Goal: Transaction & Acquisition: Obtain resource

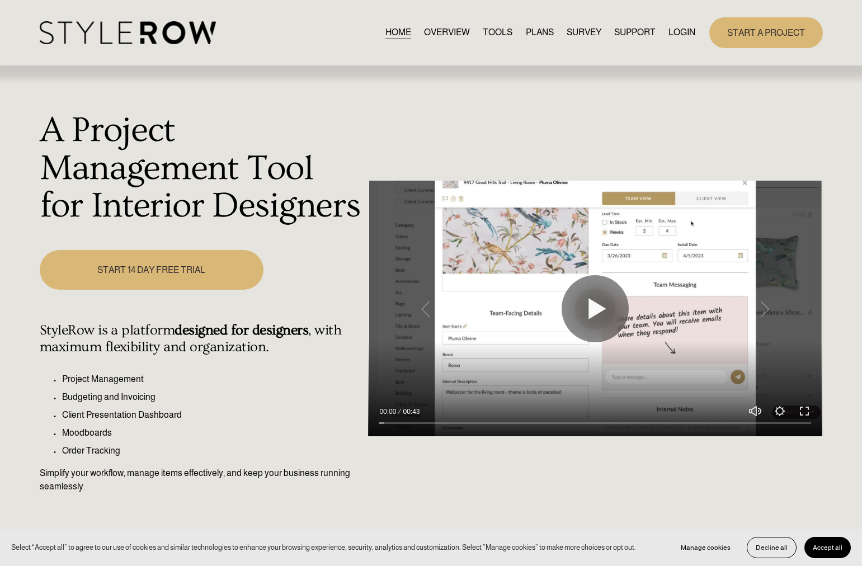
click at [687, 39] on link "LOGIN" at bounding box center [681, 32] width 27 height 15
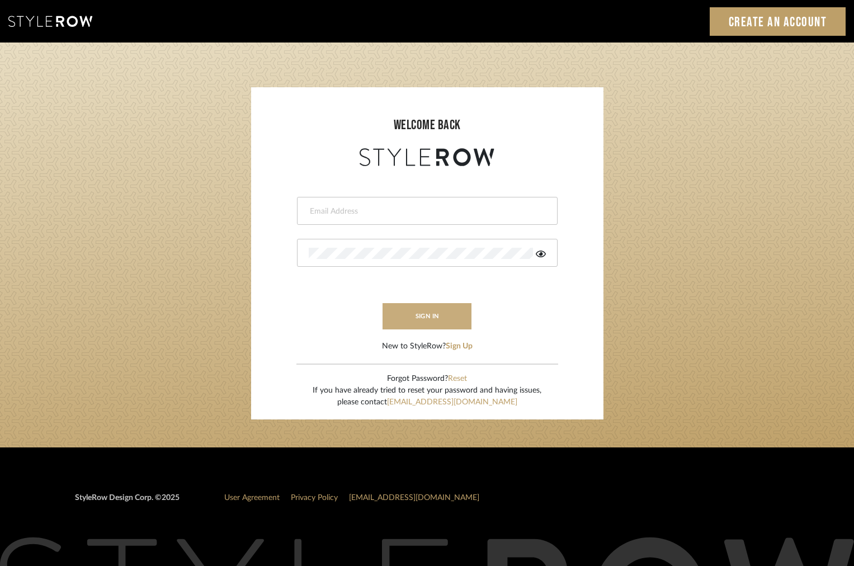
type input "intern@meyerinteriors.com"
click at [445, 317] on button "sign in" at bounding box center [426, 316] width 89 height 26
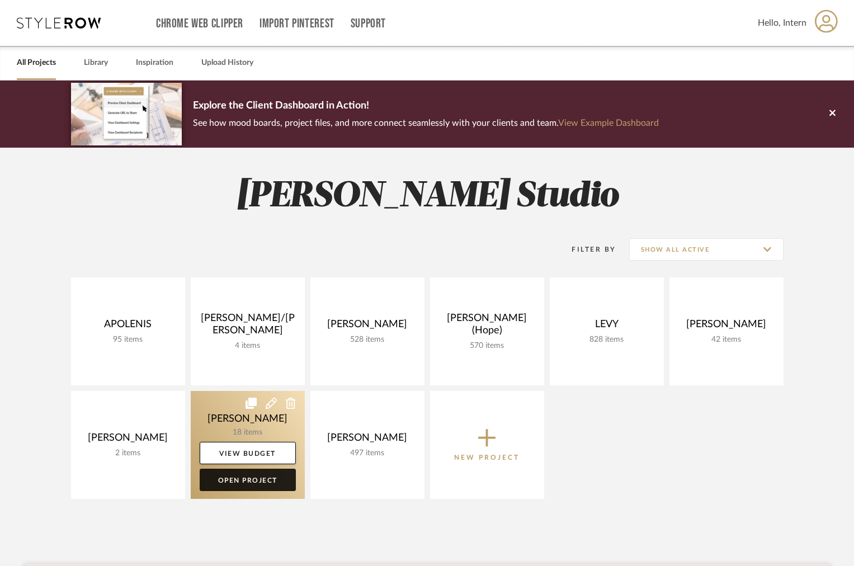
click at [257, 483] on link "Open Project" at bounding box center [248, 480] width 96 height 22
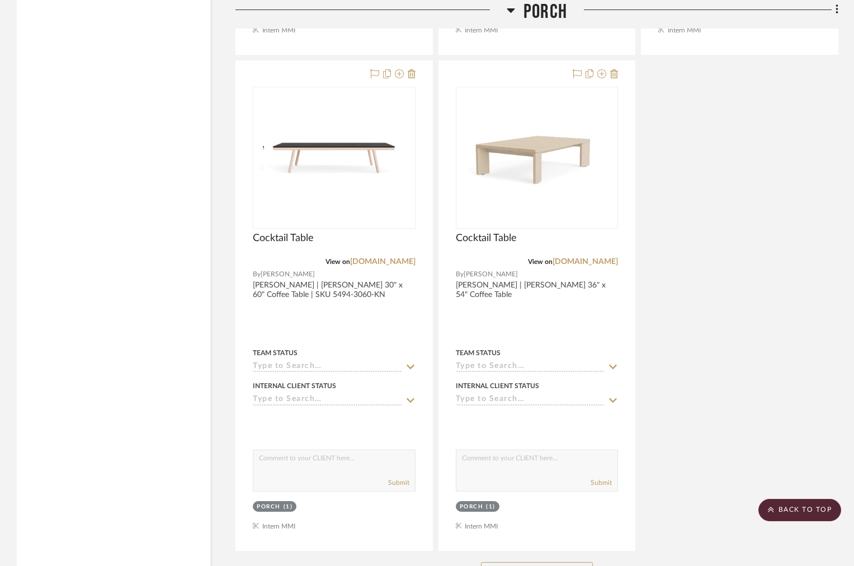
scroll to position [1885, 0]
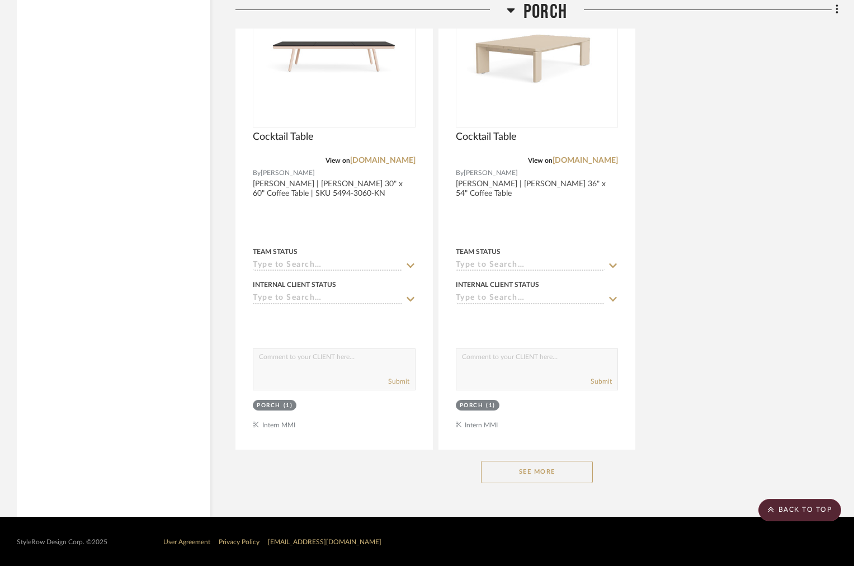
click at [496, 474] on button "See More" at bounding box center [537, 472] width 112 height 22
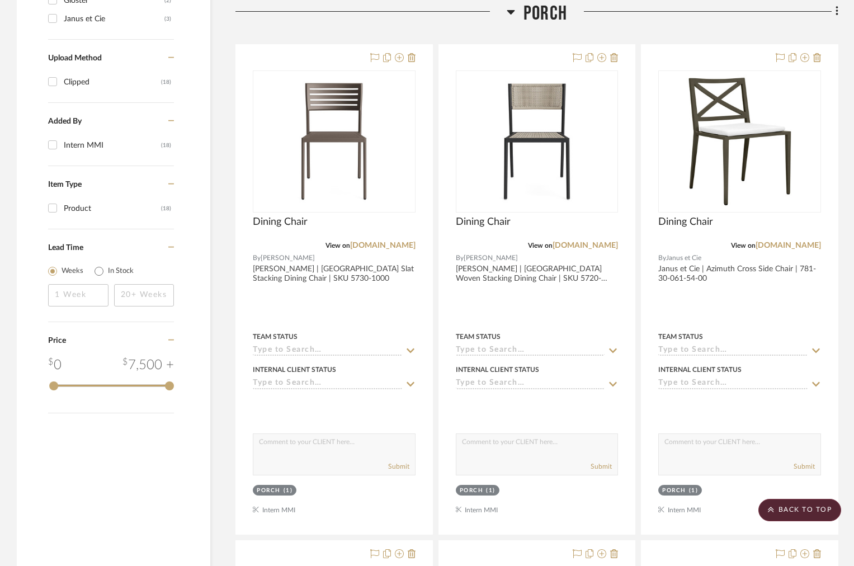
scroll to position [0, 0]
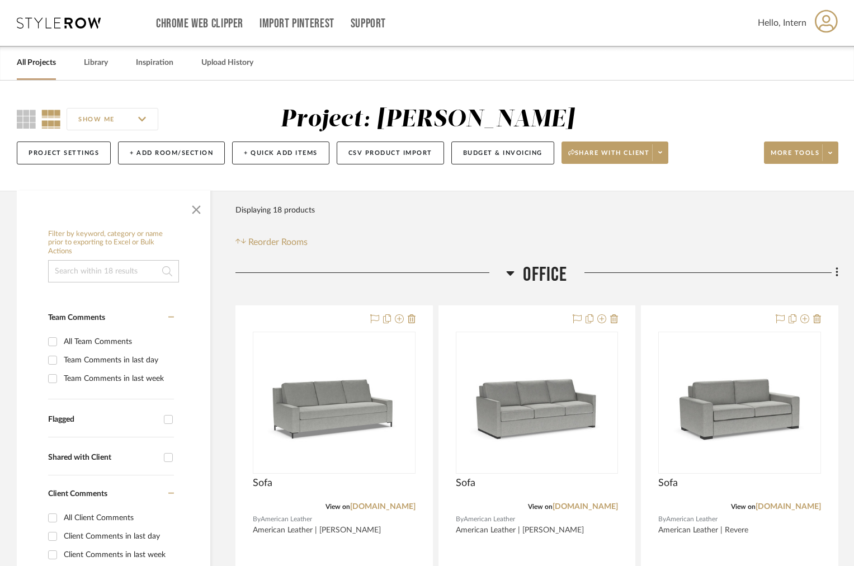
click at [512, 268] on icon at bounding box center [510, 272] width 8 height 13
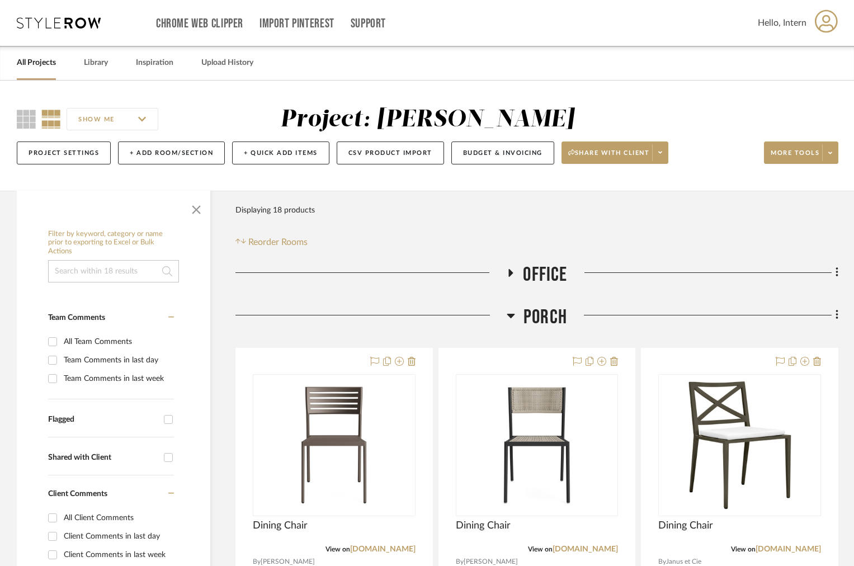
click at [517, 305] on h3 "Porch" at bounding box center [537, 317] width 60 height 24
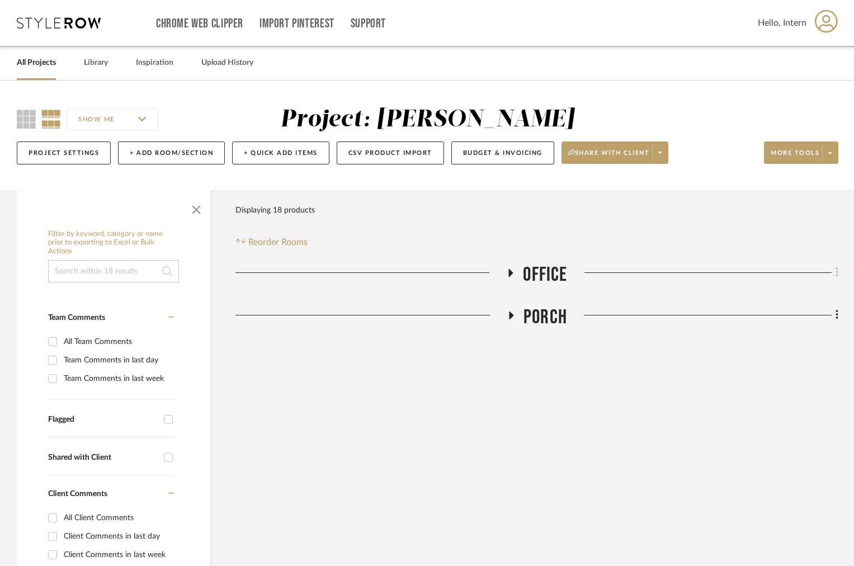
click at [835, 273] on icon at bounding box center [836, 272] width 3 height 12
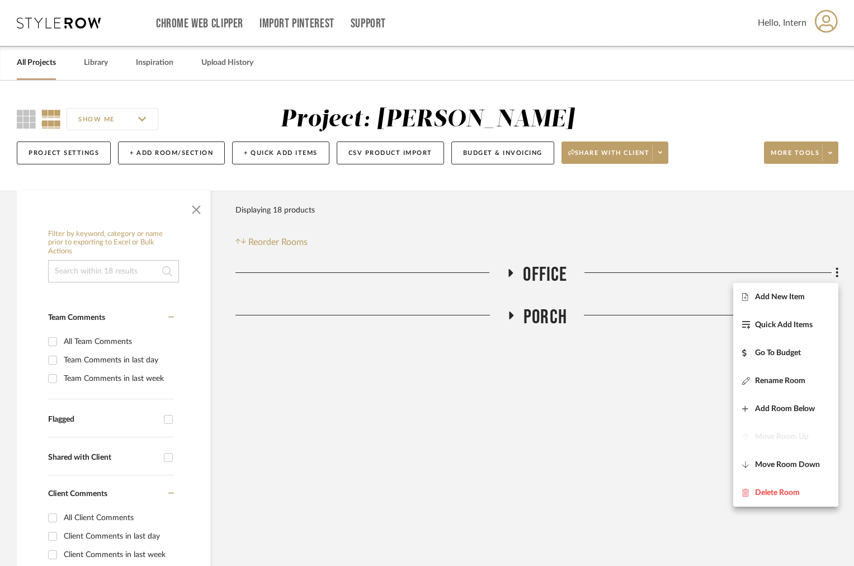
click at [835, 272] on div at bounding box center [427, 283] width 854 height 566
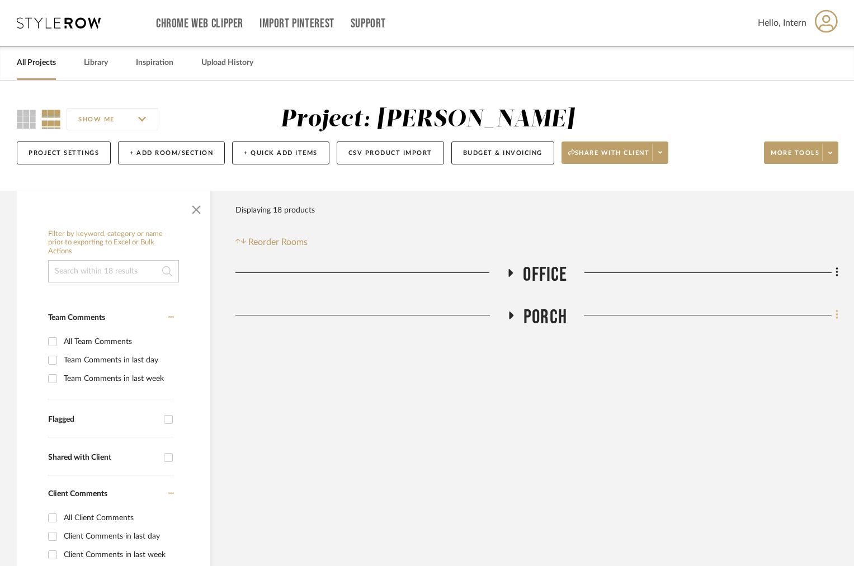
click at [836, 311] on icon at bounding box center [836, 315] width 2 height 10
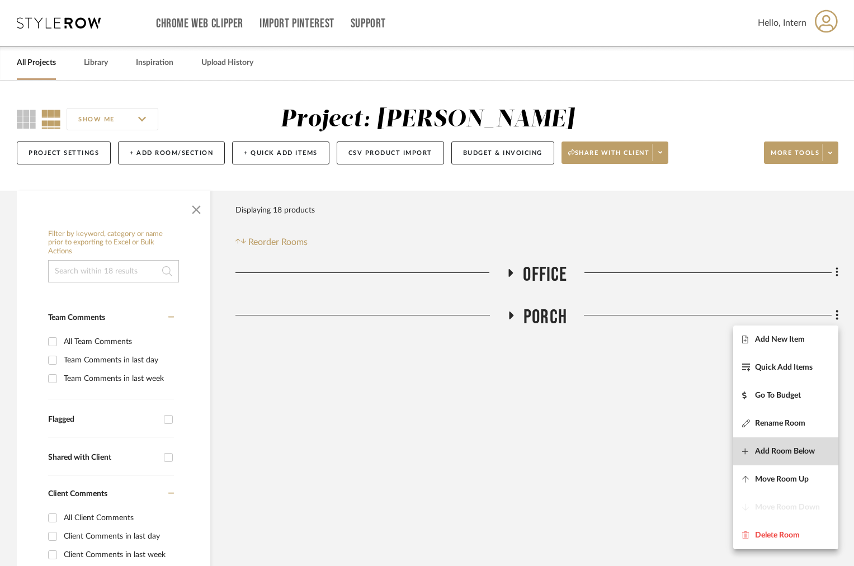
click at [779, 447] on span "Add Room Below" at bounding box center [785, 451] width 60 height 10
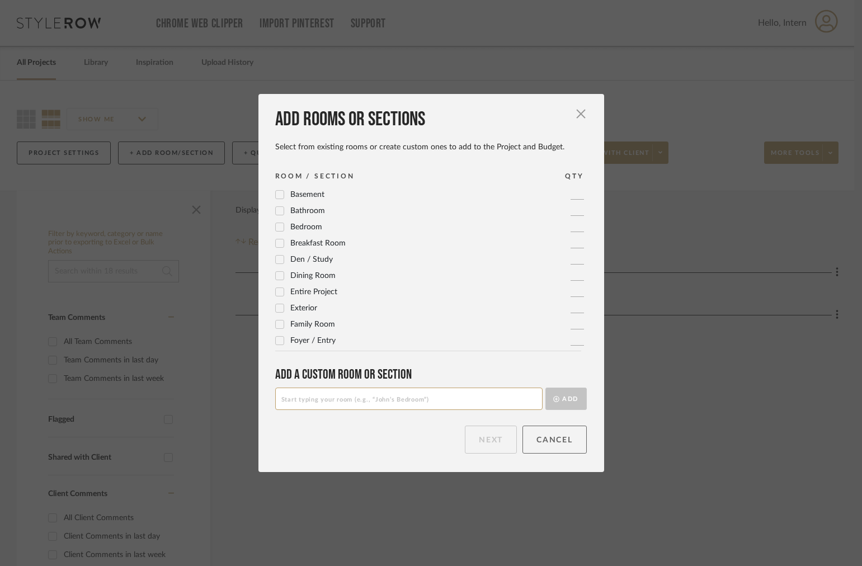
click at [550, 438] on button "Cancel" at bounding box center [554, 440] width 64 height 28
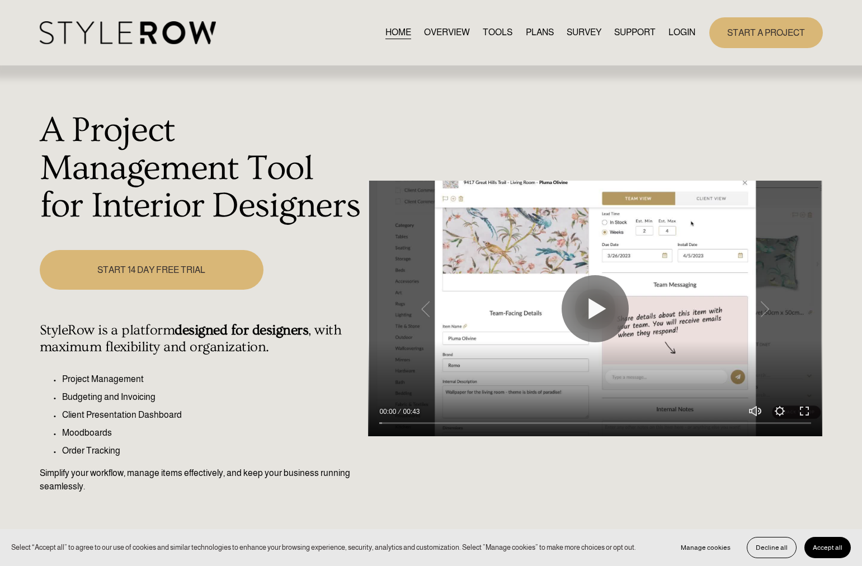
click at [685, 33] on link "LOGIN" at bounding box center [681, 32] width 27 height 15
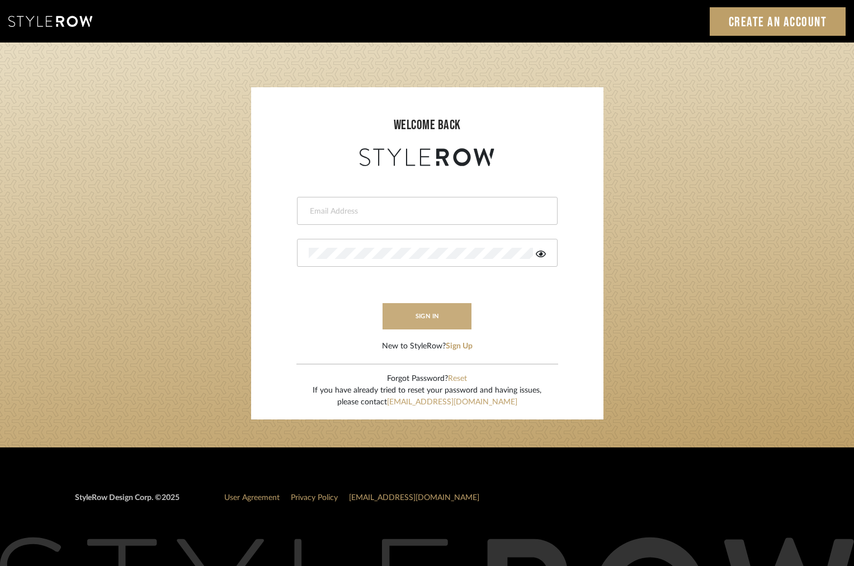
type input "intern@meyerinteriors.com"
click at [442, 321] on button "sign in" at bounding box center [426, 316] width 89 height 26
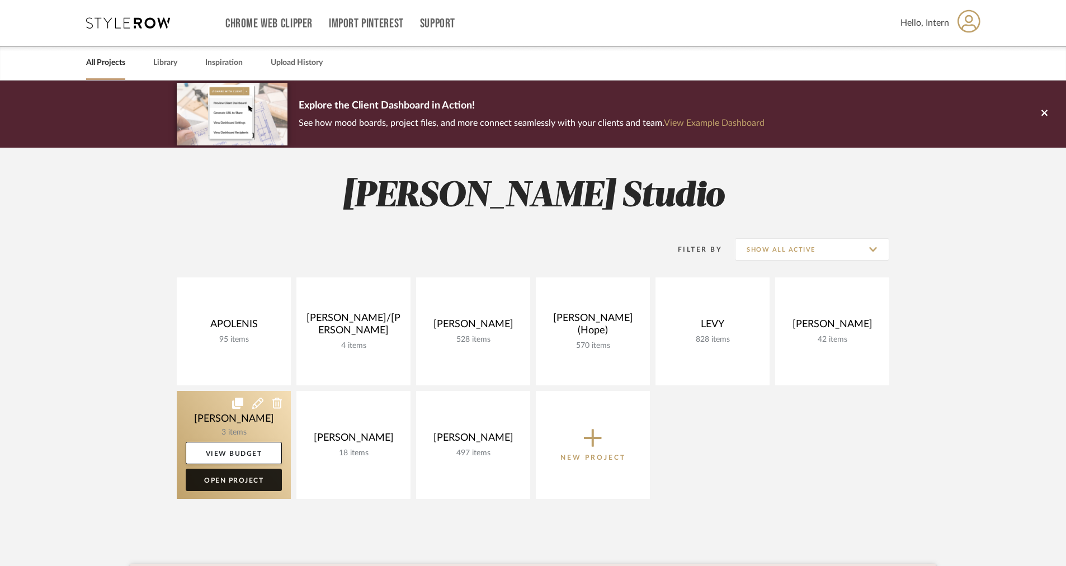
click at [232, 480] on link "Open Project" at bounding box center [234, 480] width 96 height 22
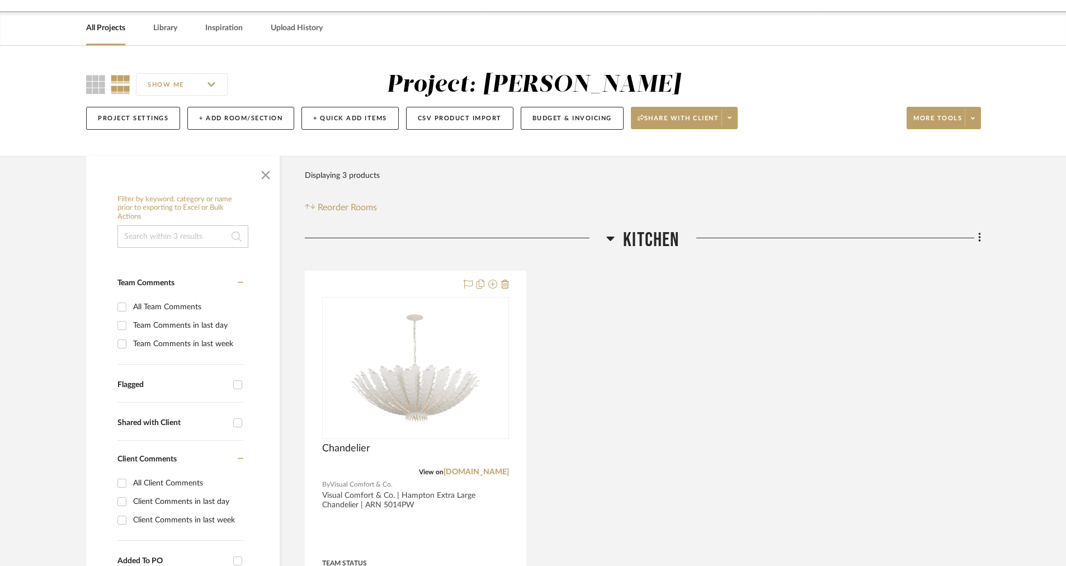
scroll to position [21, 0]
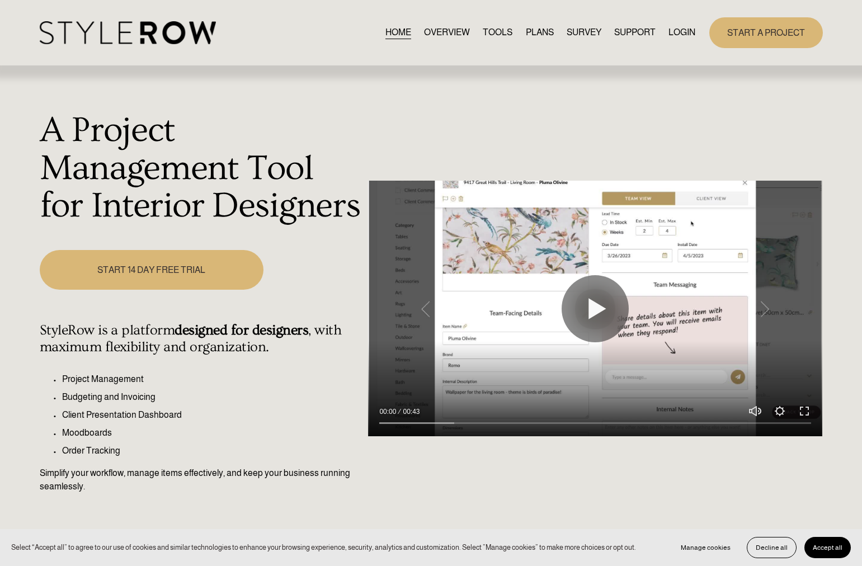
click at [658, 29] on nav "HOME OVERVIEW TOOLS PLANS SURVEY SUPPORT QUESTIONS FEATURED STYLEBOARD RESOURCE…" at bounding box center [540, 32] width 310 height 15
click at [668, 30] on link "LOGIN" at bounding box center [681, 32] width 27 height 15
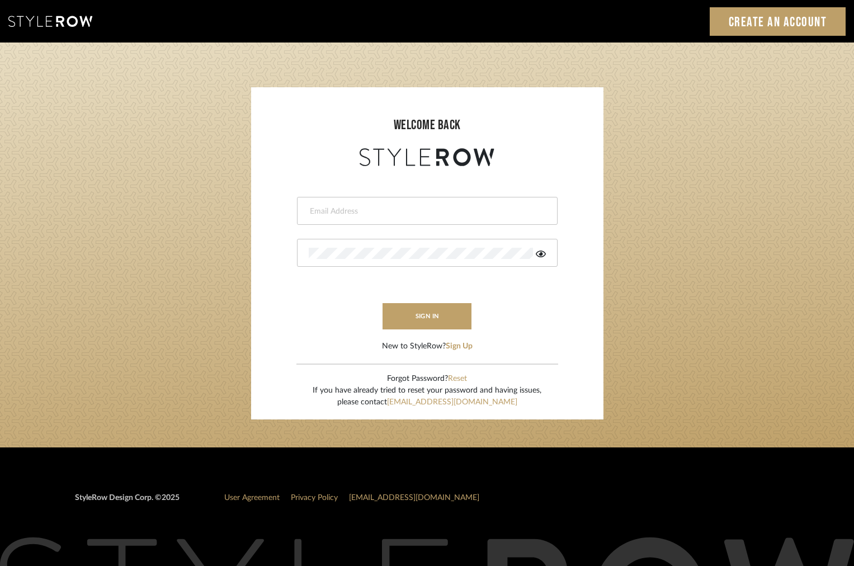
type input "intern@meyerinteriors.com"
click at [407, 302] on form "intern@meyerinteriors.com sign in New to StyleRow? Sign Up" at bounding box center [427, 260] width 330 height 183
click at [407, 306] on button "sign in" at bounding box center [426, 316] width 89 height 26
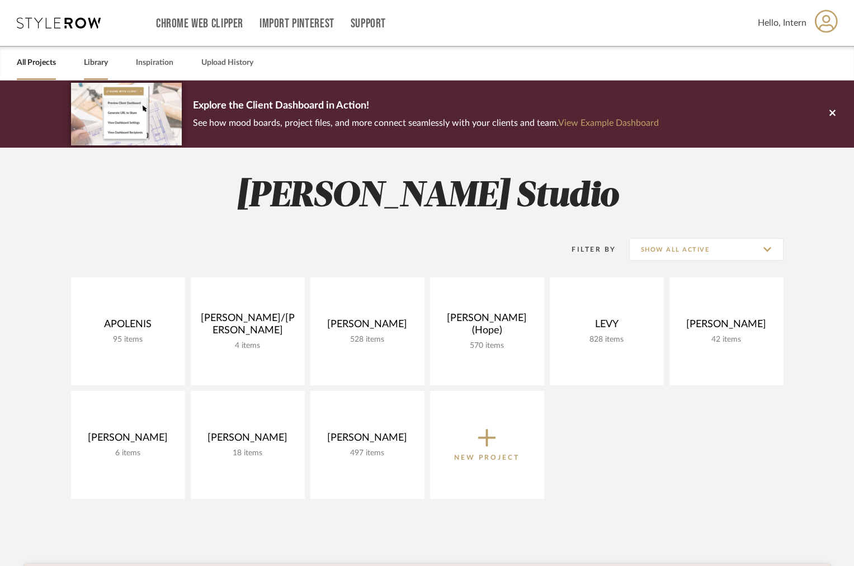
click at [107, 65] on link "Library" at bounding box center [96, 62] width 24 height 15
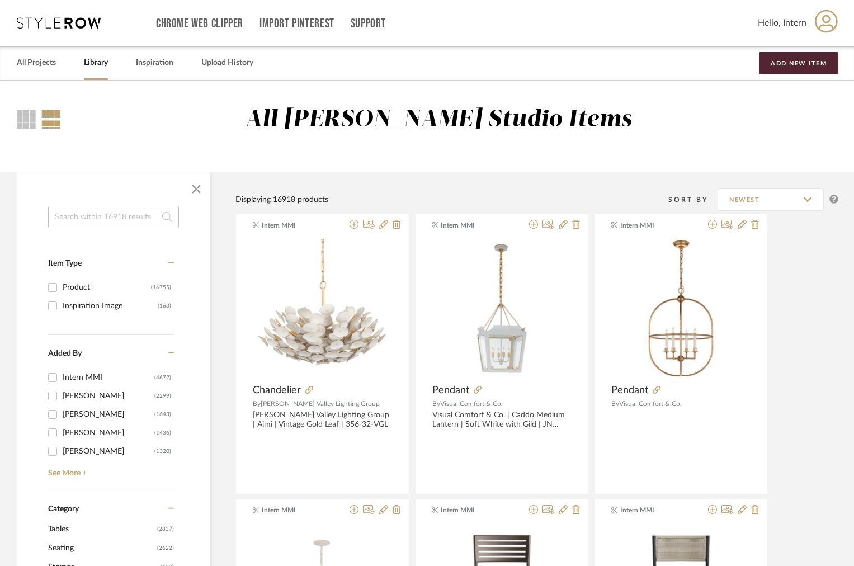
click at [121, 218] on input at bounding box center [113, 217] width 131 height 22
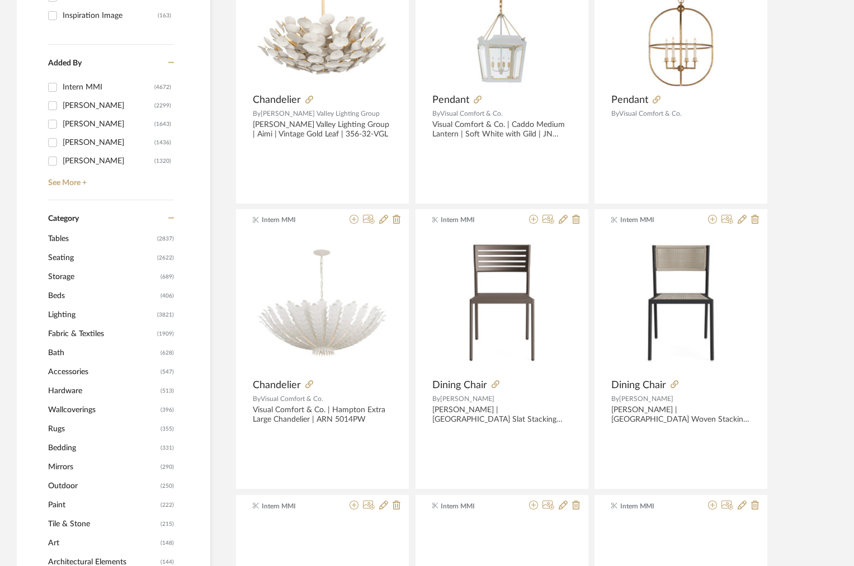
scroll to position [319, 0]
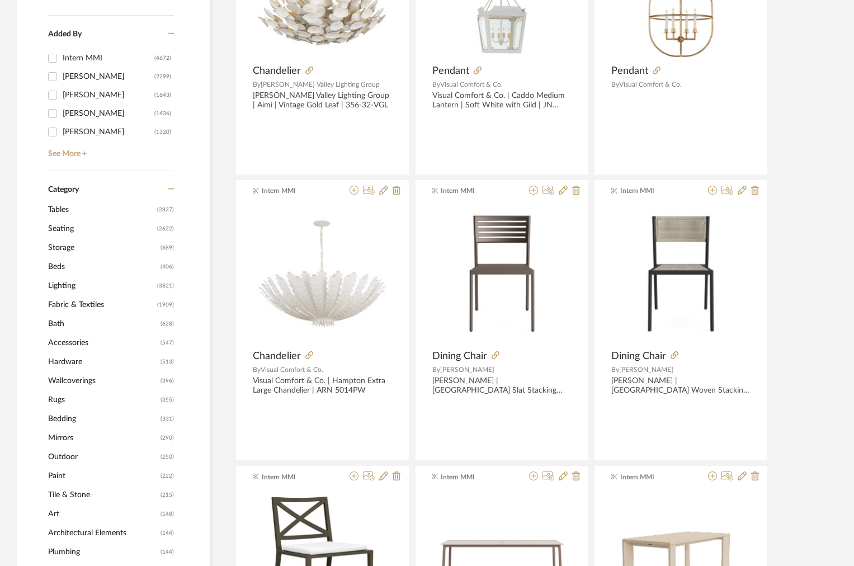
click at [60, 283] on span "Lighting" at bounding box center [101, 285] width 106 height 19
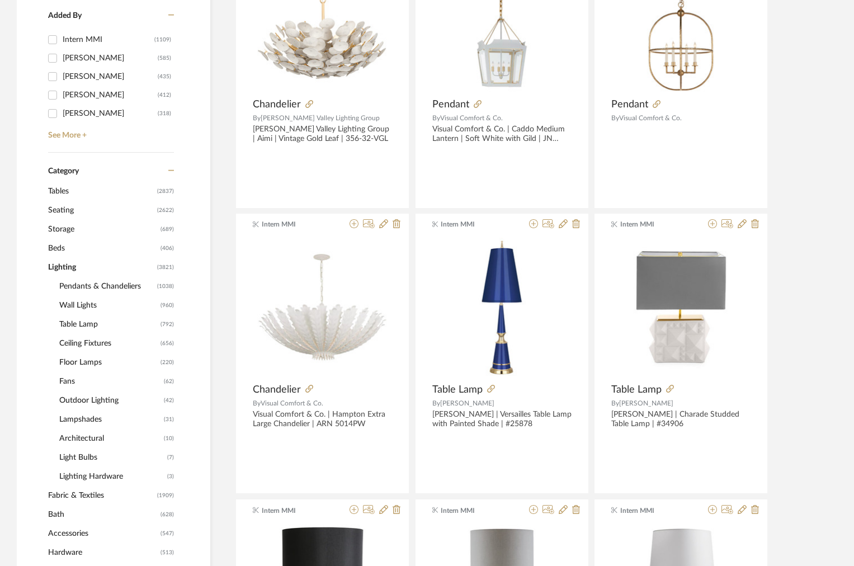
scroll to position [464, 0]
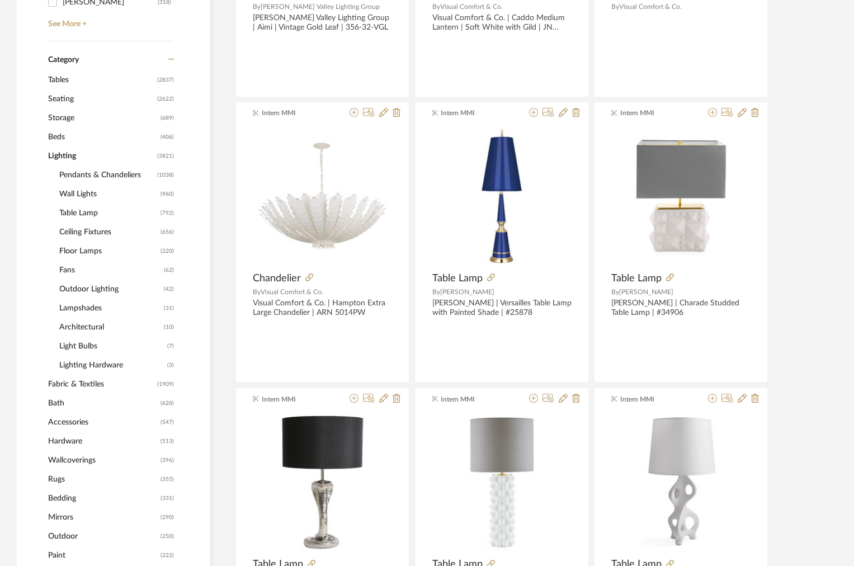
click at [88, 181] on span "Pendants & Chandeliers" at bounding box center [106, 175] width 95 height 19
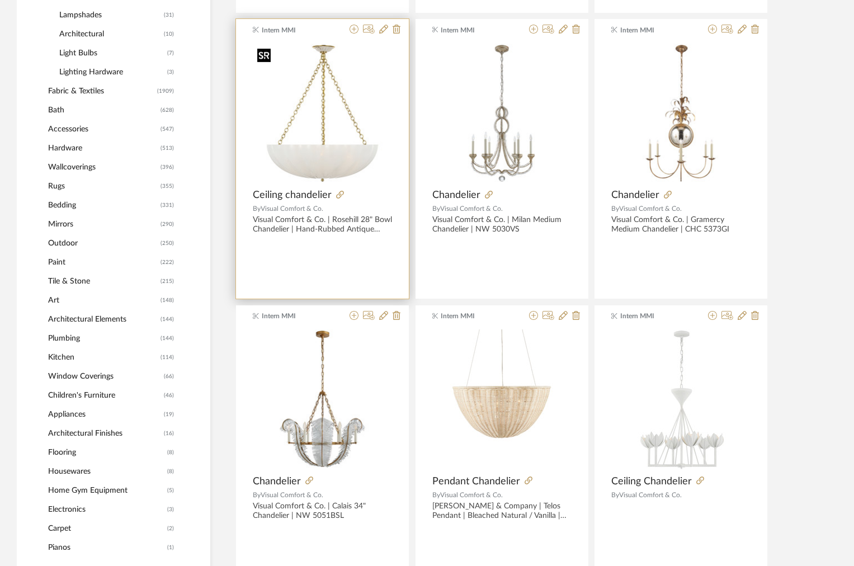
scroll to position [819, 0]
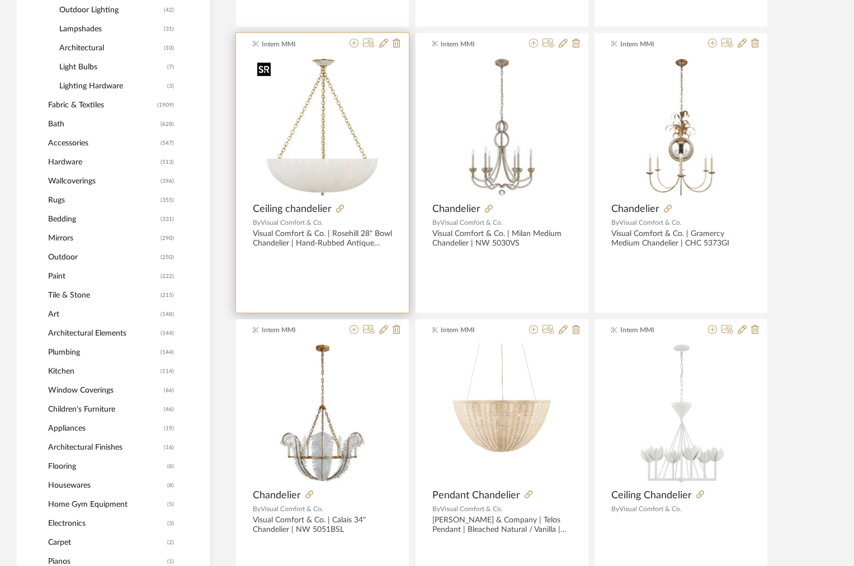
click at [316, 157] on img "0" at bounding box center [322, 127] width 139 height 139
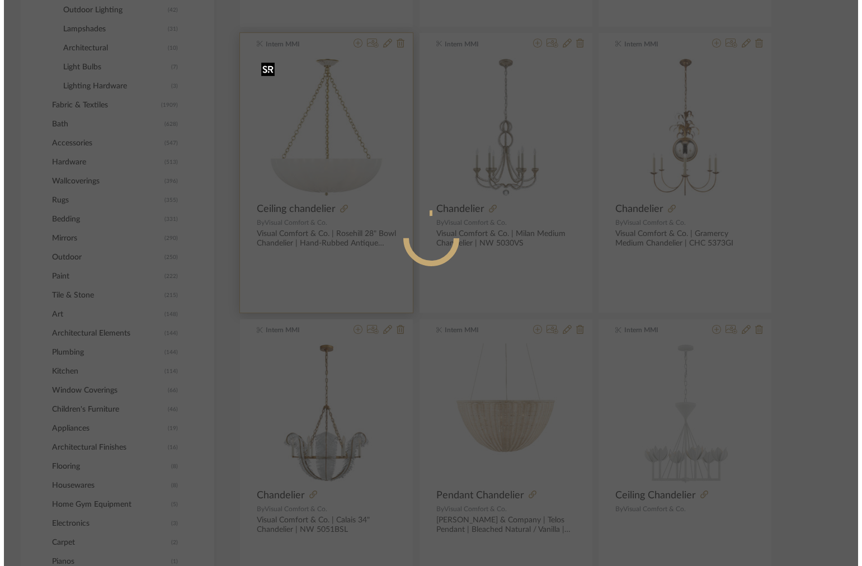
scroll to position [0, 0]
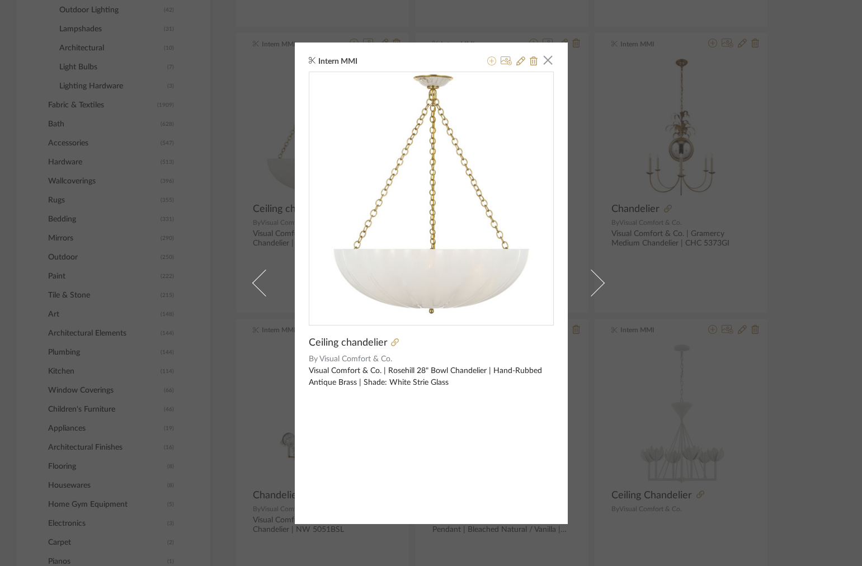
click at [489, 63] on icon at bounding box center [491, 60] width 9 height 9
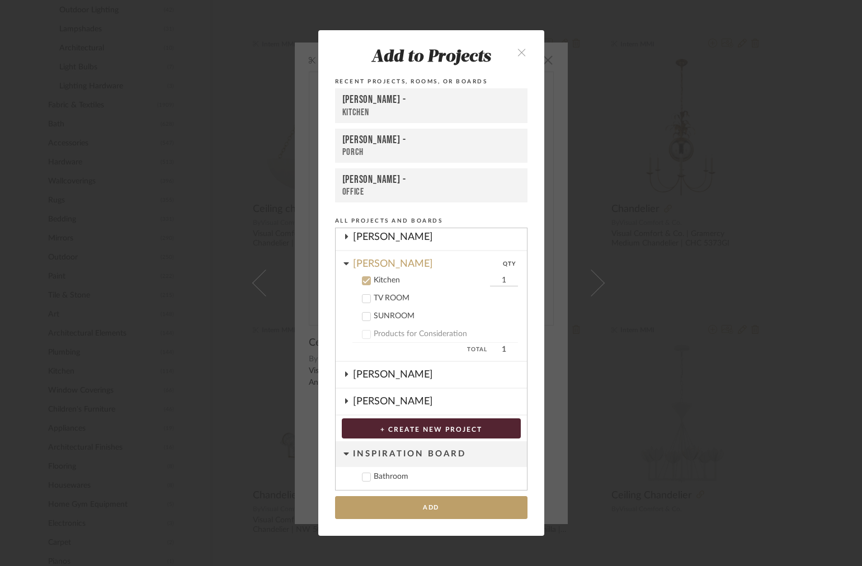
scroll to position [167, 0]
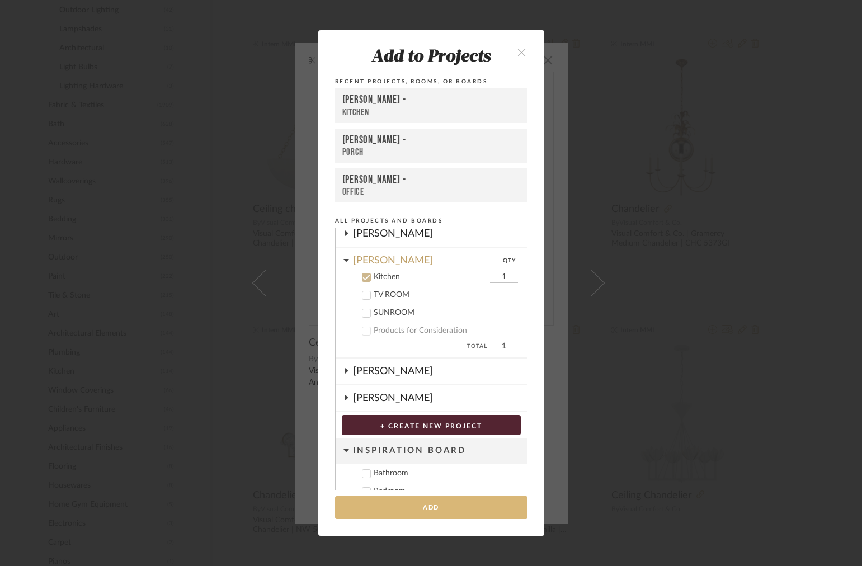
click at [371, 498] on button "Add" at bounding box center [431, 507] width 192 height 23
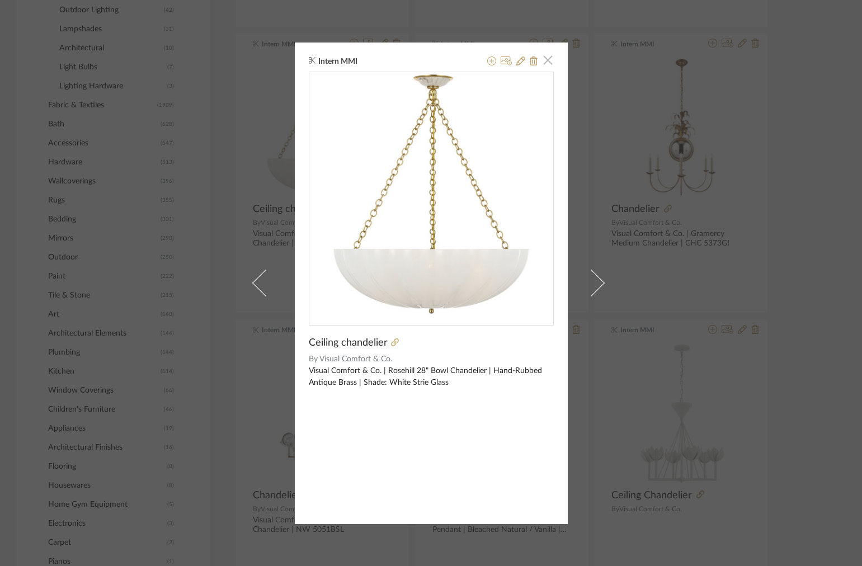
click at [545, 64] on span "button" at bounding box center [548, 60] width 22 height 22
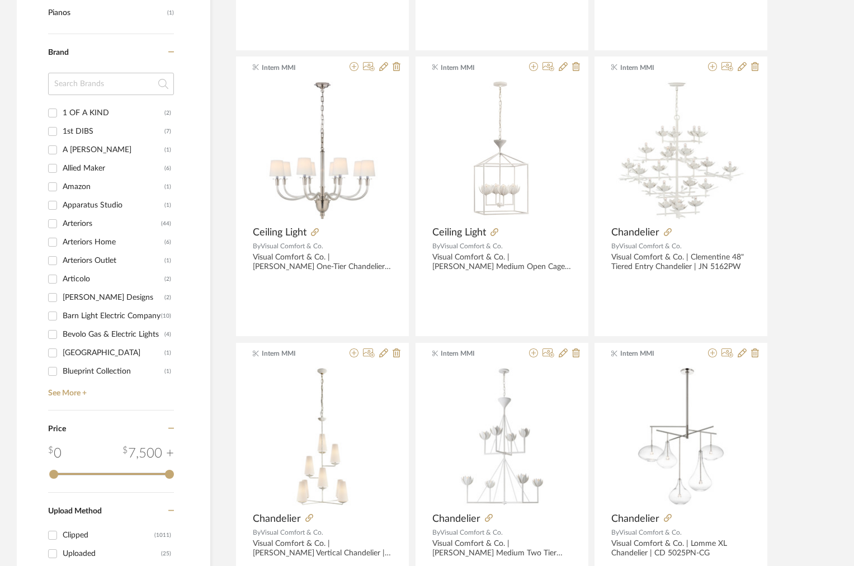
scroll to position [1366, 0]
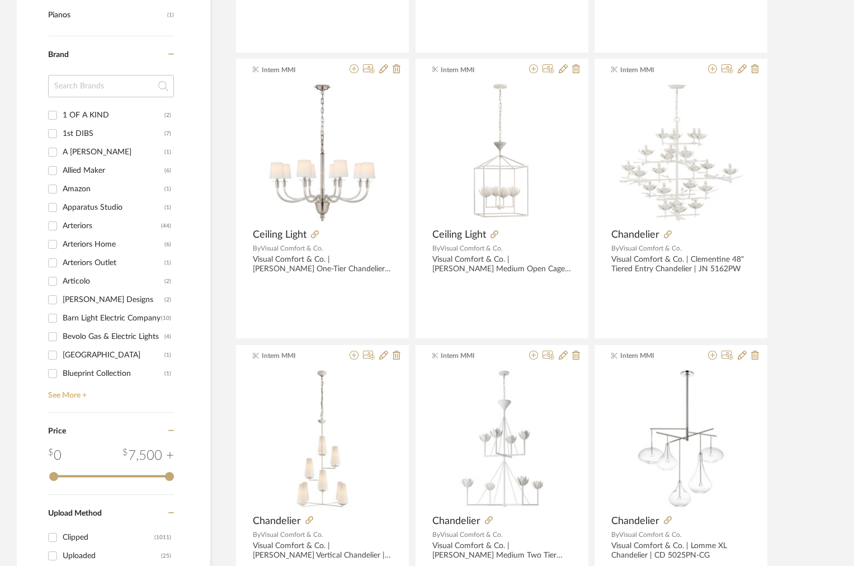
click at [55, 398] on link "See More +" at bounding box center [109, 391] width 129 height 18
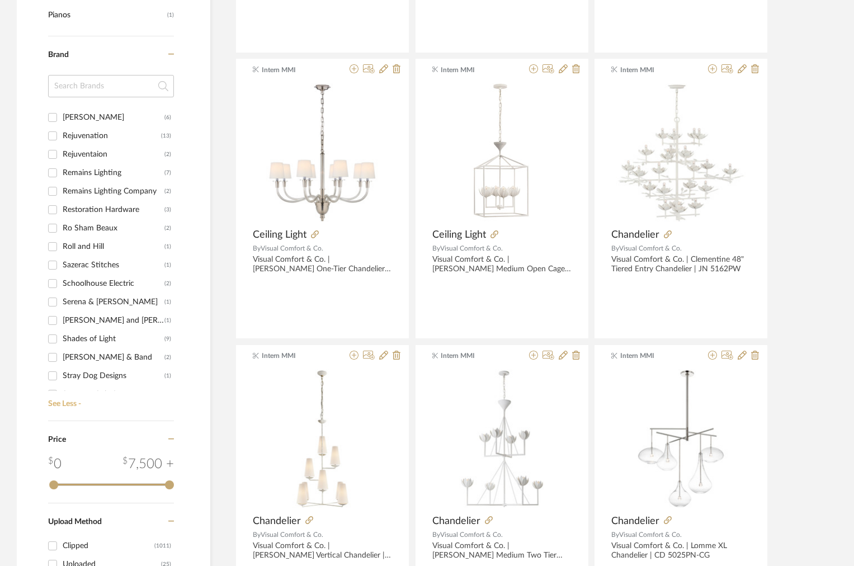
scroll to position [1800, 0]
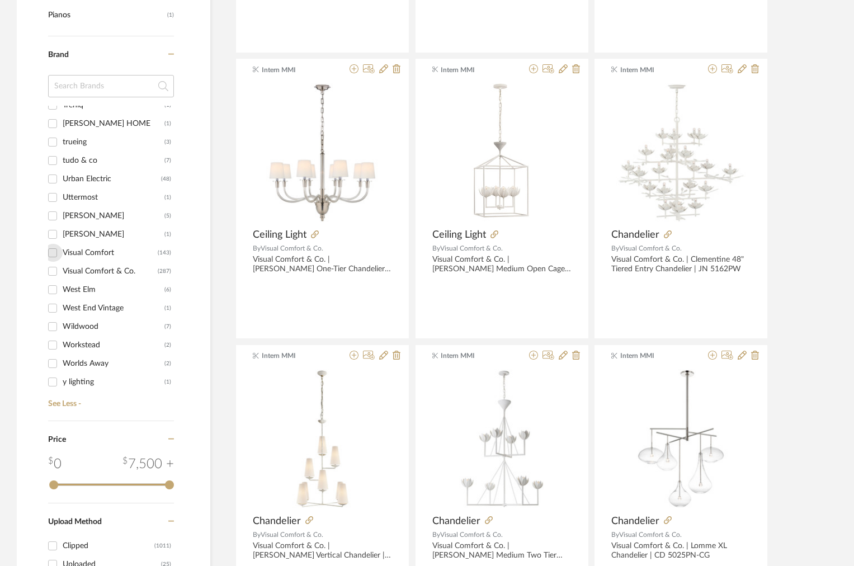
click at [54, 256] on input "Visual Comfort (143)" at bounding box center [53, 253] width 18 height 18
checkbox input "true"
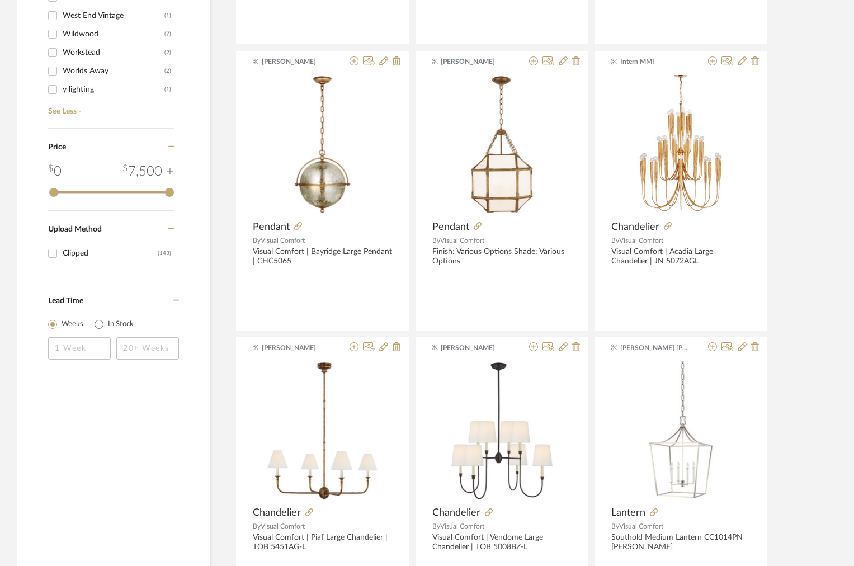
scroll to position [928, 0]
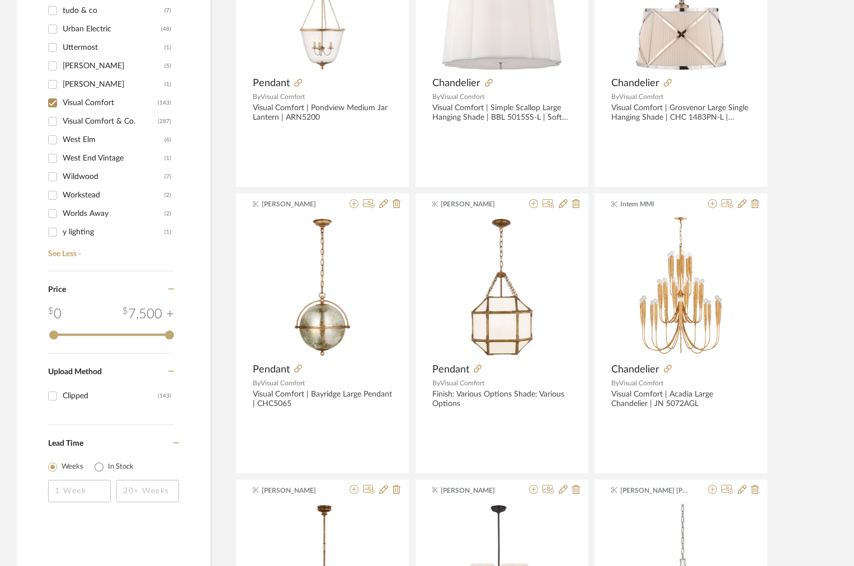
click at [66, 122] on div "Visual Comfort & Co." at bounding box center [110, 121] width 95 height 18
click at [62, 122] on input "Visual Comfort & Co. (287)" at bounding box center [53, 121] width 18 height 18
checkbox input "true"
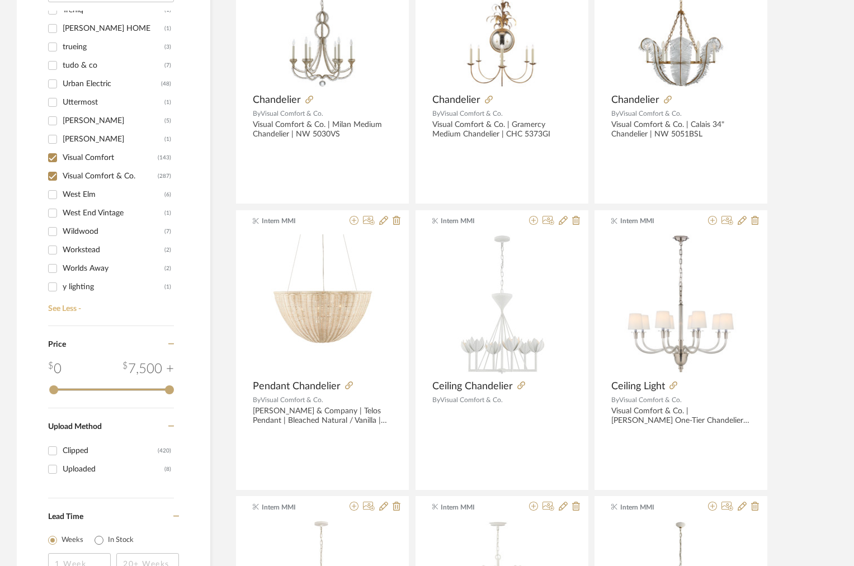
scroll to position [983, 0]
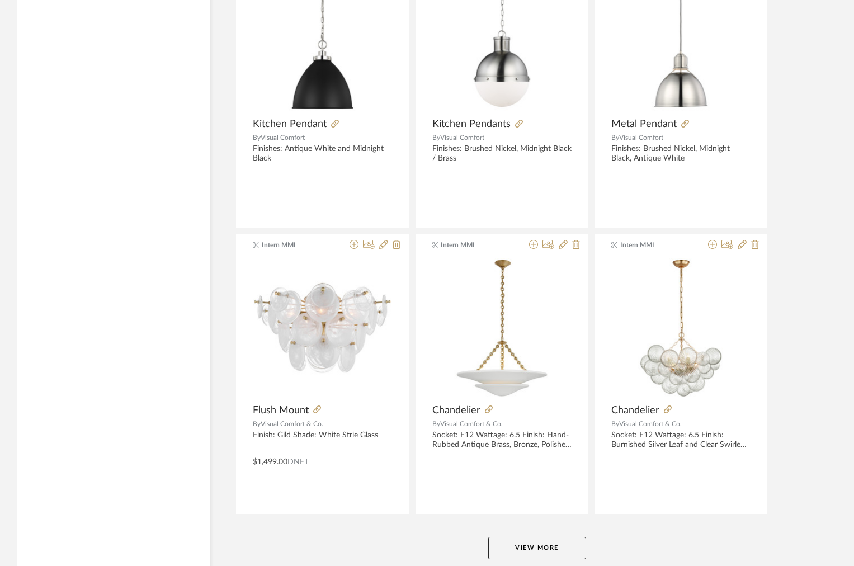
scroll to position [3226, 0]
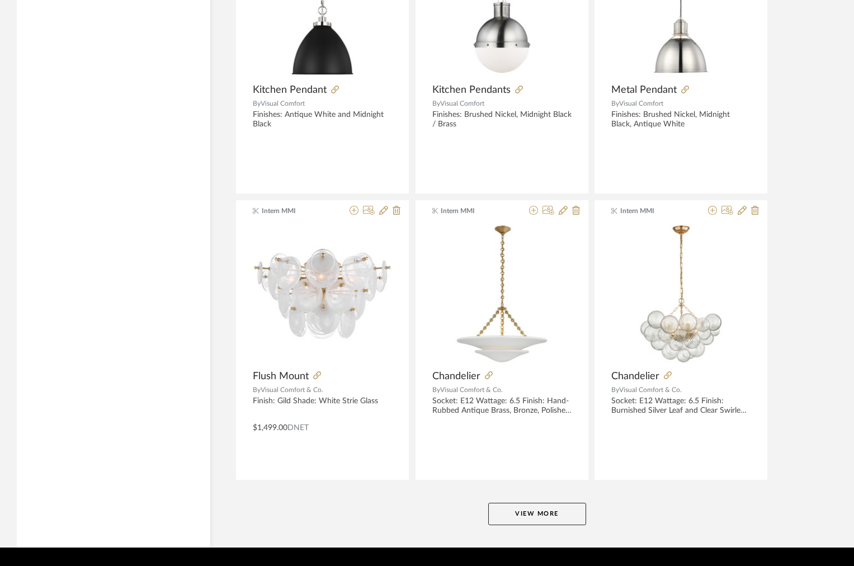
click at [521, 513] on button "View More" at bounding box center [537, 514] width 98 height 22
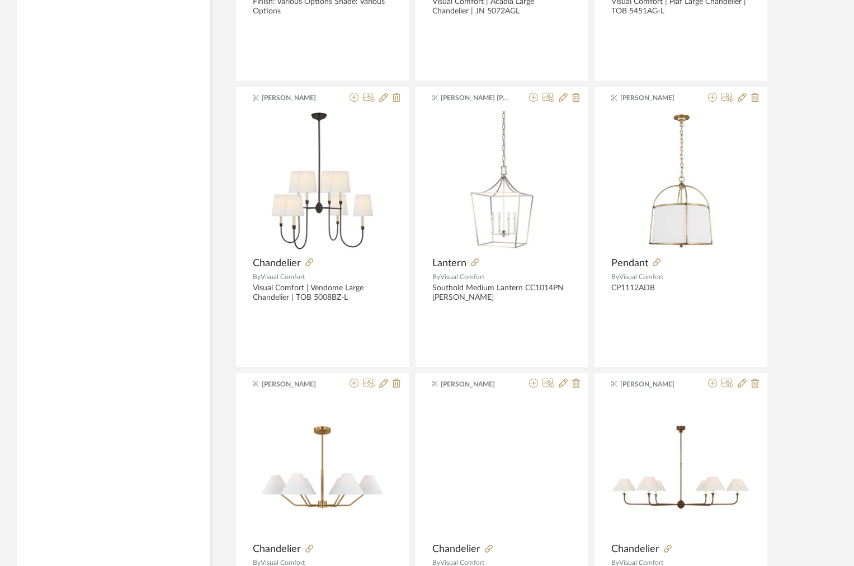
scroll to position [6691, 0]
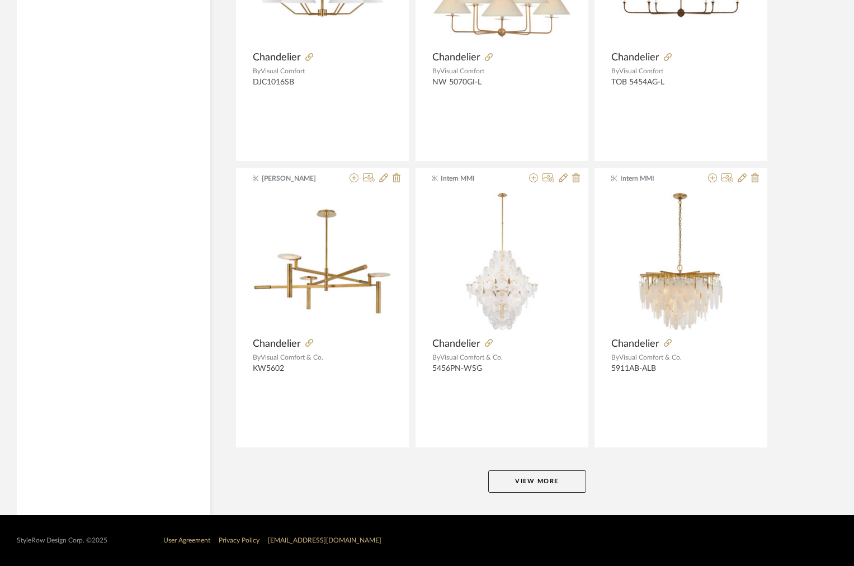
click at [494, 477] on button "View More" at bounding box center [537, 481] width 98 height 22
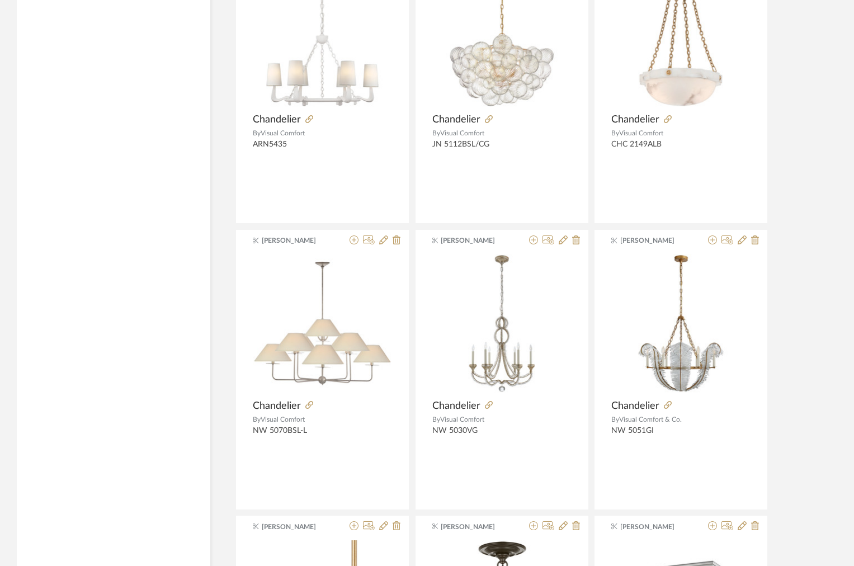
scroll to position [10123, 0]
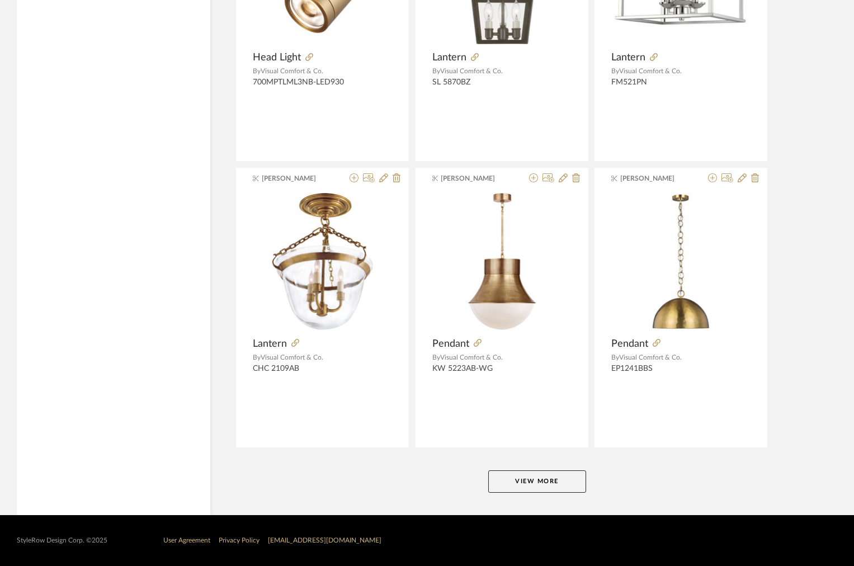
click at [497, 473] on button "View More" at bounding box center [537, 481] width 98 height 22
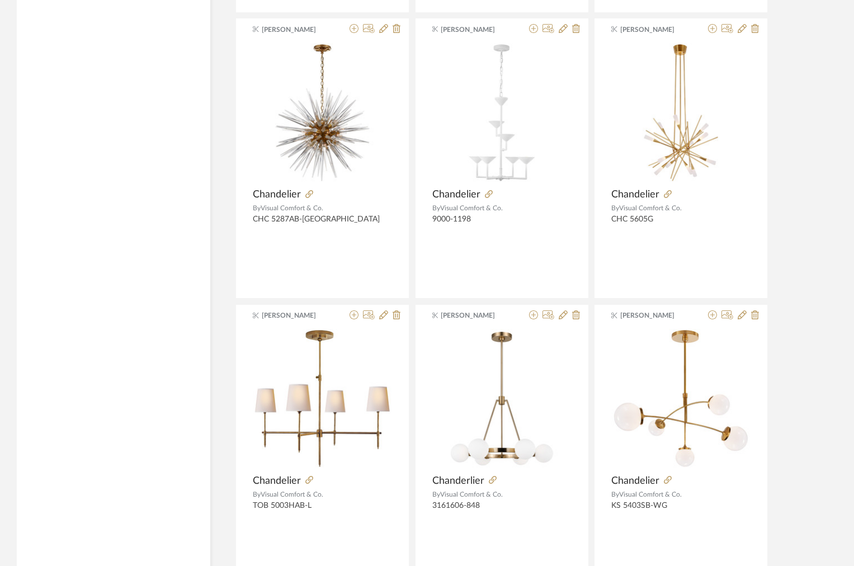
scroll to position [13556, 0]
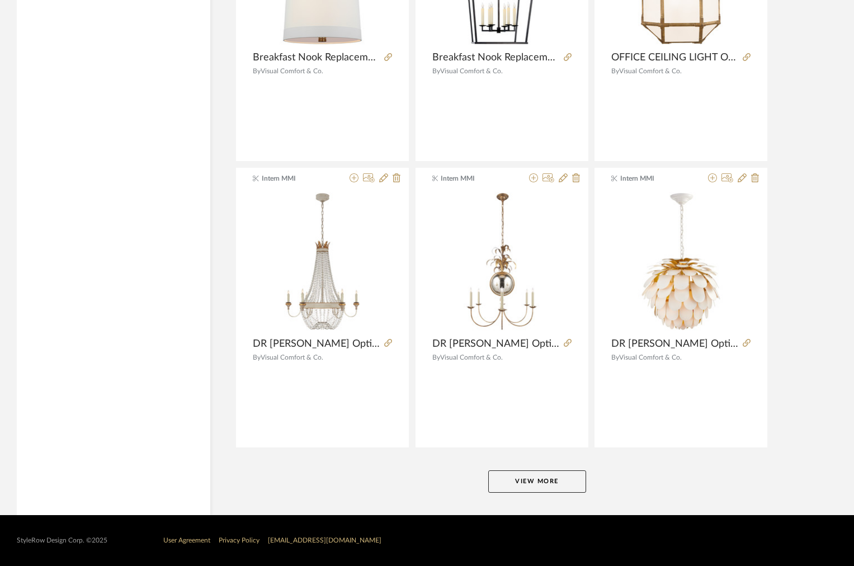
click at [502, 483] on button "View More" at bounding box center [537, 481] width 98 height 22
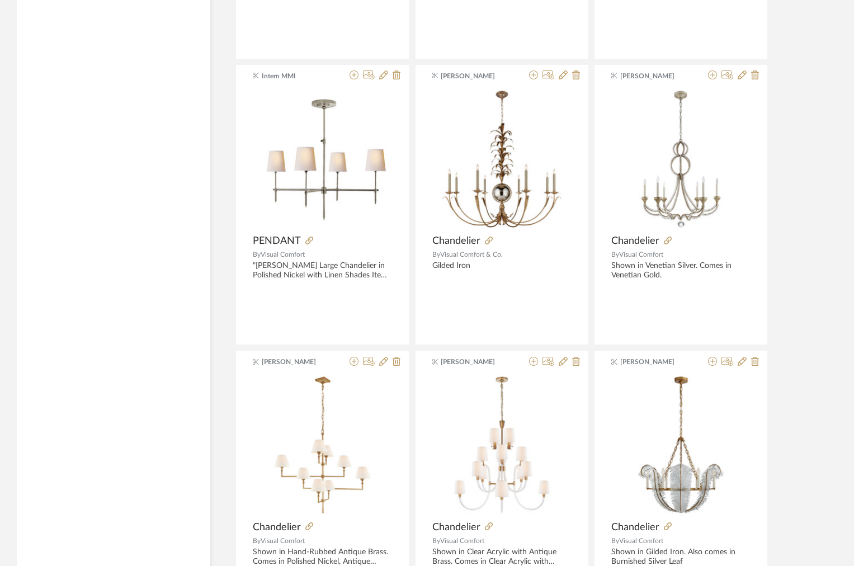
scroll to position [16988, 0]
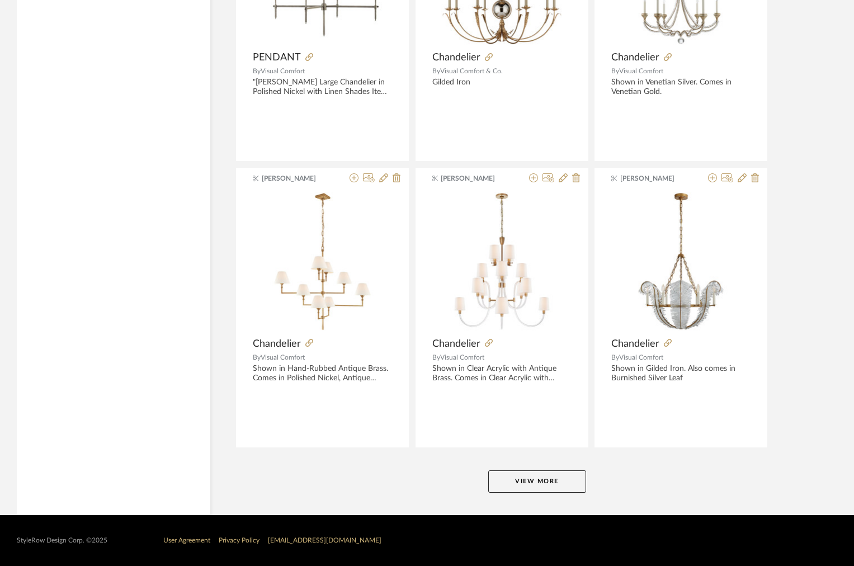
click at [519, 483] on button "View More" at bounding box center [537, 481] width 98 height 22
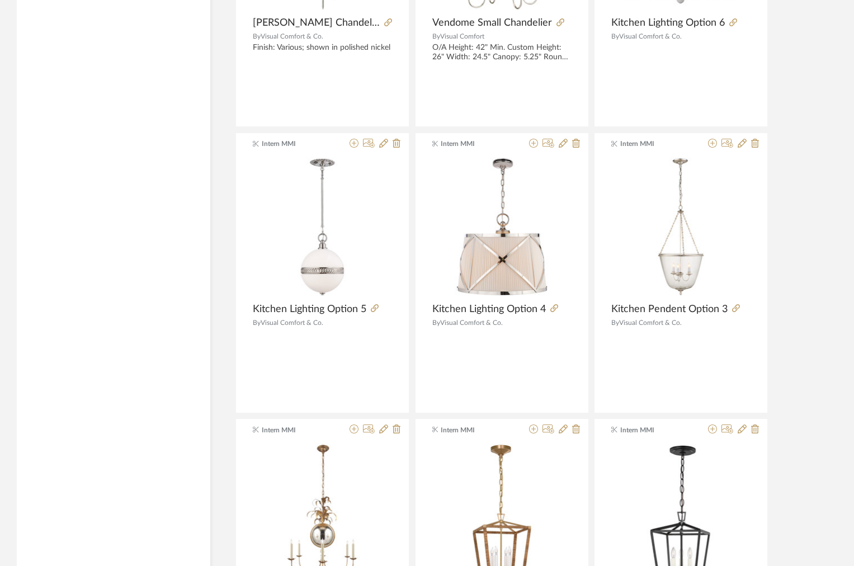
scroll to position [20420, 0]
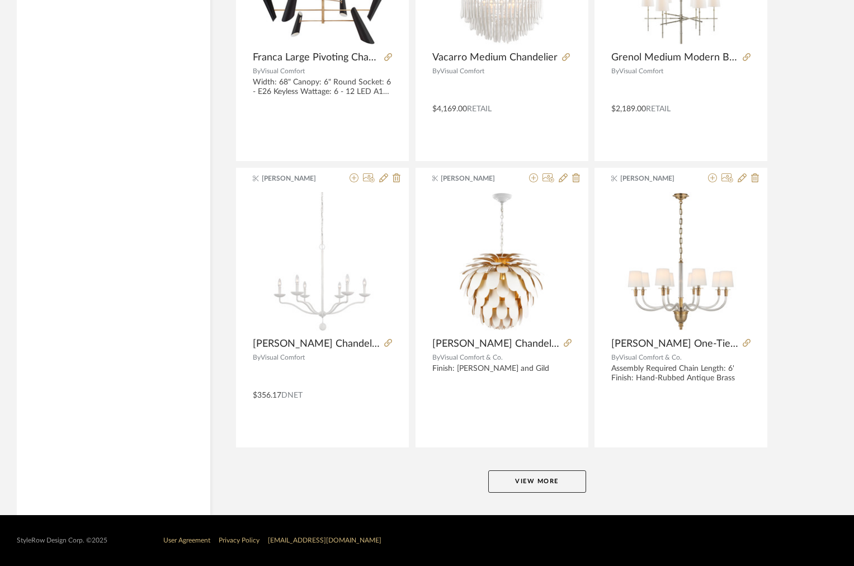
click at [513, 490] on button "View More" at bounding box center [537, 481] width 98 height 22
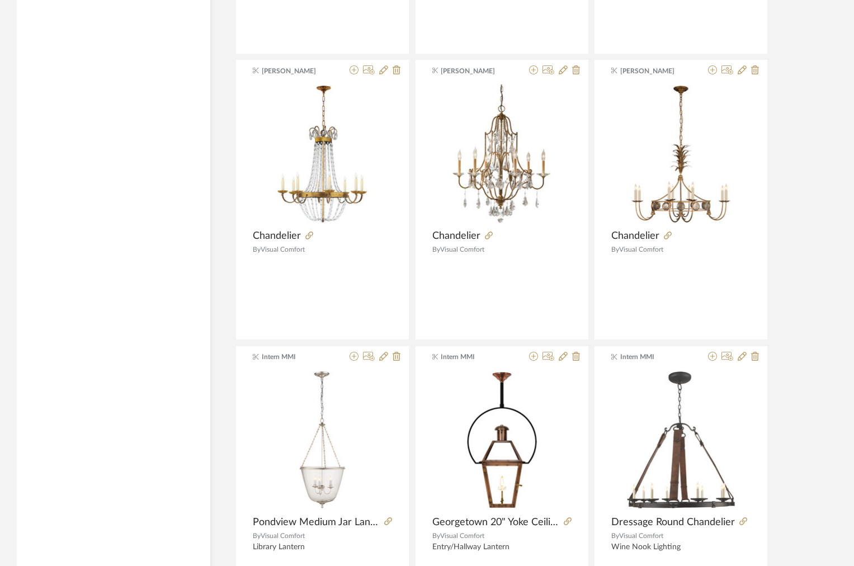
scroll to position [23853, 0]
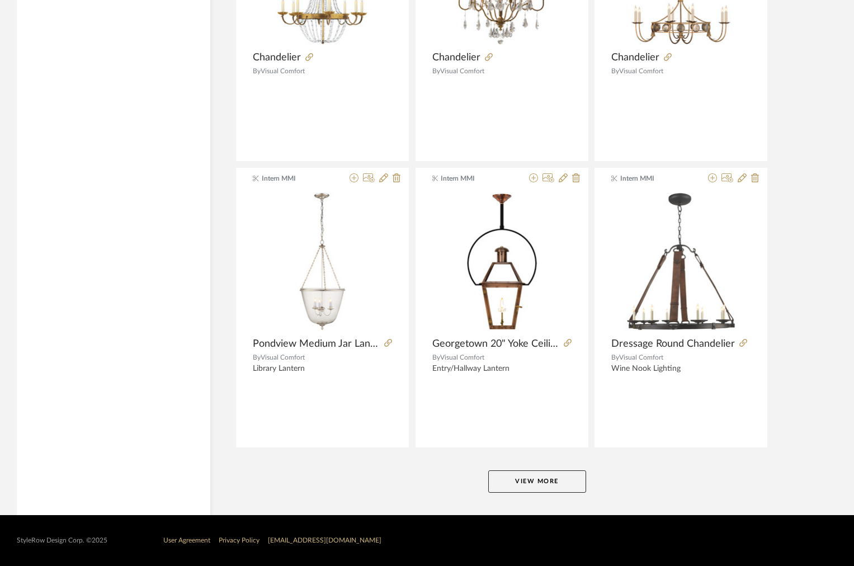
click at [504, 487] on button "View More" at bounding box center [537, 481] width 98 height 22
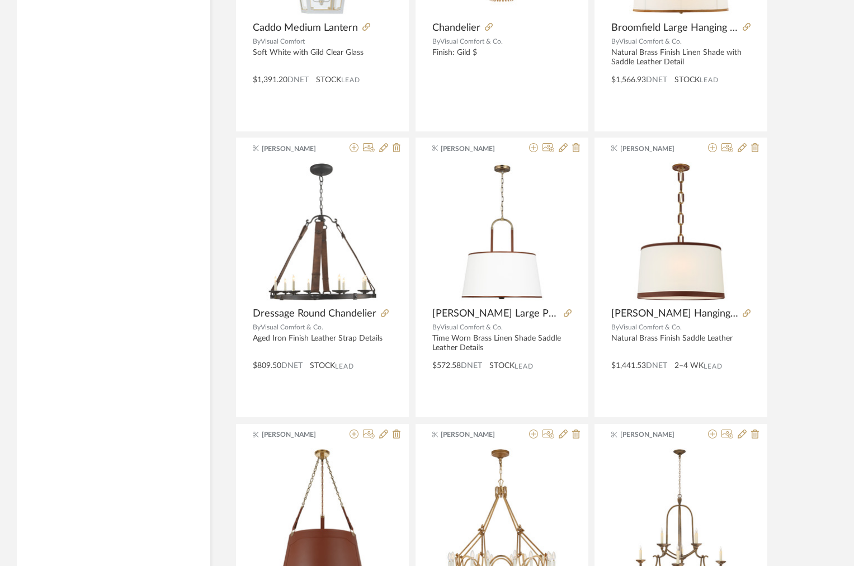
scroll to position [27285, 0]
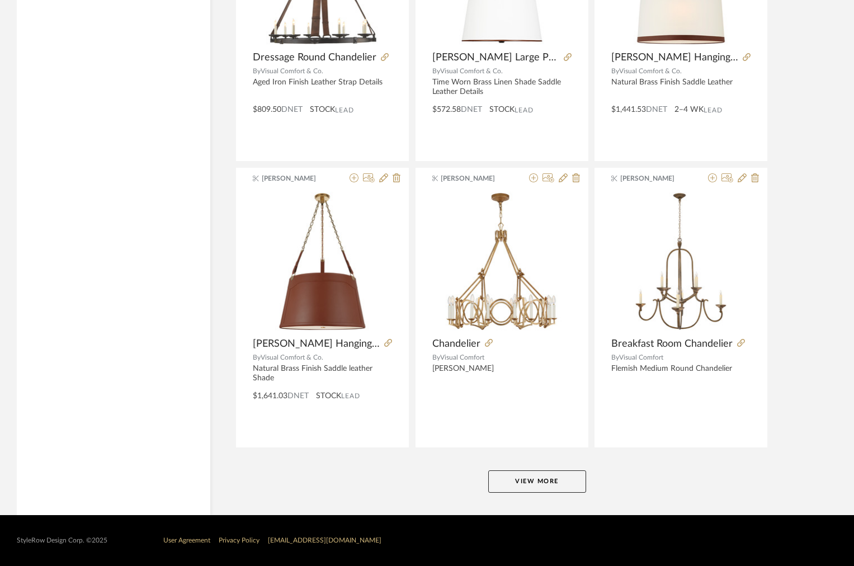
click at [504, 487] on button "View More" at bounding box center [537, 481] width 98 height 22
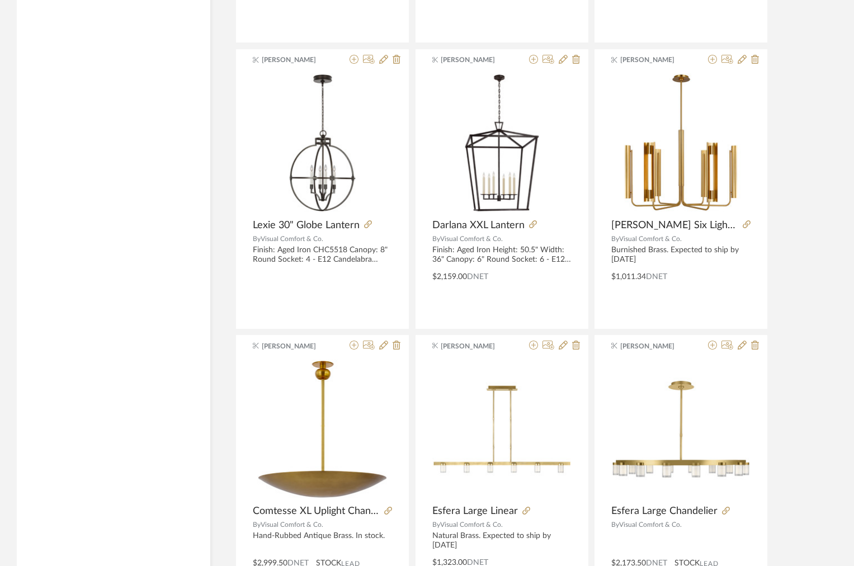
scroll to position [30717, 0]
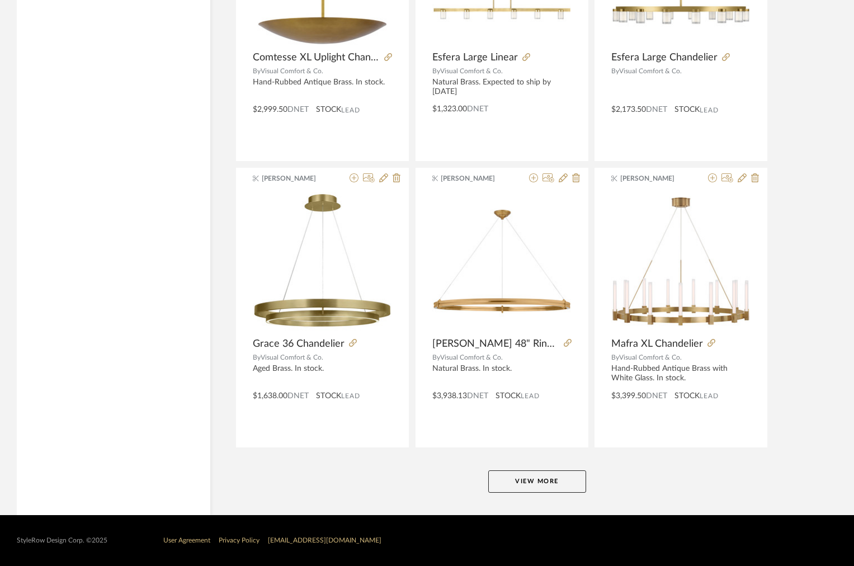
click at [505, 483] on button "View More" at bounding box center [537, 481] width 98 height 22
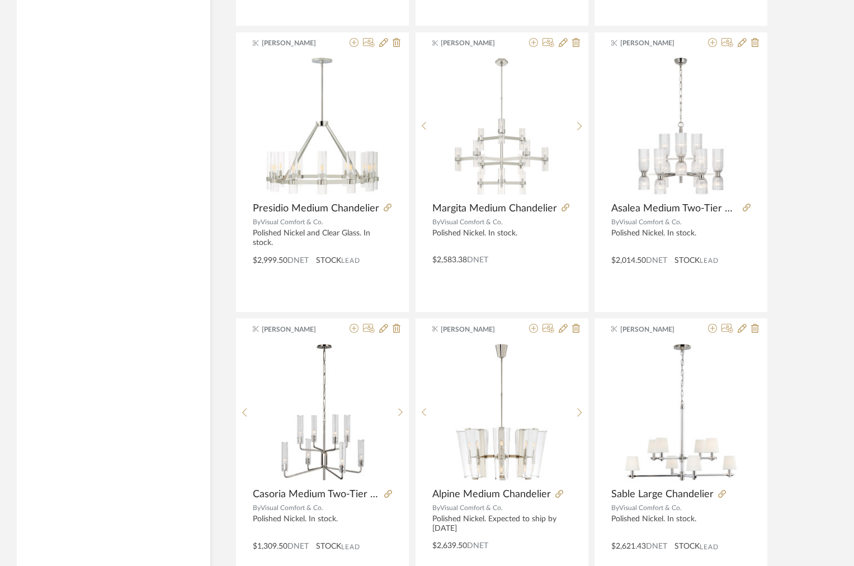
scroll to position [34149, 0]
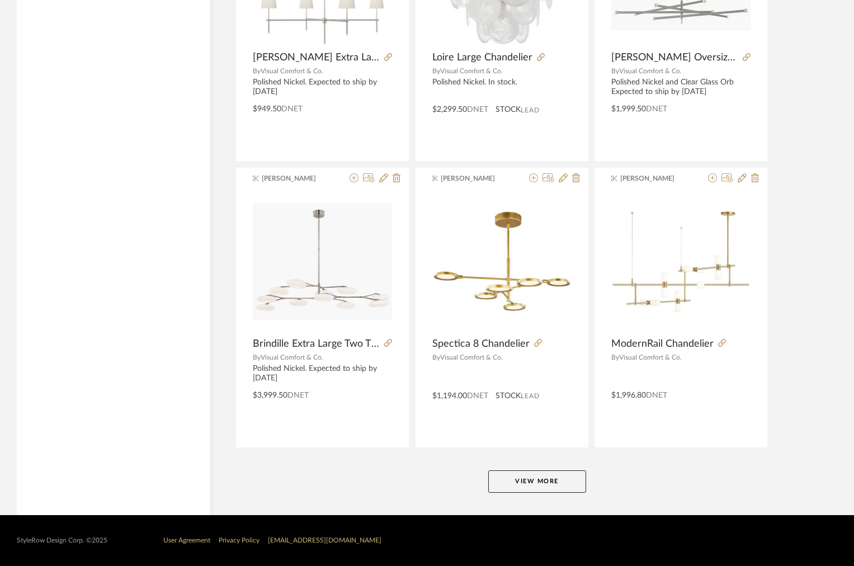
click at [505, 483] on button "View More" at bounding box center [537, 481] width 98 height 22
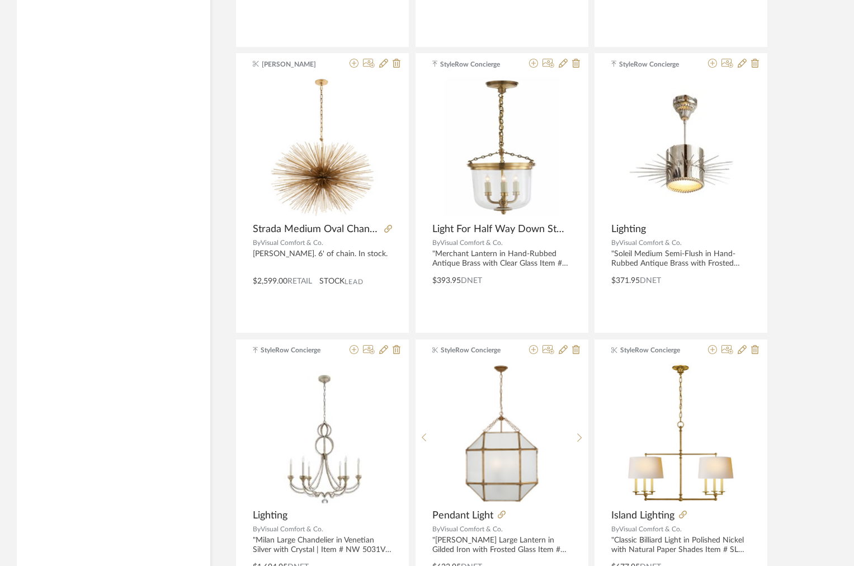
scroll to position [37582, 0]
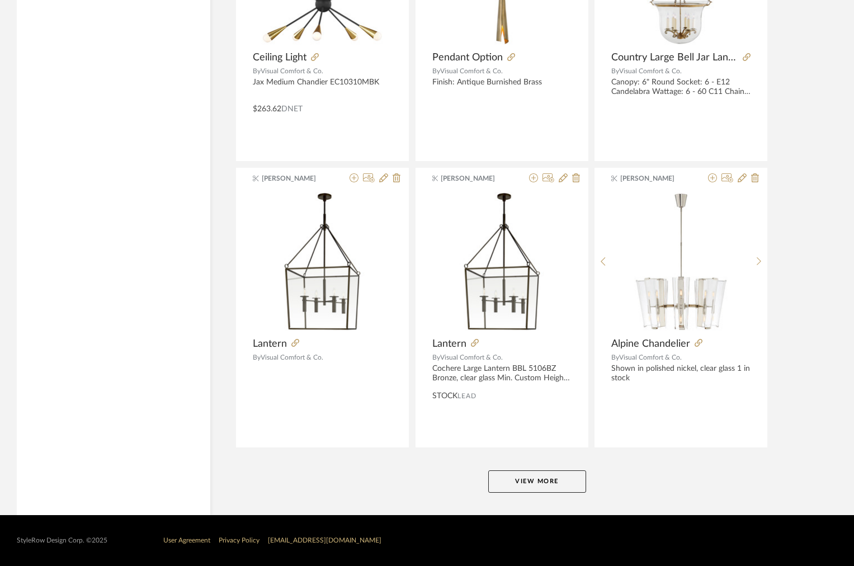
click at [505, 483] on button "View More" at bounding box center [537, 481] width 98 height 22
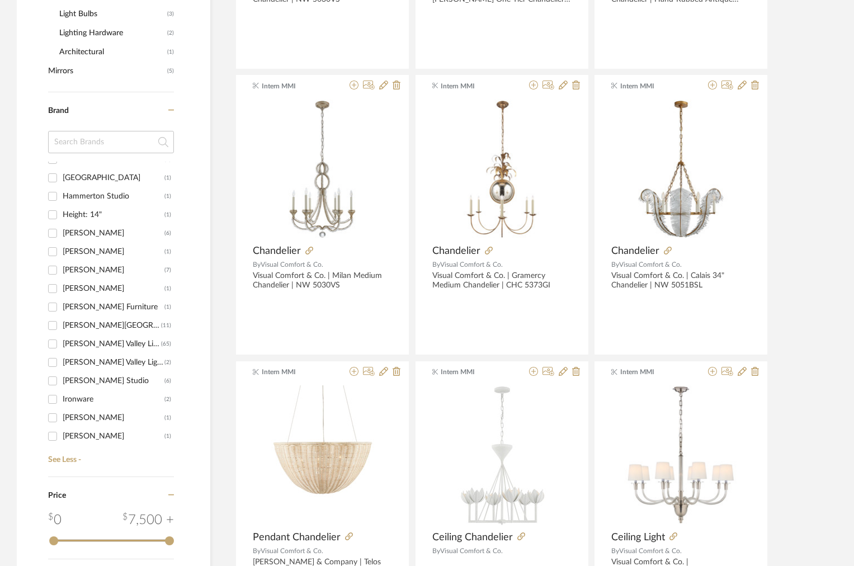
scroll to position [669, 0]
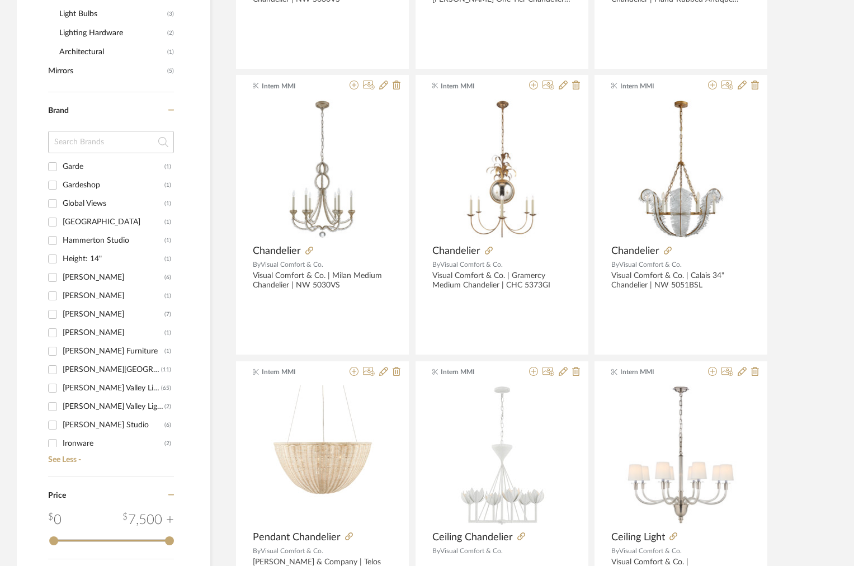
click at [53, 370] on input "Hudson Valley (11)" at bounding box center [53, 370] width 18 height 18
checkbox input "true"
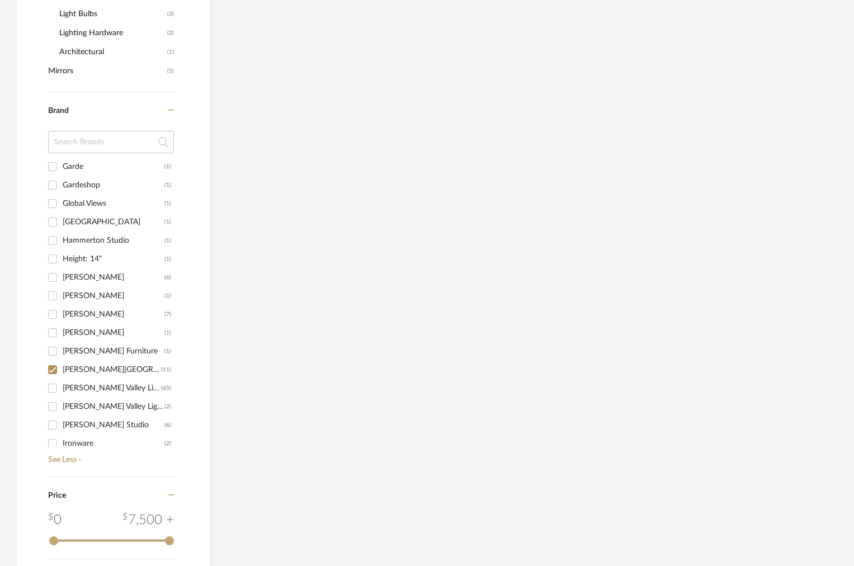
click at [54, 387] on input "Hudson Valley Lighting (65)" at bounding box center [53, 388] width 18 height 18
checkbox input "true"
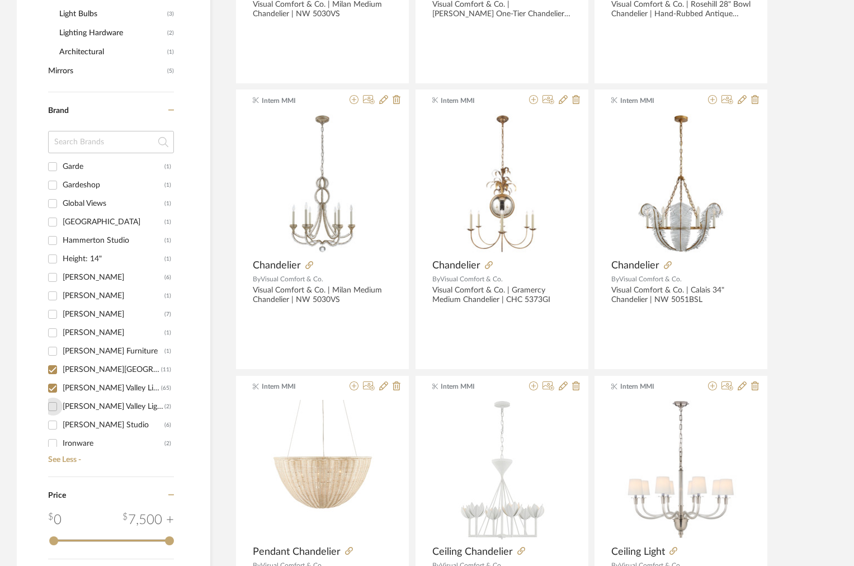
click at [56, 405] on input "Hudson Valley Lighting Group (2)" at bounding box center [53, 407] width 18 height 18
checkbox input "true"
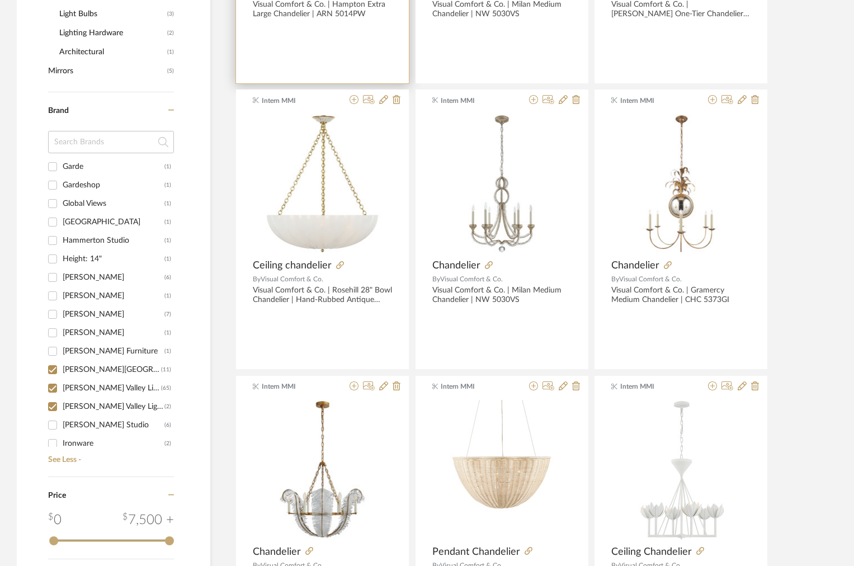
scroll to position [3273, 0]
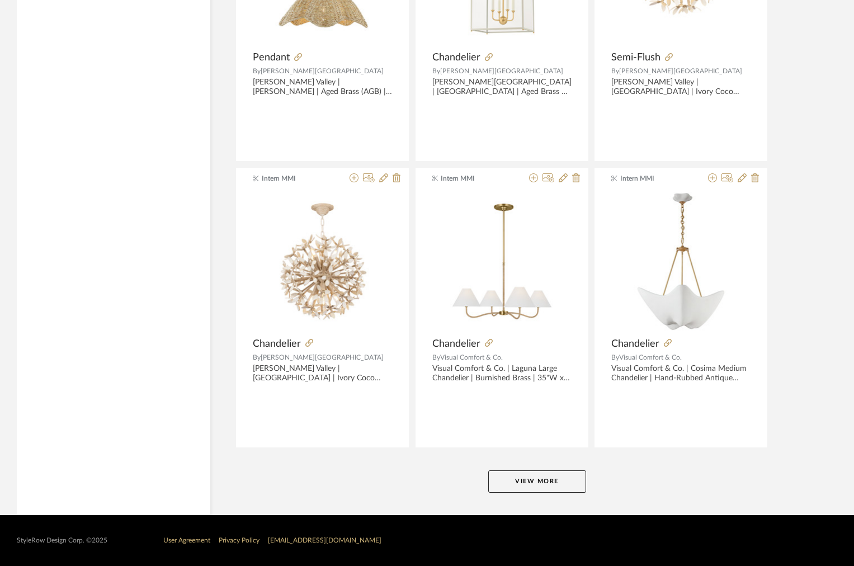
click at [504, 476] on button "View More" at bounding box center [537, 481] width 98 height 22
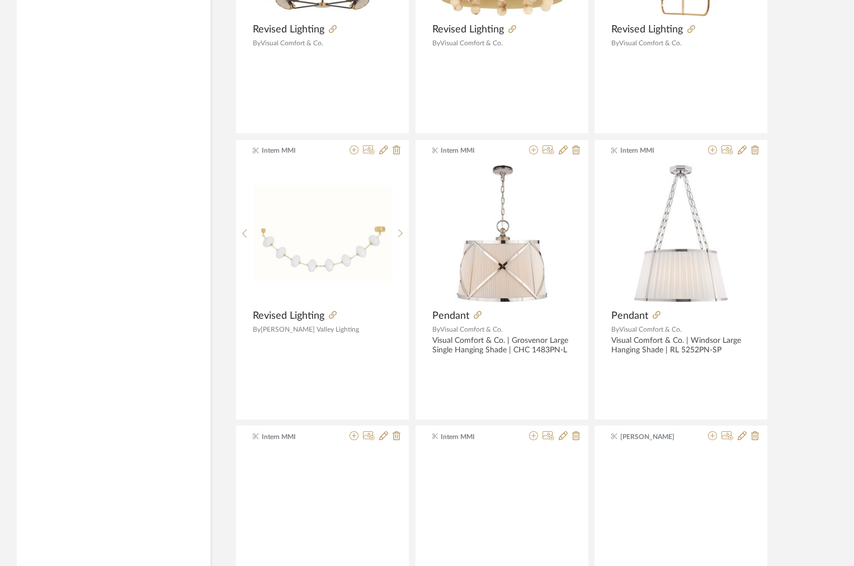
scroll to position [6706, 0]
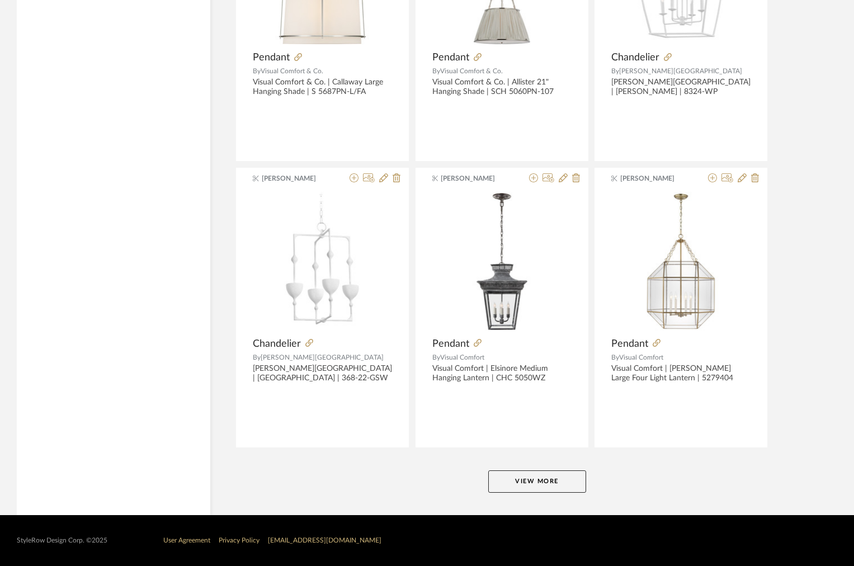
click at [512, 485] on button "View More" at bounding box center [537, 481] width 98 height 22
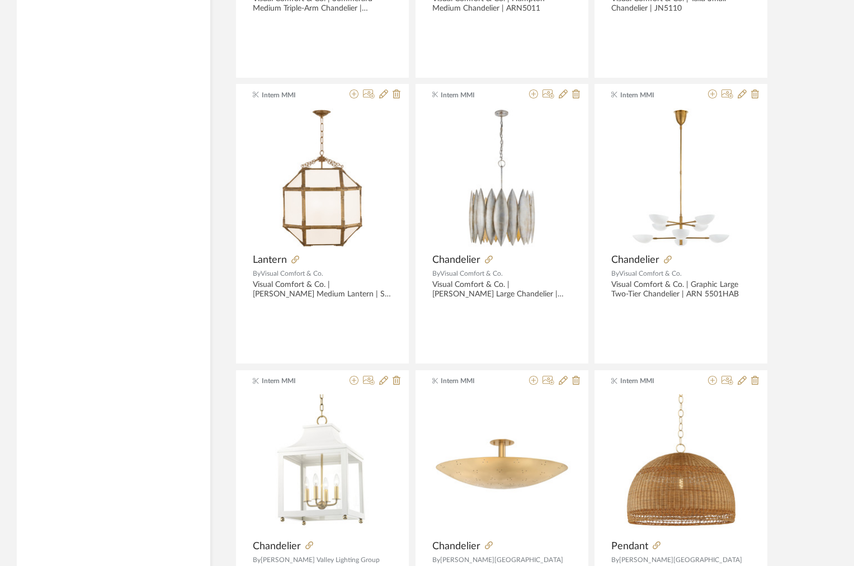
scroll to position [0, 0]
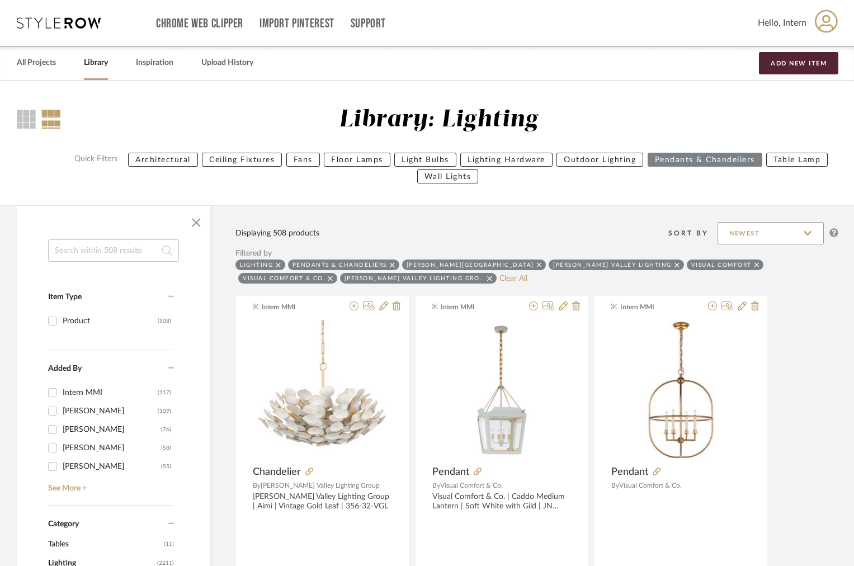
click at [734, 229] on input "Newest" at bounding box center [770, 233] width 106 height 22
click at [734, 230] on input "Newest" at bounding box center [770, 233] width 106 height 22
click at [499, 276] on link "Clear All" at bounding box center [513, 279] width 28 height 10
checkbox input "false"
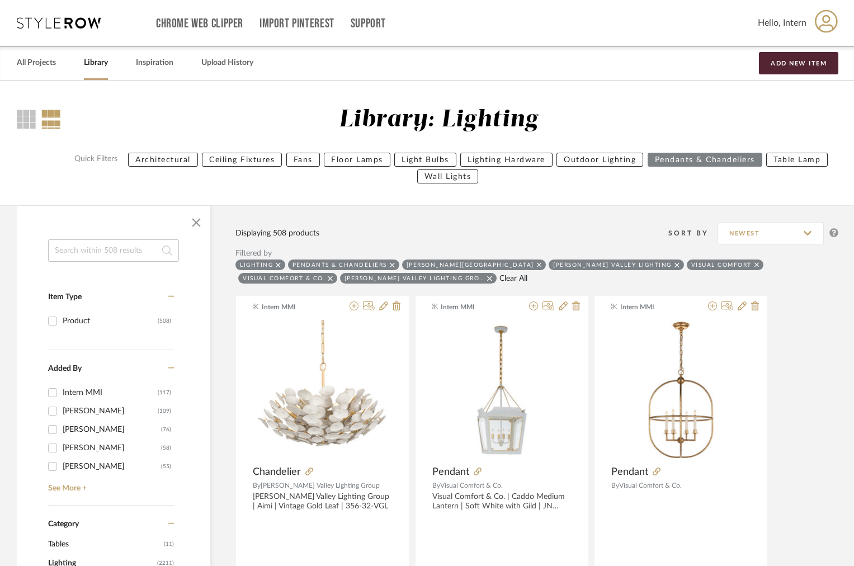
checkbox input "false"
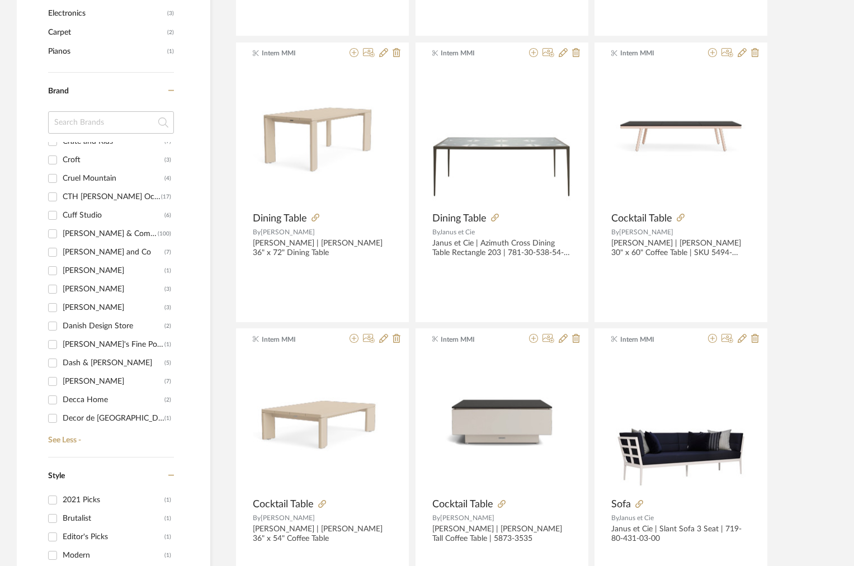
scroll to position [3674, 0]
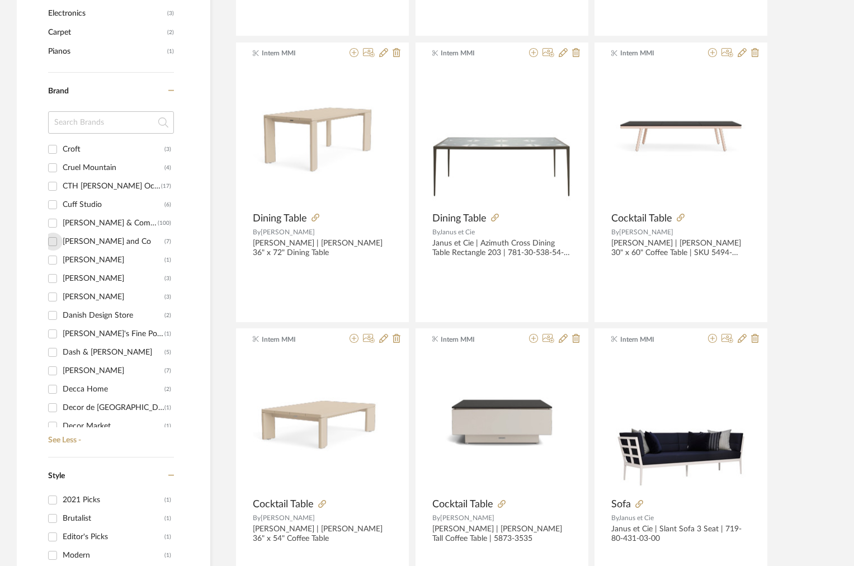
click at [51, 240] on input "Currey and Co (7)" at bounding box center [53, 242] width 18 height 18
checkbox input "true"
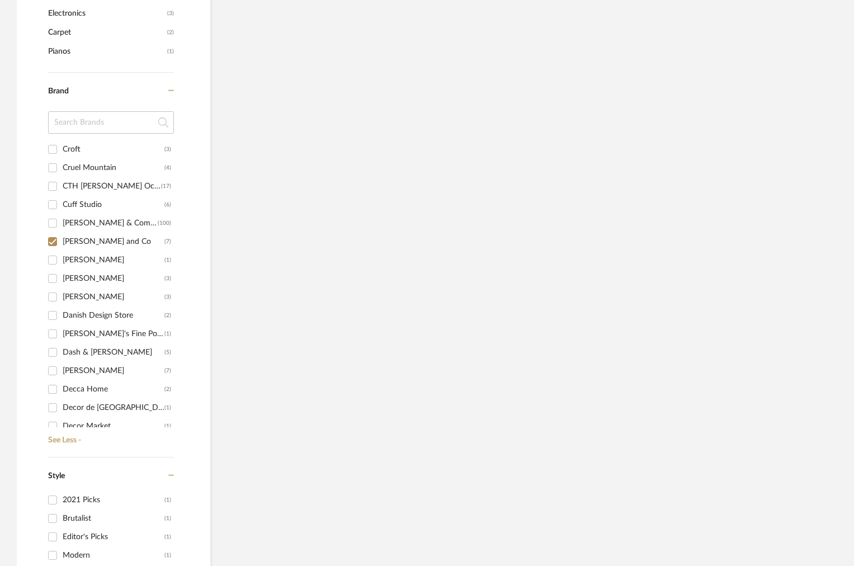
click at [54, 223] on input "Currey & Company (100)" at bounding box center [53, 223] width 18 height 18
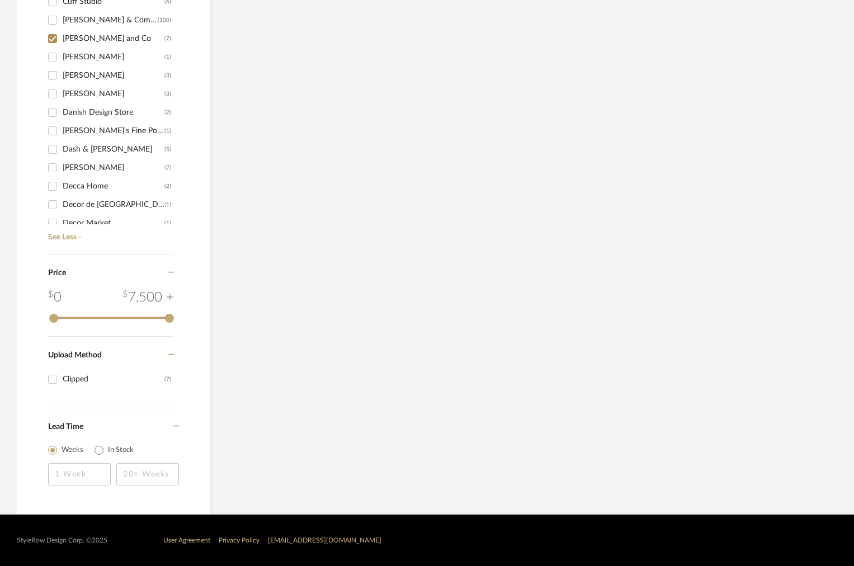
scroll to position [607, 0]
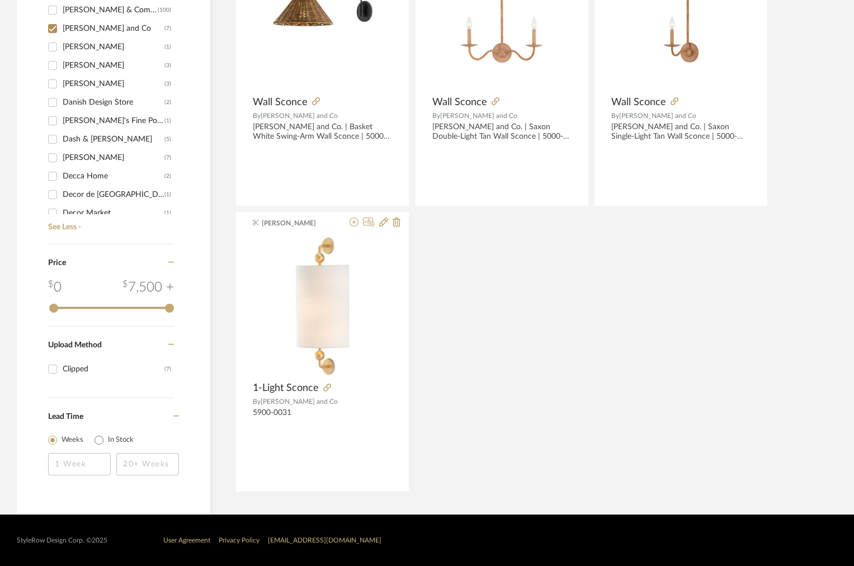
click at [63, 11] on div "Currey & Company" at bounding box center [110, 10] width 95 height 18
click at [62, 11] on input "Currey & Company (100)" at bounding box center [53, 10] width 18 height 18
checkbox input "true"
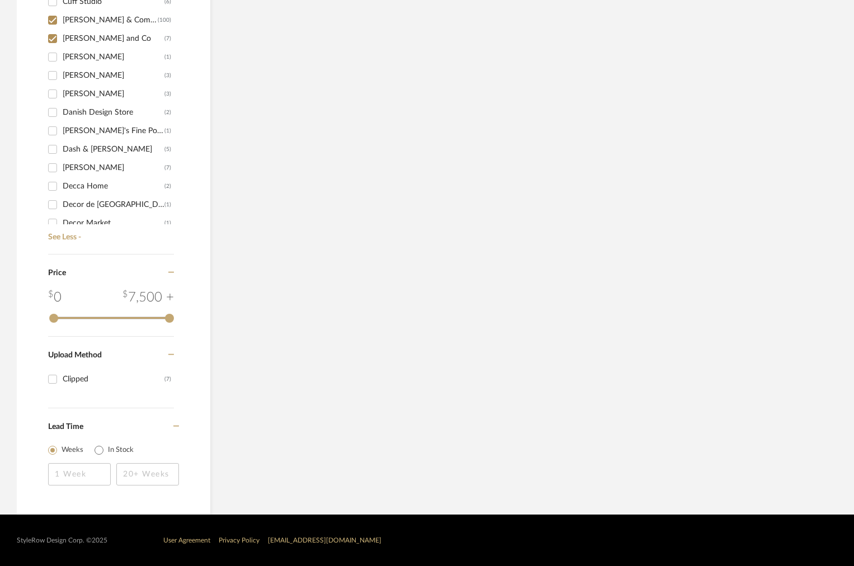
scroll to position [597, 0]
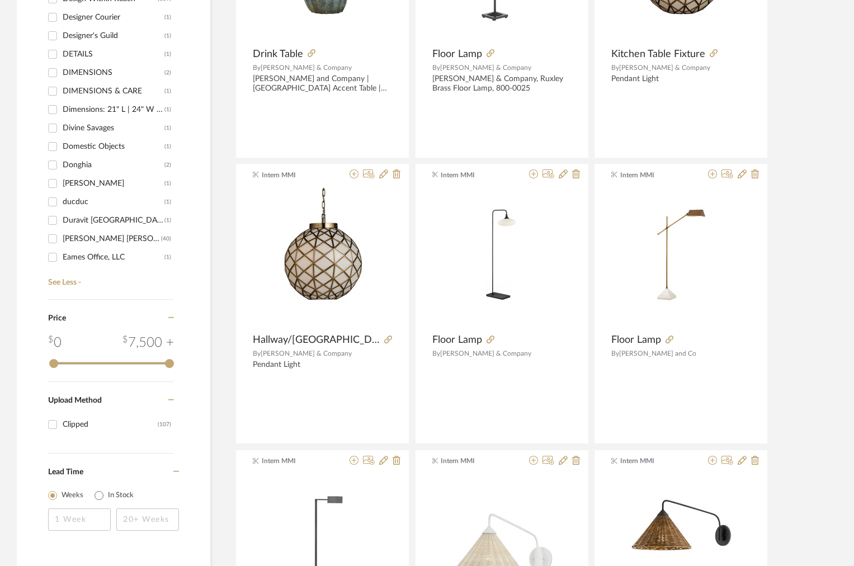
scroll to position [306, 0]
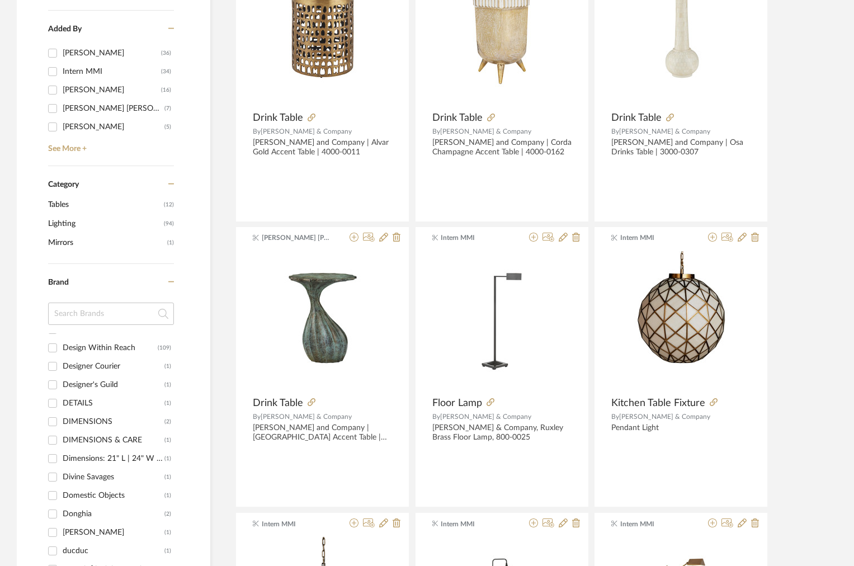
click at [63, 229] on span "Lighting" at bounding box center [104, 223] width 113 height 19
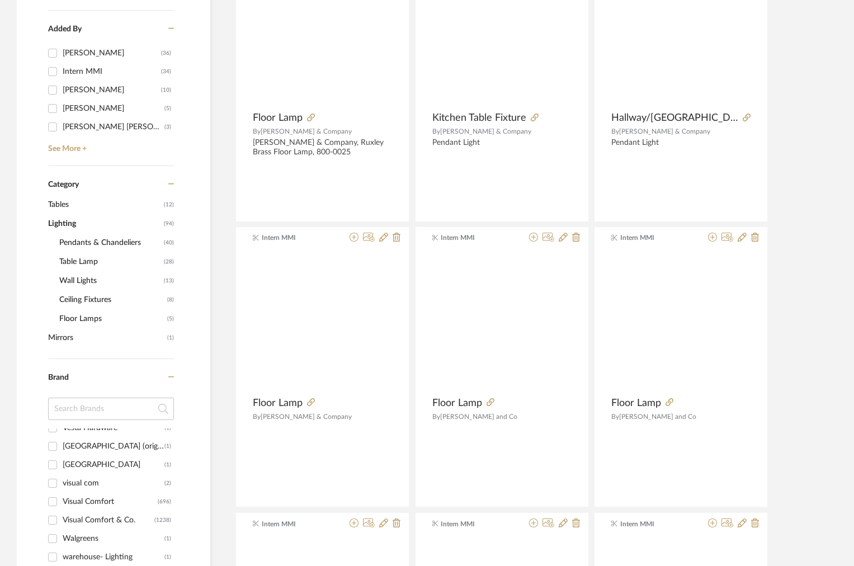
scroll to position [899, 0]
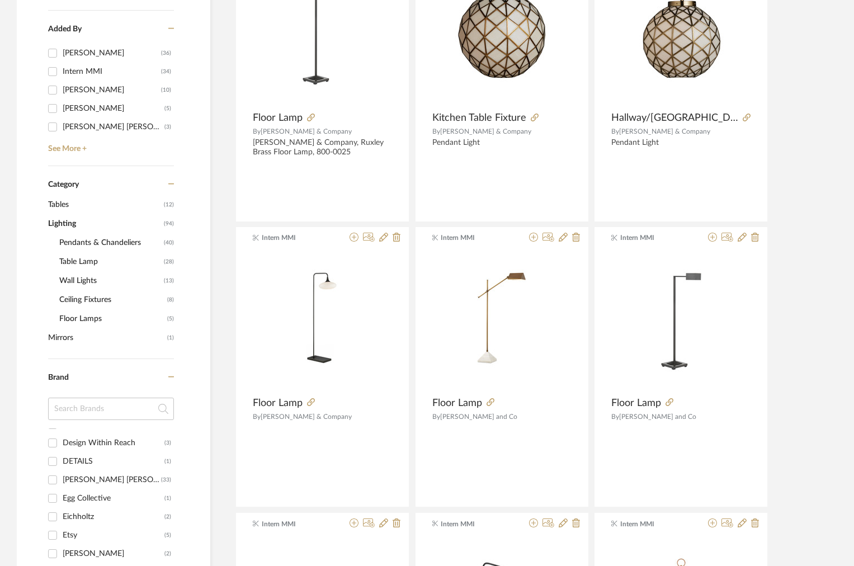
click at [86, 279] on span "Wall Lights" at bounding box center [110, 280] width 102 height 19
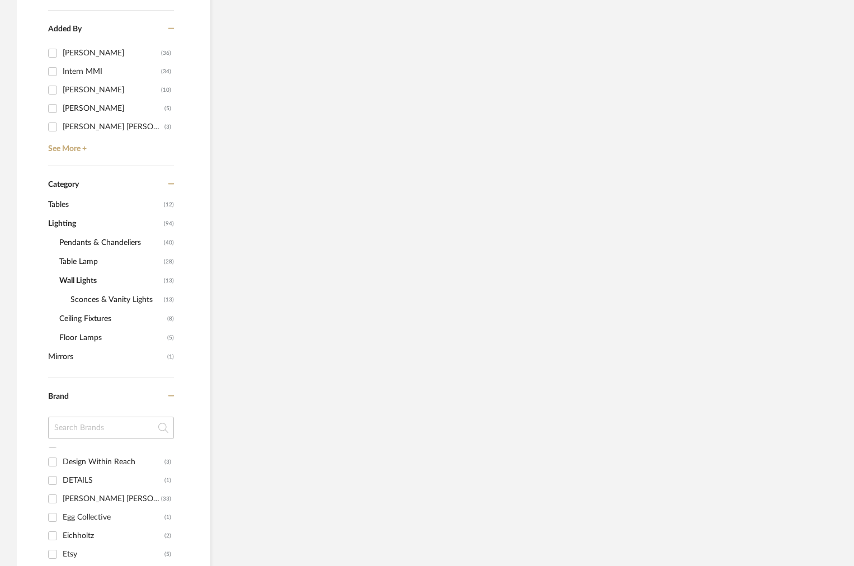
scroll to position [346, 0]
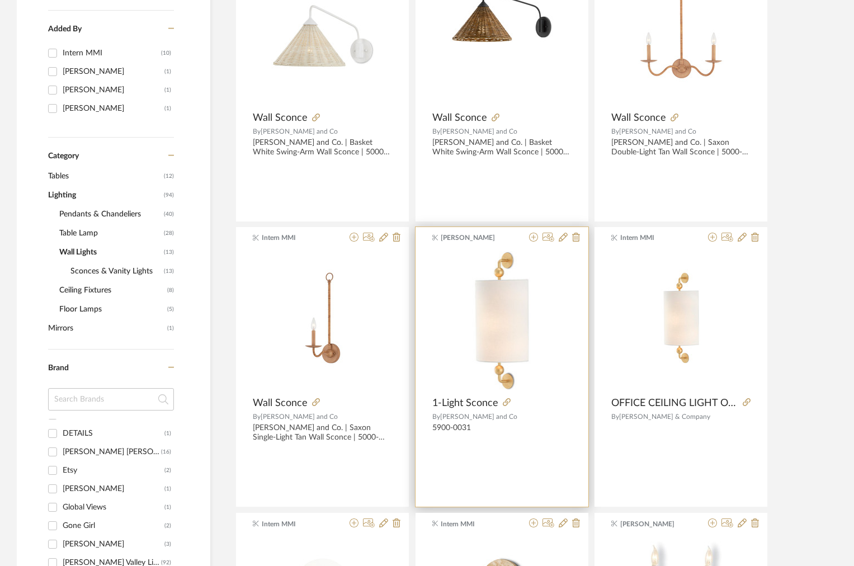
click at [527, 237] on div at bounding box center [552, 238] width 55 height 11
click at [532, 238] on icon at bounding box center [533, 237] width 9 height 9
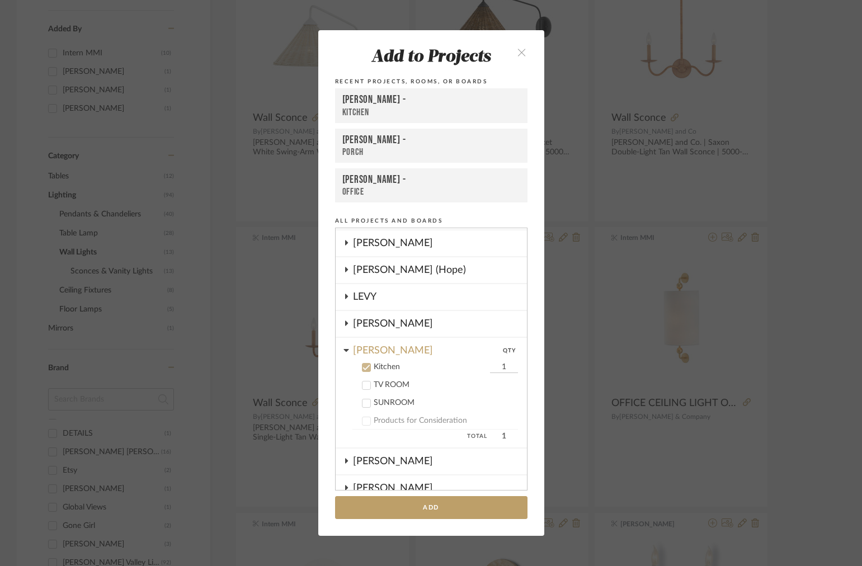
scroll to position [77, 0]
click at [380, 507] on button "Add" at bounding box center [431, 507] width 192 height 23
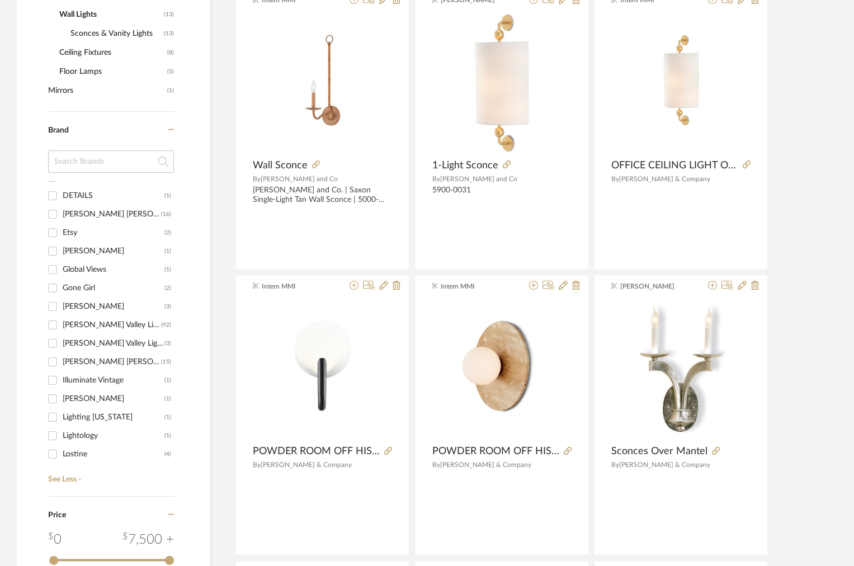
scroll to position [630, 0]
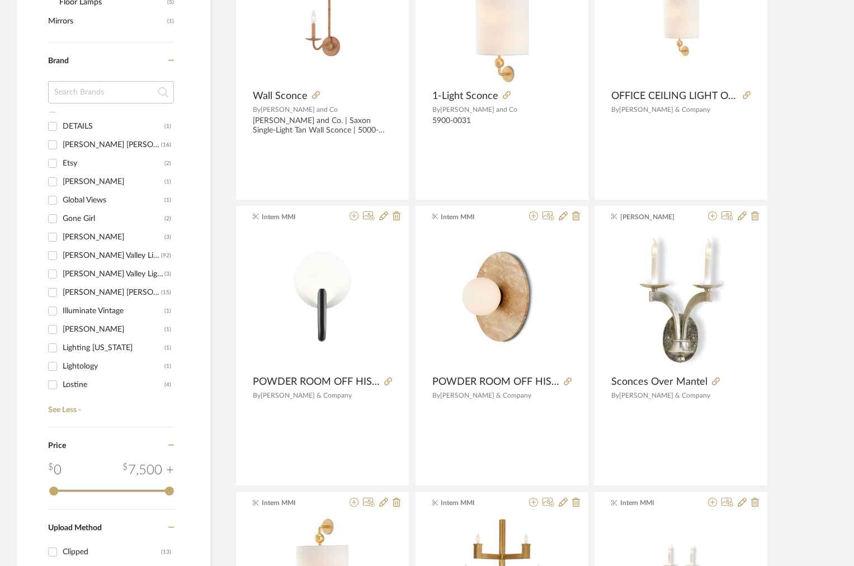
click at [88, 256] on div "[PERSON_NAME] Valley Lighting" at bounding box center [112, 256] width 98 height 18
click at [62, 256] on input "Hudson Valley Lighting (92)" at bounding box center [53, 256] width 18 height 18
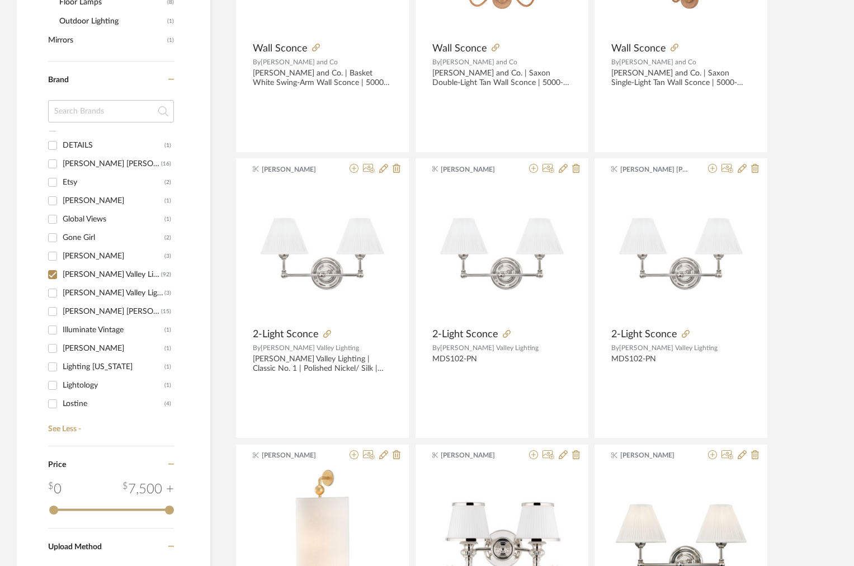
click at [72, 272] on div "[PERSON_NAME] Valley Lighting" at bounding box center [112, 275] width 98 height 18
click at [62, 272] on input "Hudson Valley Lighting (92)" at bounding box center [53, 275] width 18 height 18
checkbox input "false"
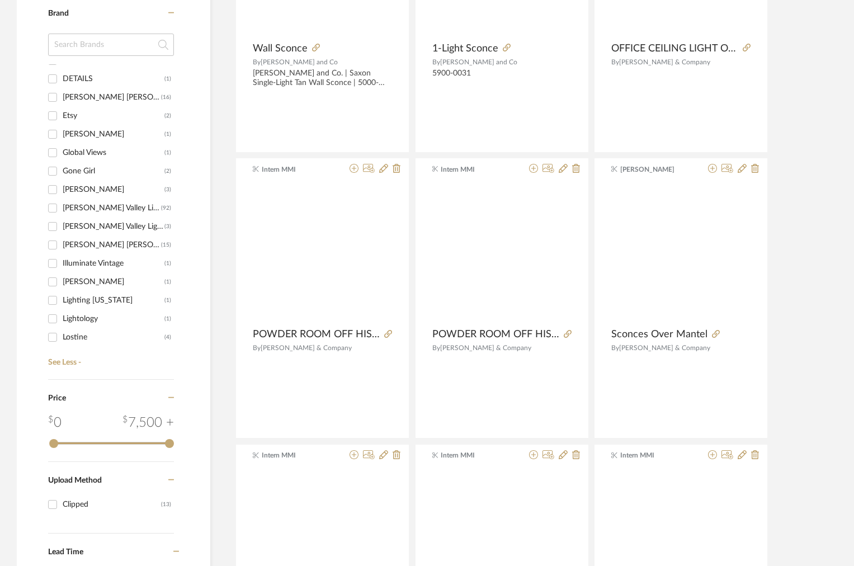
scroll to position [630, 0]
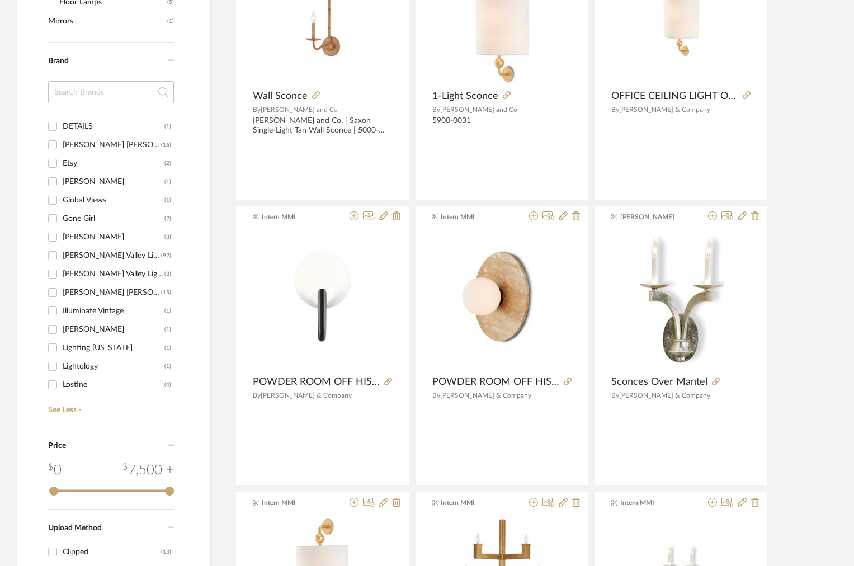
click at [72, 272] on div "Hudson Valley Lighting Group" at bounding box center [114, 274] width 102 height 18
click at [62, 272] on input "Hudson Valley Lighting Group (3)" at bounding box center [53, 274] width 18 height 18
checkbox input "true"
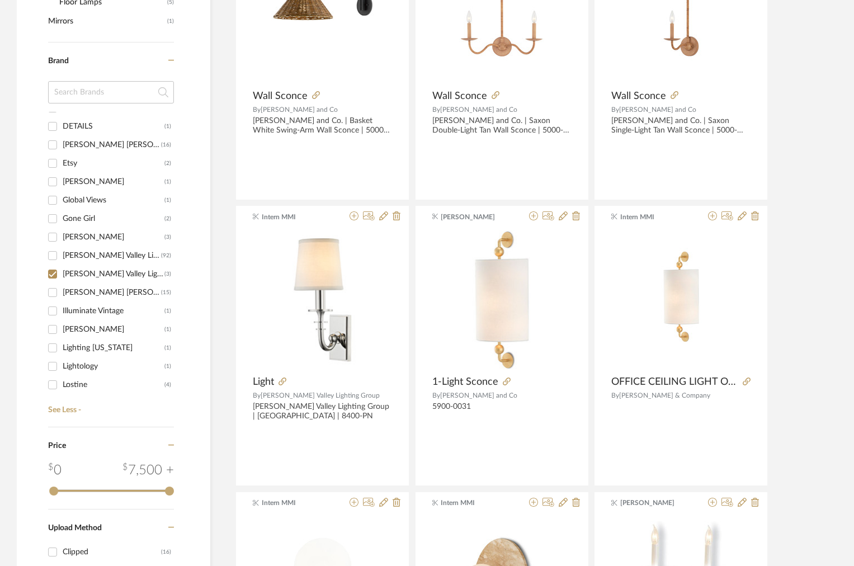
click at [67, 259] on div "[PERSON_NAME] Valley Lighting" at bounding box center [112, 256] width 98 height 18
click at [62, 259] on input "Hudson Valley Lighting (92)" at bounding box center [53, 256] width 18 height 18
checkbox input "true"
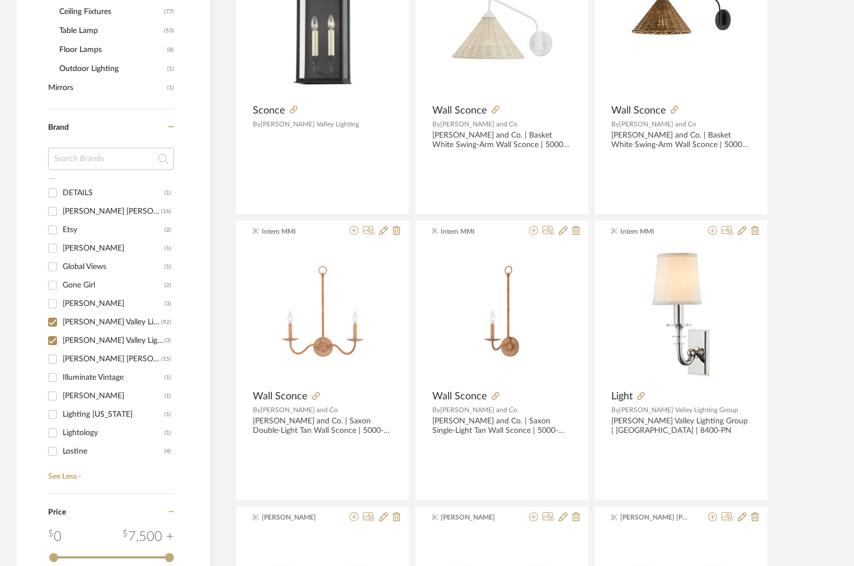
scroll to position [677, 0]
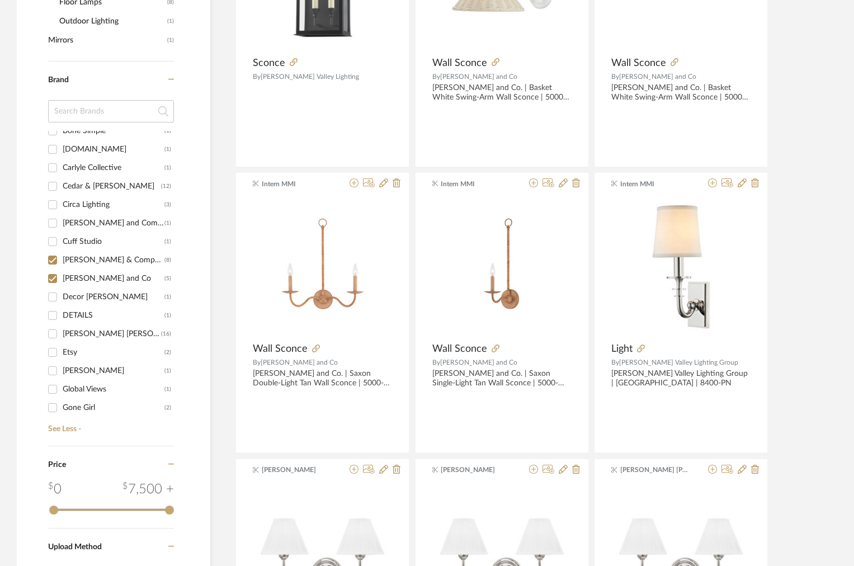
scroll to position [178, 0]
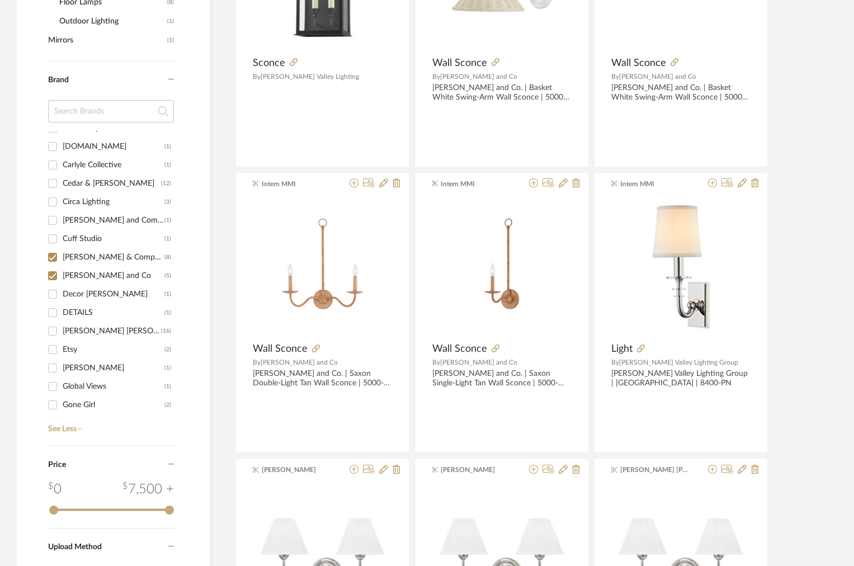
click at [94, 270] on div "Currey and Co" at bounding box center [114, 276] width 102 height 18
click at [62, 270] on input "Currey and Co (5)" at bounding box center [53, 276] width 18 height 18
checkbox input "false"
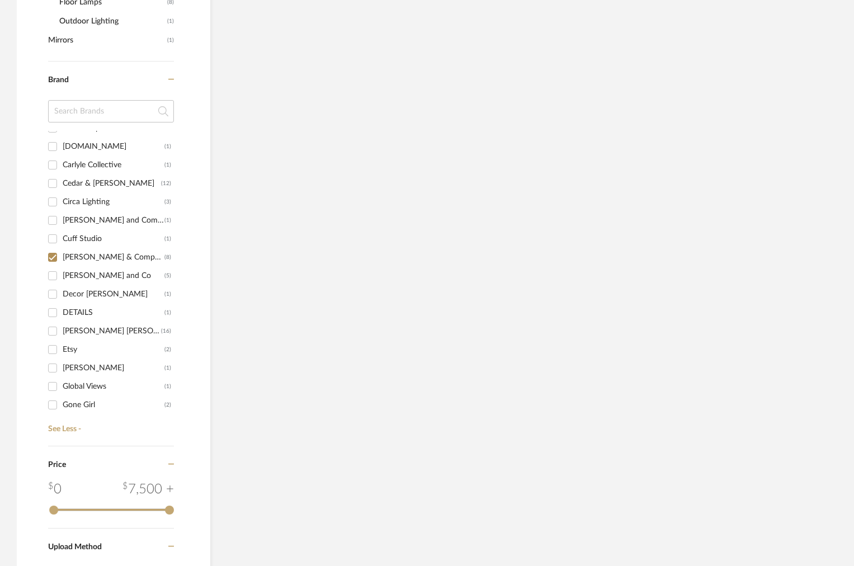
click at [88, 258] on div "Currey & Company" at bounding box center [114, 257] width 102 height 18
click at [62, 258] on input "Currey & Company (8)" at bounding box center [53, 257] width 18 height 18
checkbox input "false"
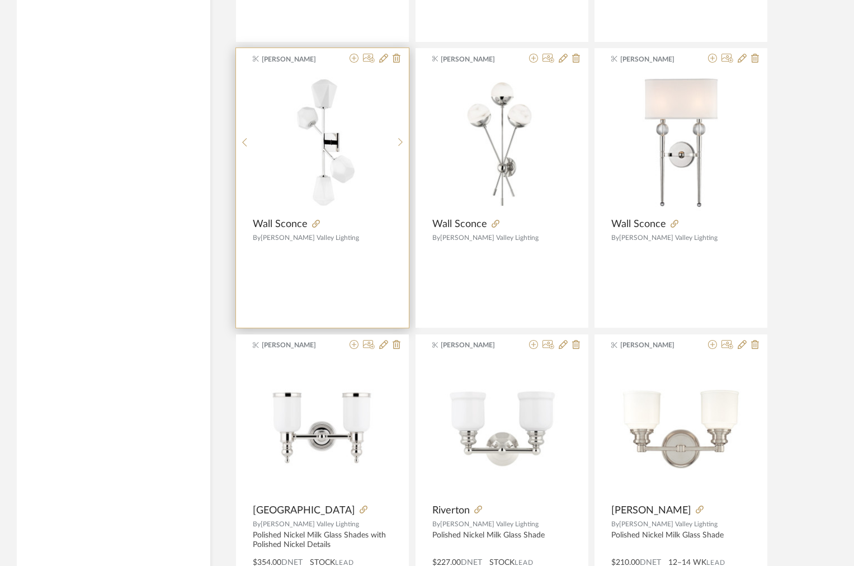
scroll to position [3242, 0]
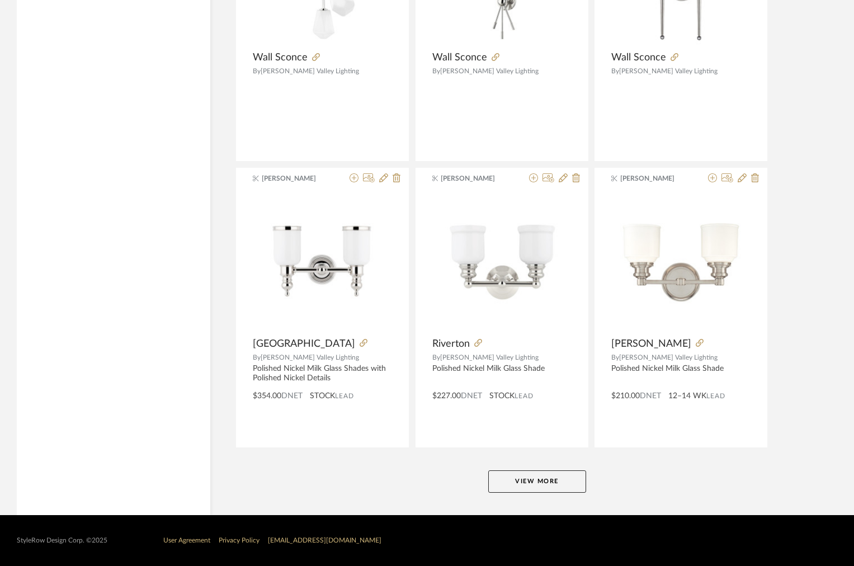
click at [521, 489] on button "View More" at bounding box center [537, 481] width 98 height 22
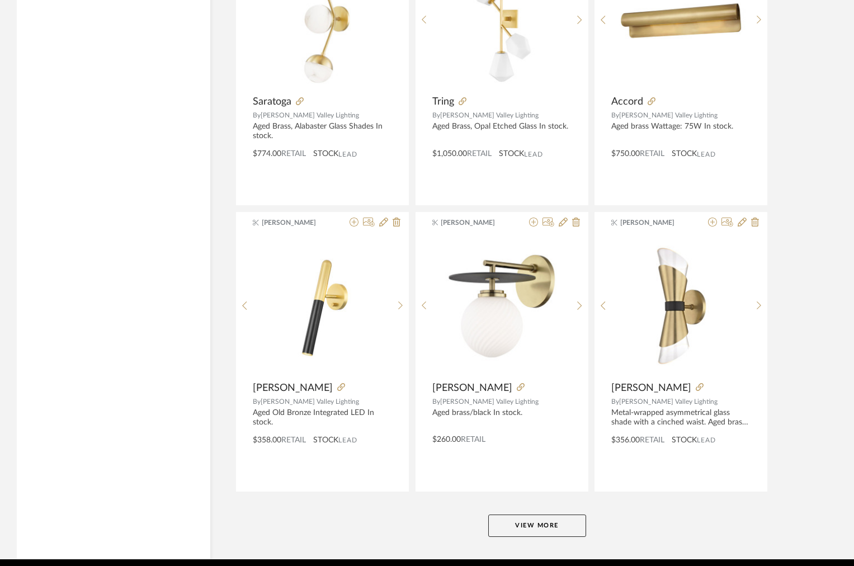
scroll to position [6674, 0]
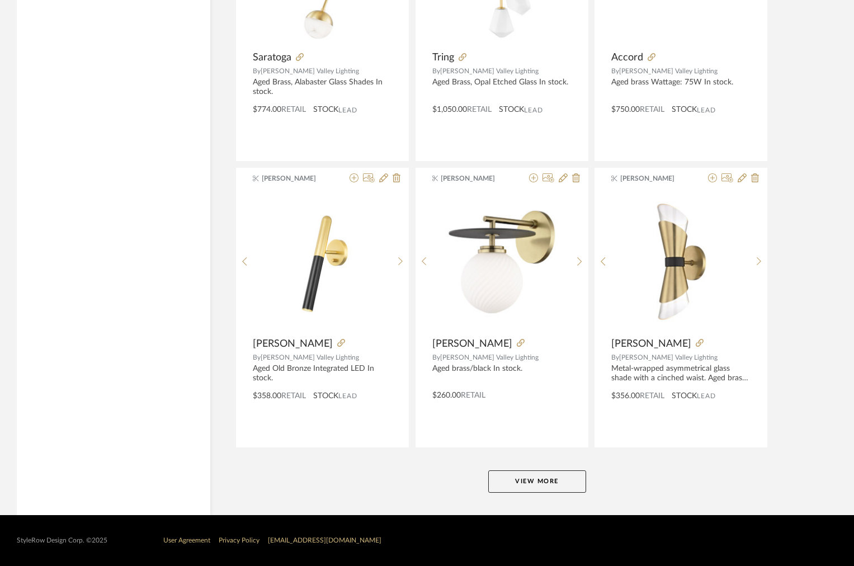
click at [505, 485] on button "View More" at bounding box center [537, 481] width 98 height 22
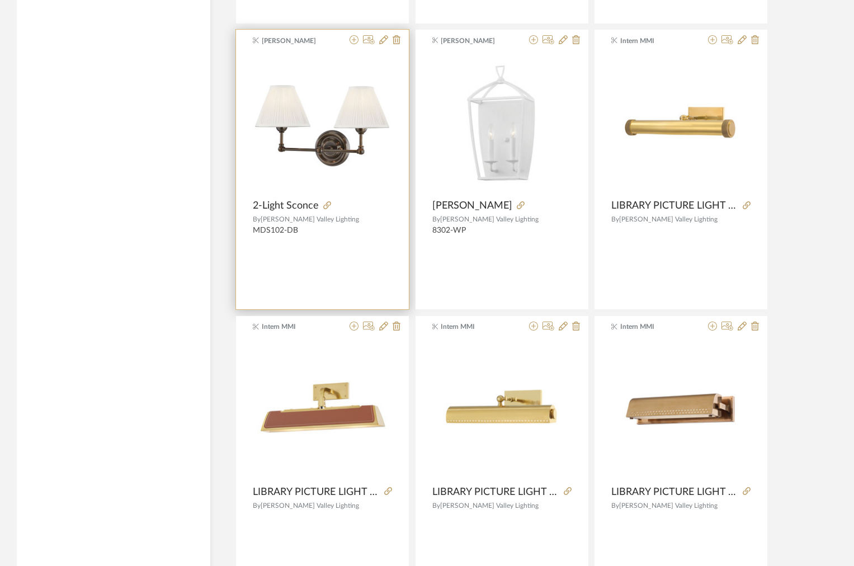
scroll to position [866, 0]
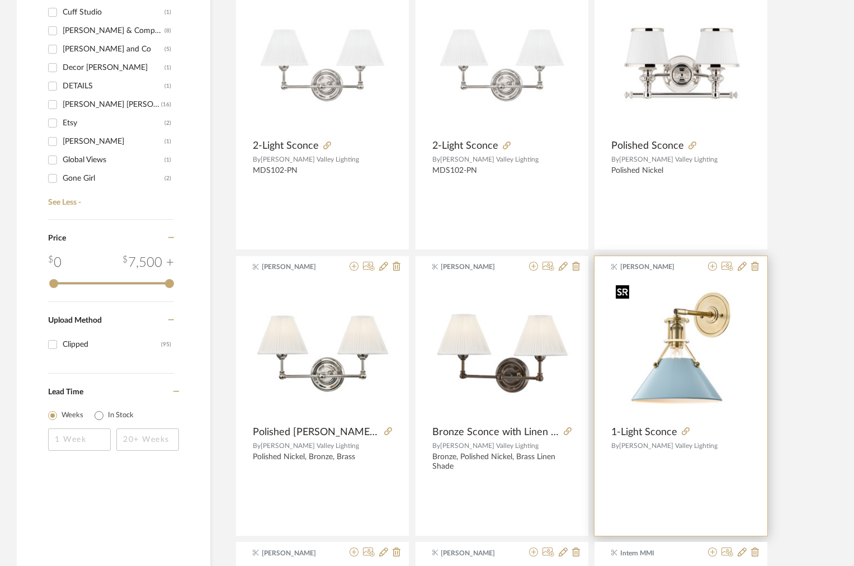
click at [0, 0] on img at bounding box center [0, 0] width 0 height 0
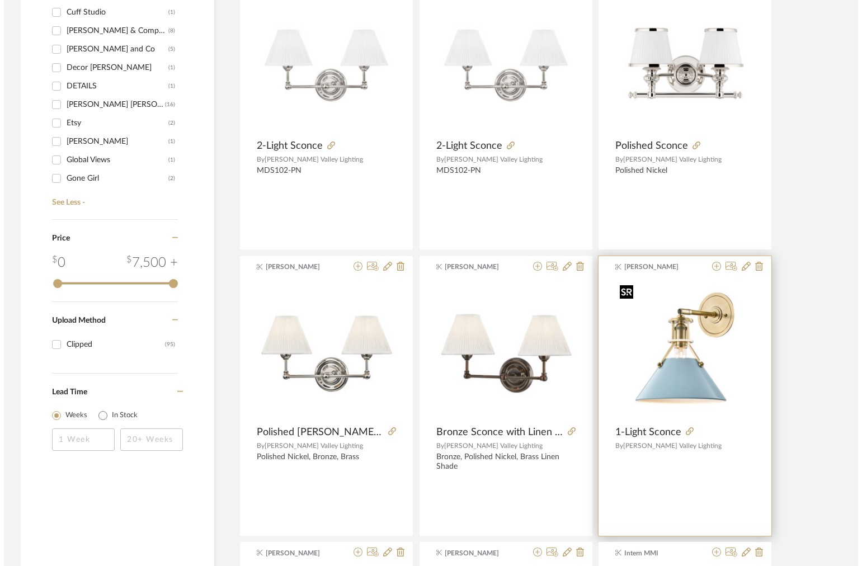
scroll to position [0, 0]
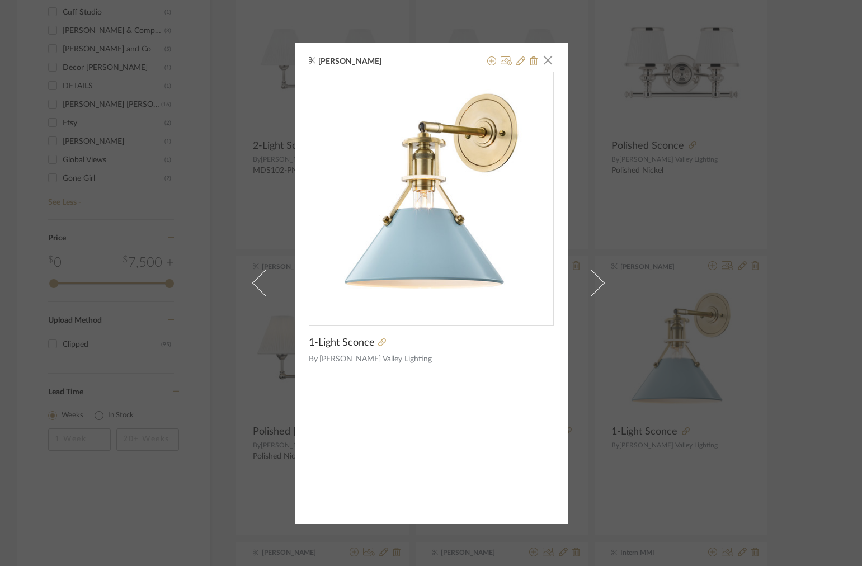
click at [685, 224] on div "Maddie Warlick × 1-Light Sconce By Hudson Valley Lighting" at bounding box center [431, 283] width 862 height 566
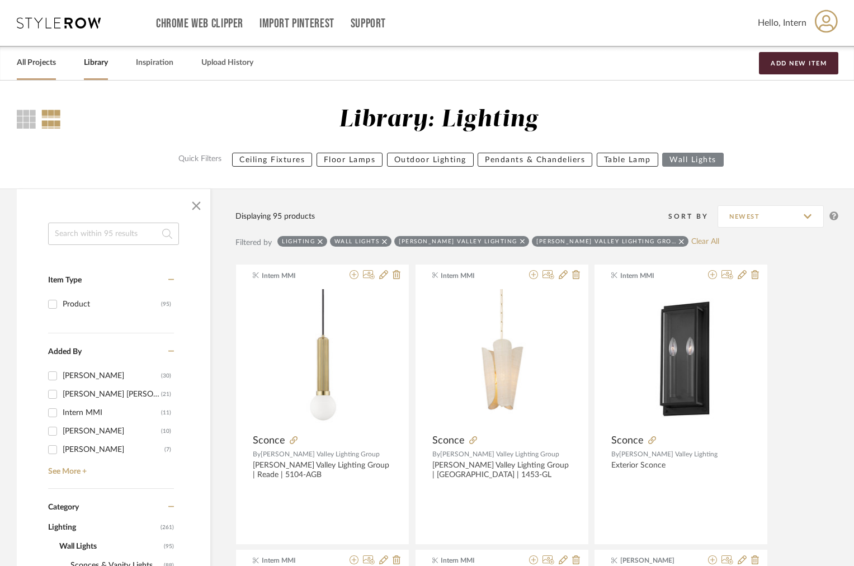
click at [47, 63] on link "All Projects" at bounding box center [36, 62] width 39 height 15
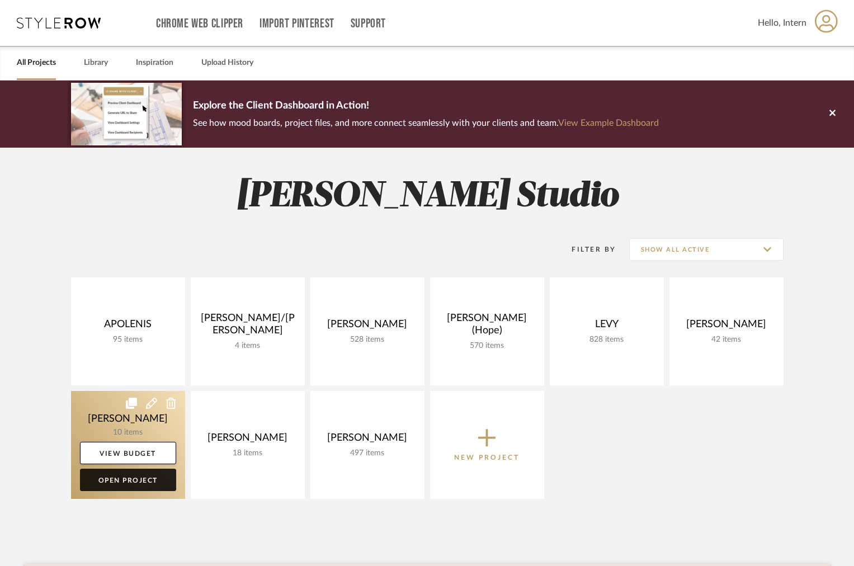
click at [128, 475] on link "Open Project" at bounding box center [128, 480] width 96 height 22
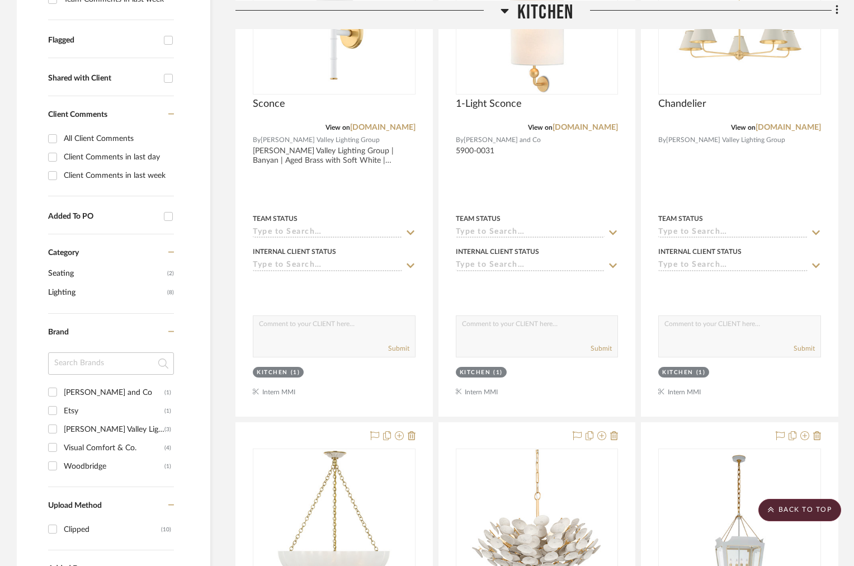
scroll to position [136, 0]
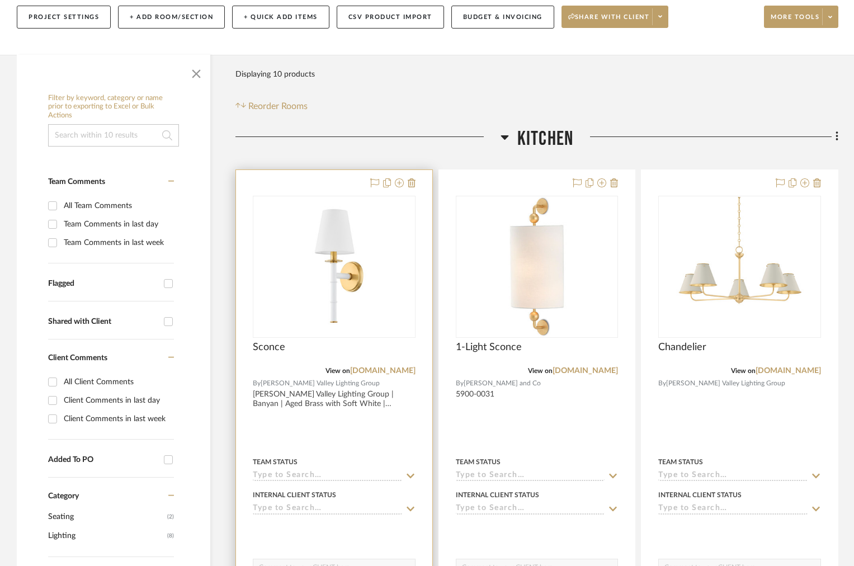
click at [361, 294] on img "0" at bounding box center [334, 267] width 140 height 140
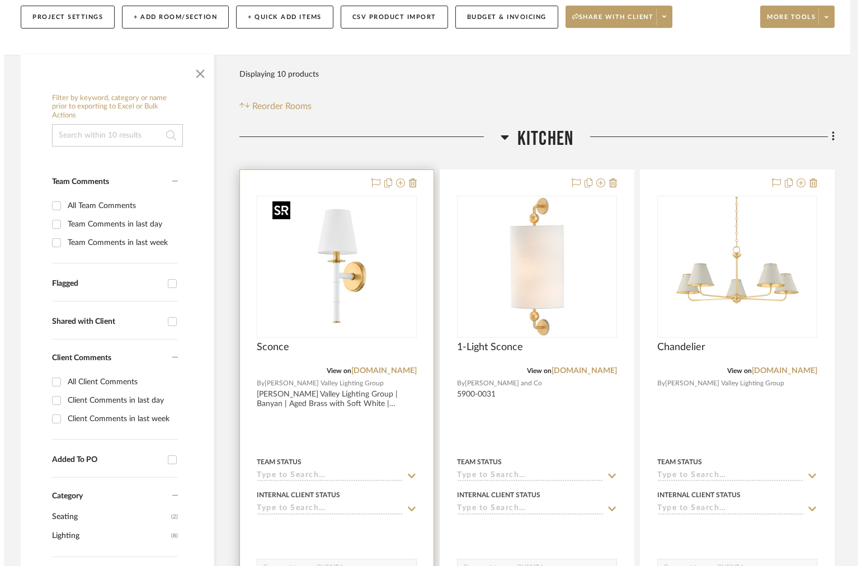
scroll to position [0, 0]
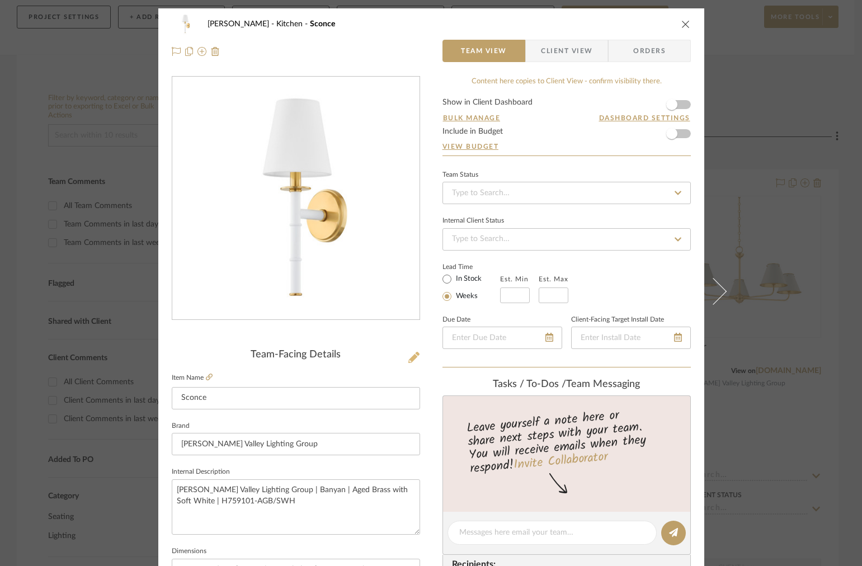
click at [413, 360] on icon at bounding box center [413, 357] width 11 height 11
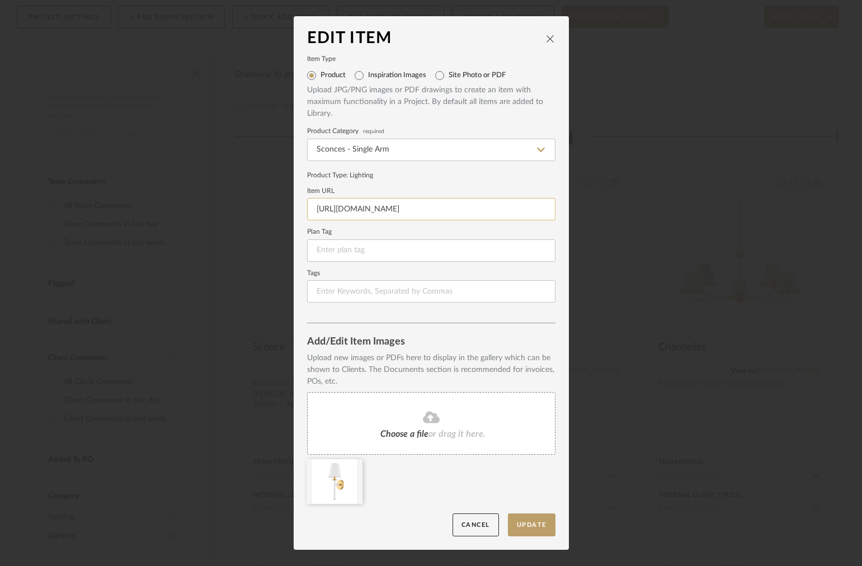
click at [379, 217] on input "https://docs.google.com/document/d/11-2hC7HtKl2ClUClrCX59abOx65Vb3kAGE-7XTkSyLY…" at bounding box center [431, 209] width 248 height 22
paste input "www.hvlgroup.com/Product/H759101-AGB/SWH"
type input "https://www.hvlgroup.com/Product/H759101-AGB/SWH"
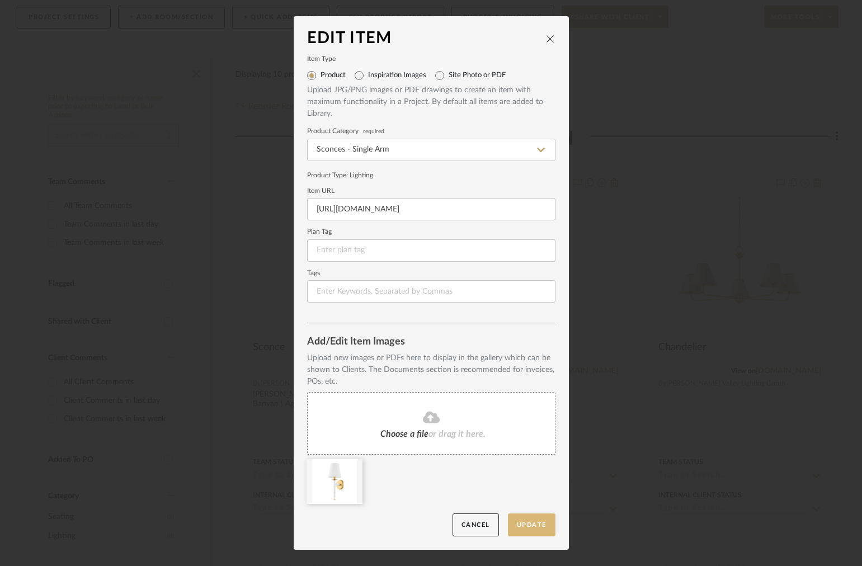
click at [519, 534] on button "Update" at bounding box center [532, 524] width 48 height 23
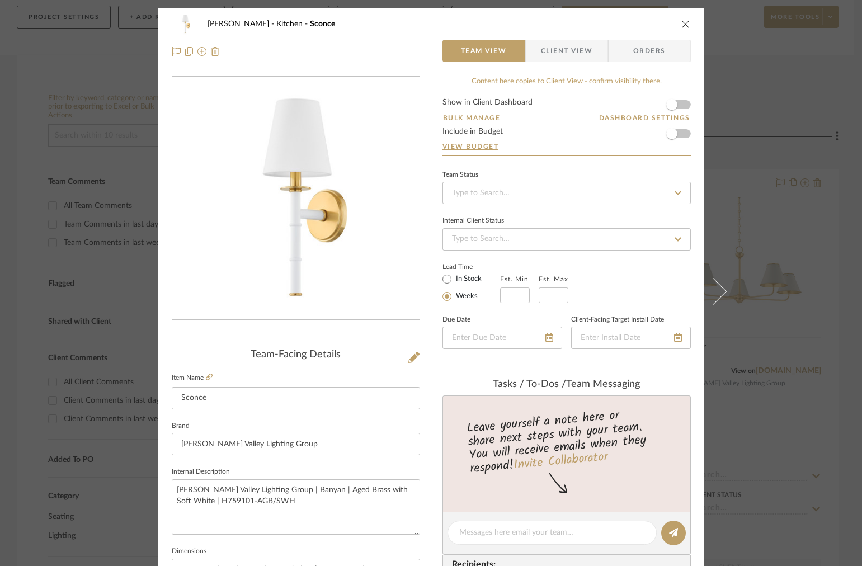
click at [686, 25] on button "close" at bounding box center [686, 24] width 10 height 10
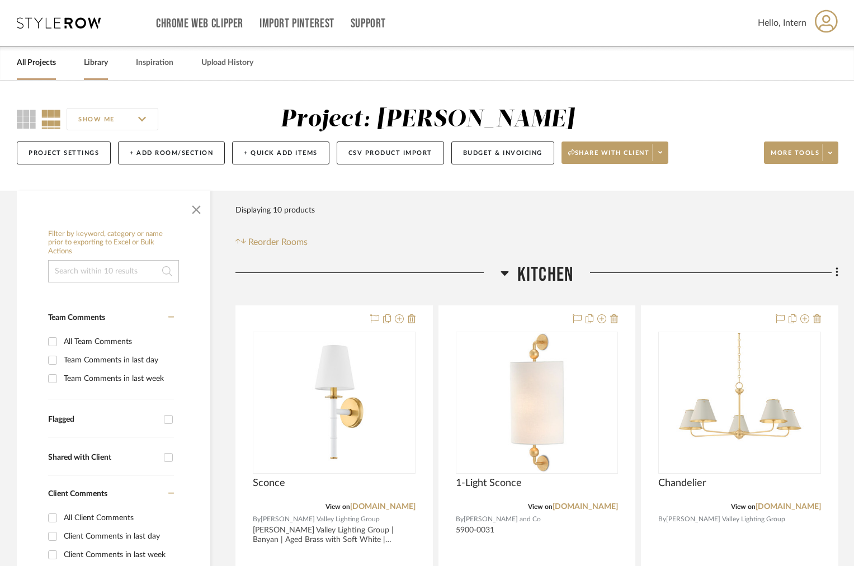
click at [102, 56] on link "Library" at bounding box center [96, 62] width 24 height 15
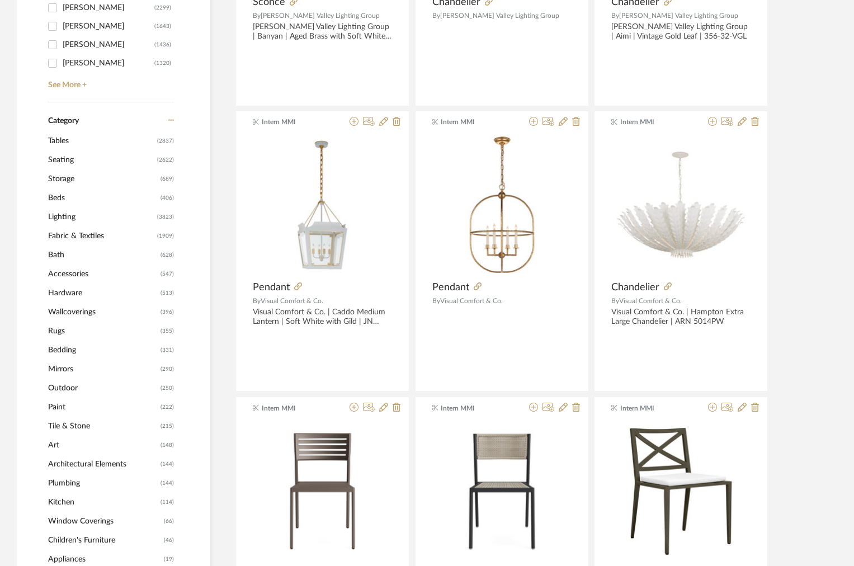
scroll to position [399, 0]
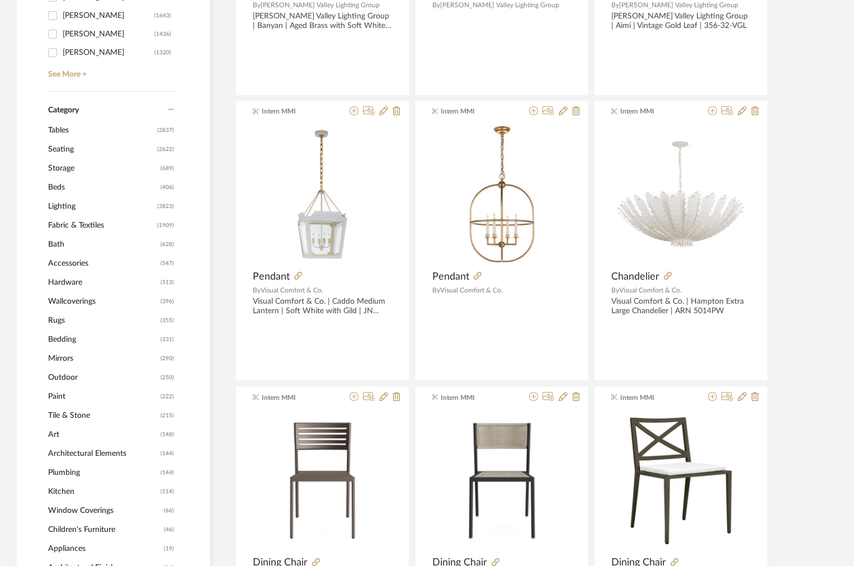
click at [69, 209] on span "Lighting" at bounding box center [101, 206] width 106 height 19
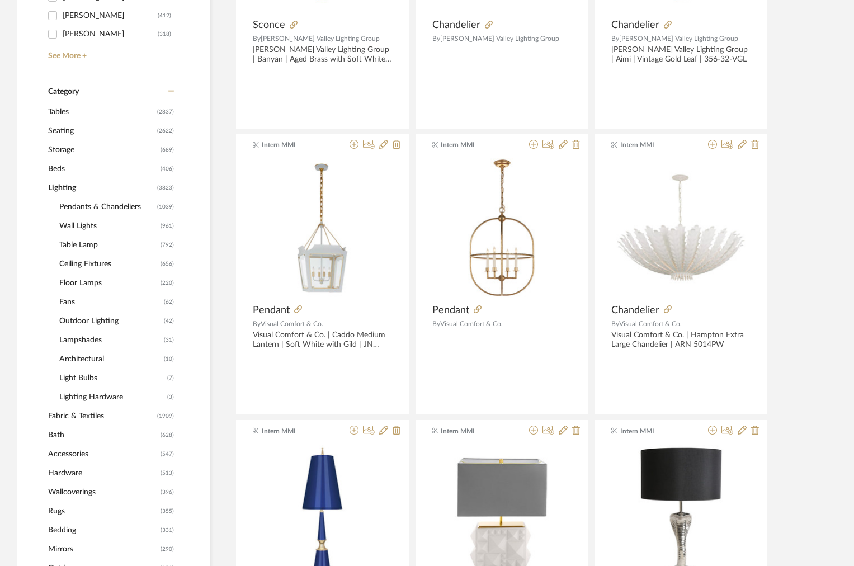
scroll to position [414, 0]
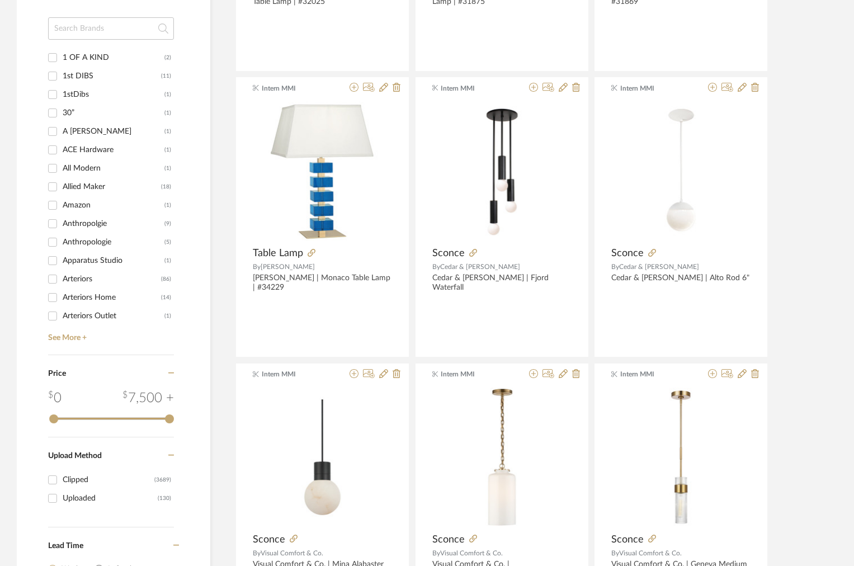
scroll to position [1288, 0]
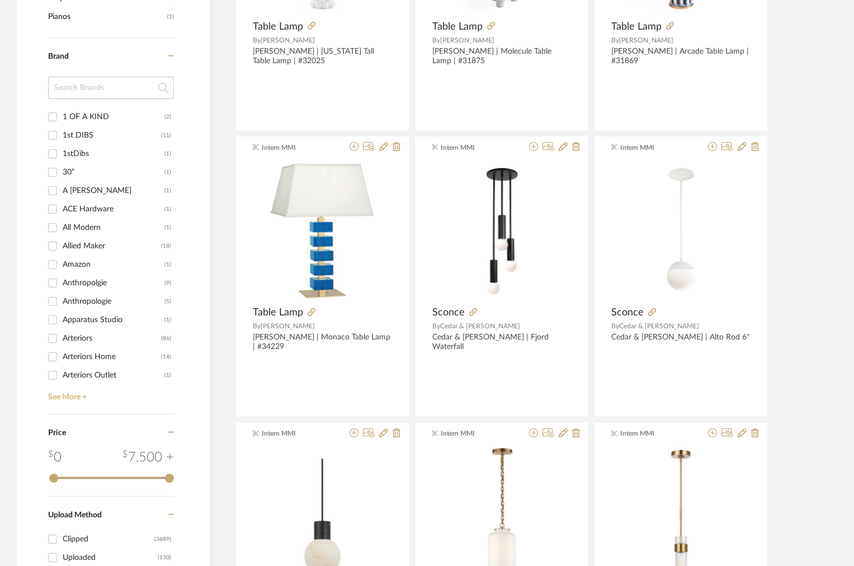
click at [51, 396] on link "See More +" at bounding box center [109, 393] width 129 height 18
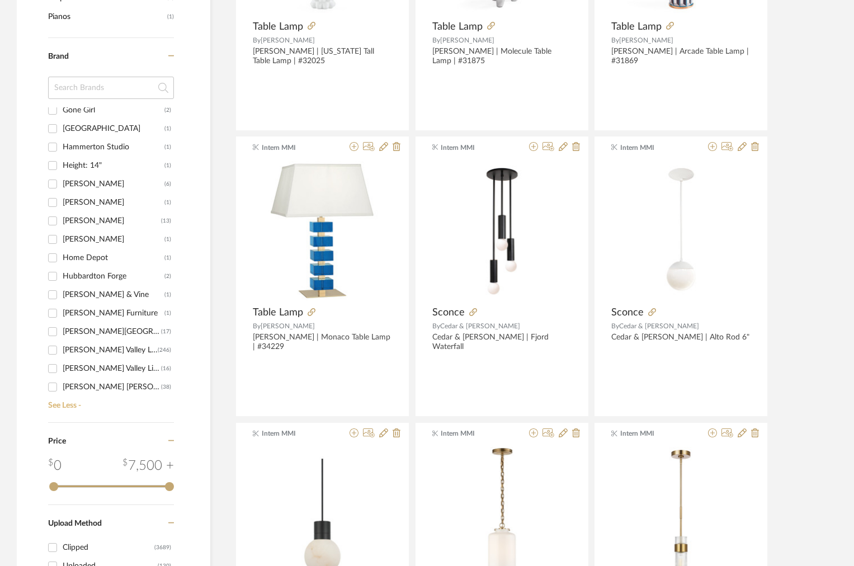
scroll to position [1176, 0]
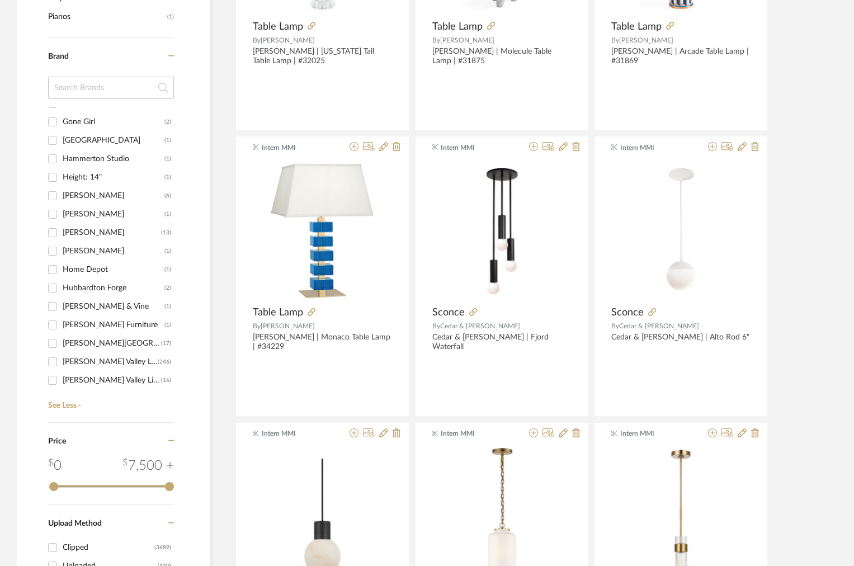
click at [78, 346] on div "Hudson Valley" at bounding box center [112, 343] width 98 height 18
click at [62, 346] on input "Hudson Valley (17)" at bounding box center [53, 343] width 18 height 18
checkbox input "true"
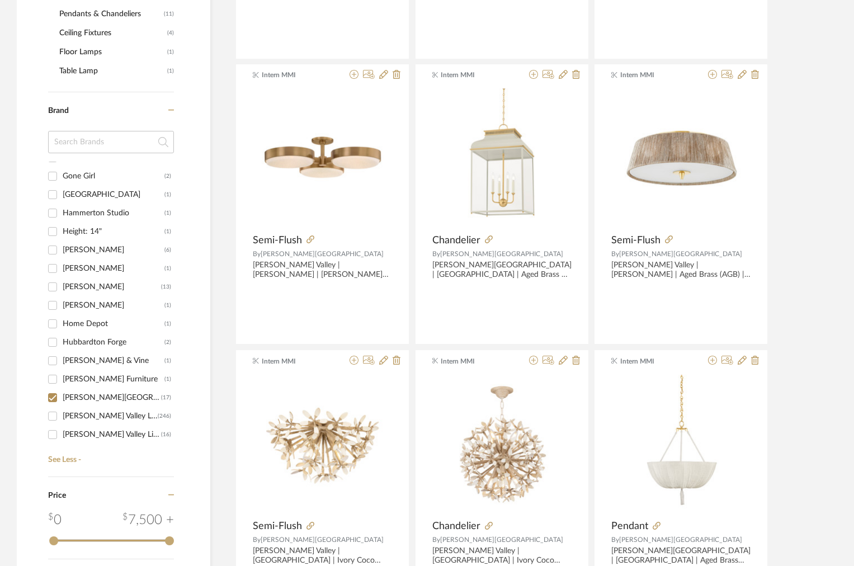
scroll to position [1271, 0]
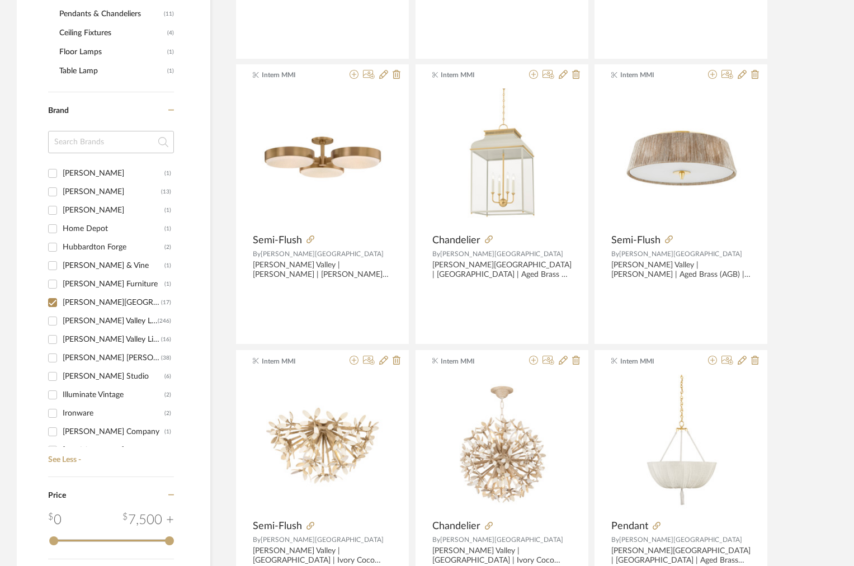
click at [75, 342] on div "Hudson Valley Lighting Group" at bounding box center [112, 339] width 98 height 18
click at [62, 342] on input "Hudson Valley Lighting Group (16)" at bounding box center [53, 339] width 18 height 18
checkbox input "true"
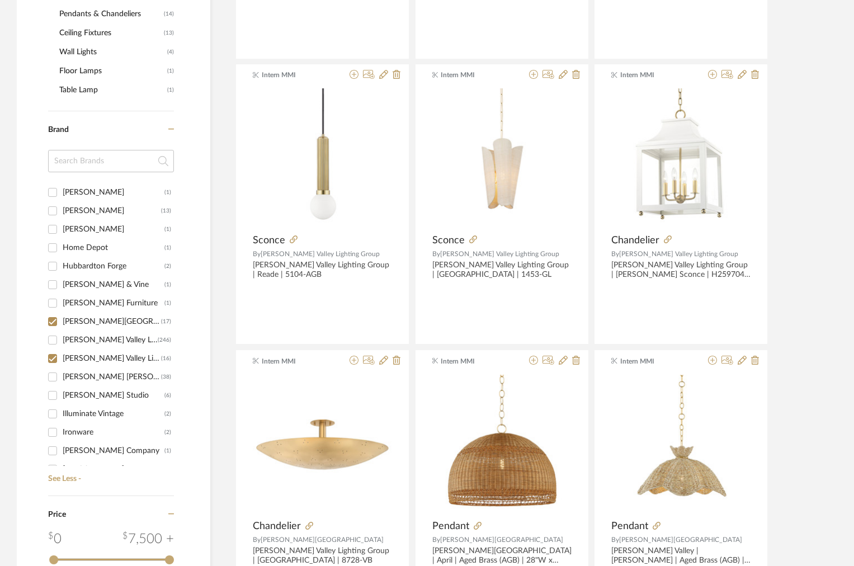
click at [77, 324] on div "Hudson Valley" at bounding box center [112, 322] width 98 height 18
click at [62, 324] on input "Hudson Valley (17)" at bounding box center [53, 322] width 18 height 18
checkbox input "false"
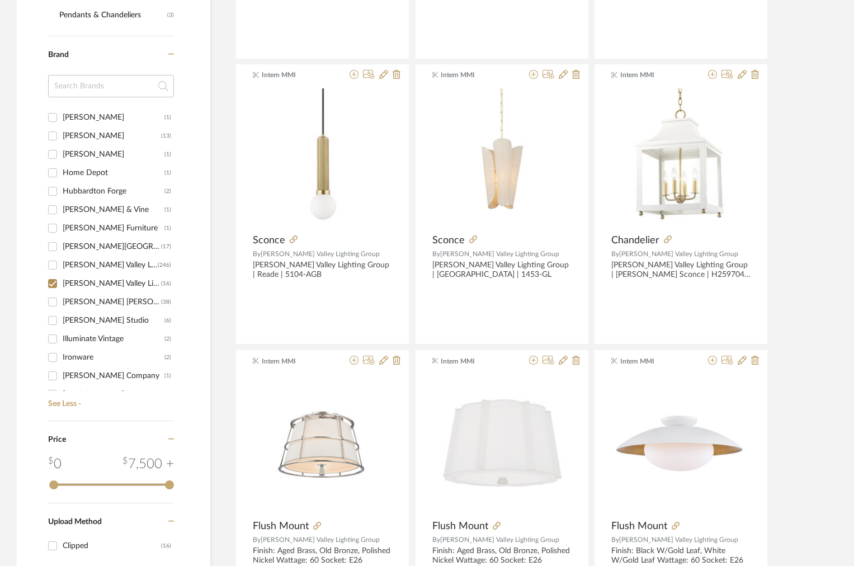
scroll to position [448, 0]
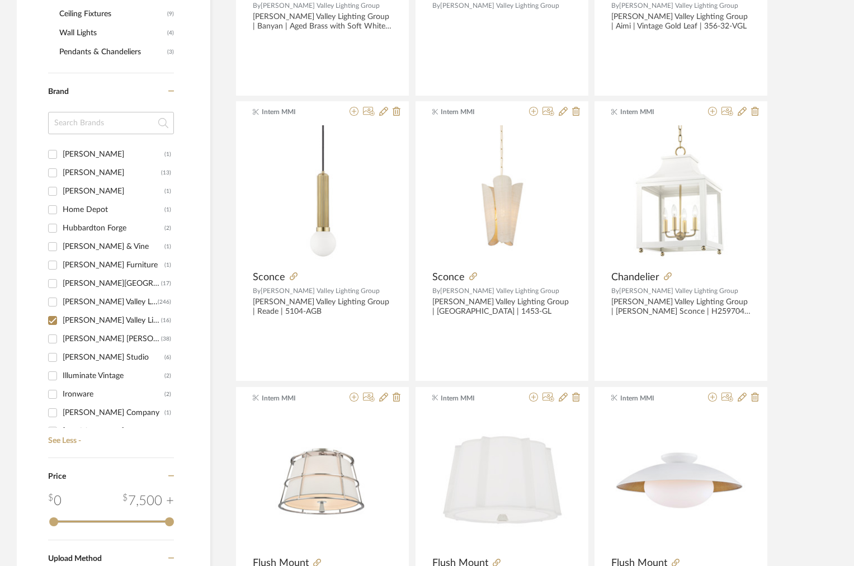
click at [80, 305] on div "[PERSON_NAME] Valley Lighting" at bounding box center [110, 302] width 95 height 18
click at [62, 305] on input "Hudson Valley Lighting (246)" at bounding box center [53, 302] width 18 height 18
checkbox input "true"
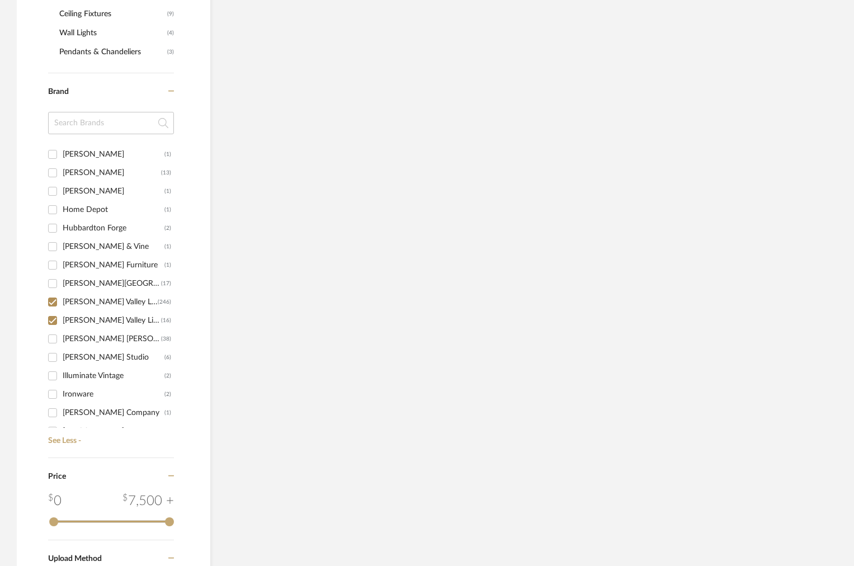
scroll to position [532, 0]
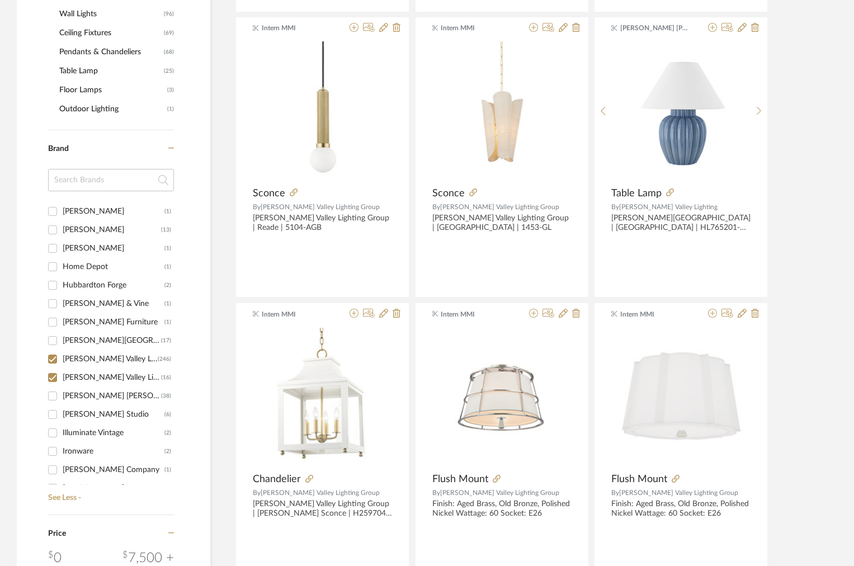
click at [74, 285] on div "Hubbardton Forge" at bounding box center [114, 285] width 102 height 18
click at [62, 285] on input "Hubbardton Forge (2)" at bounding box center [53, 285] width 18 height 18
click at [75, 285] on div "Hubbardton Forge" at bounding box center [114, 285] width 102 height 18
click at [104, 286] on div "Hubbardton Forge" at bounding box center [114, 285] width 102 height 18
click at [62, 286] on input "Hubbardton Forge (2)" at bounding box center [53, 285] width 18 height 18
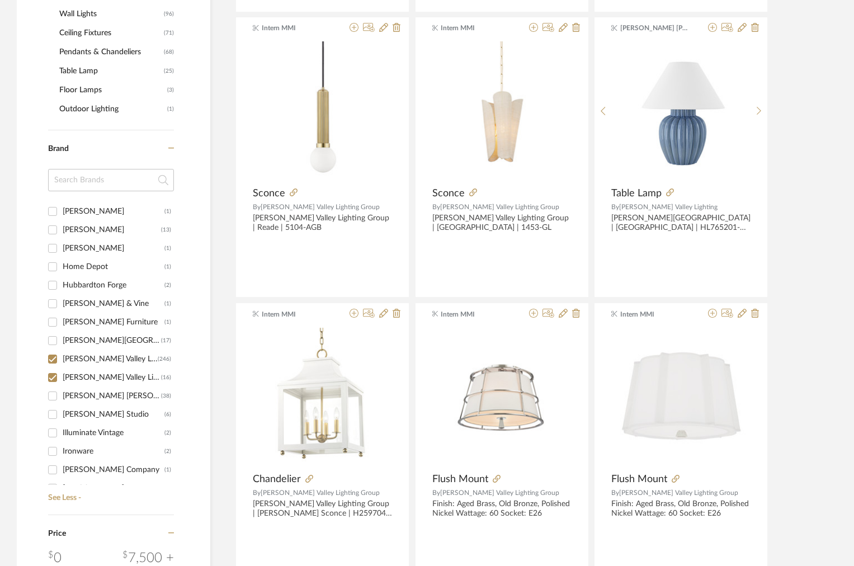
checkbox input "false"
click at [90, 342] on div "Hudson Valley" at bounding box center [112, 341] width 98 height 18
click at [62, 342] on input "Hudson Valley (17)" at bounding box center [53, 341] width 18 height 18
checkbox input "true"
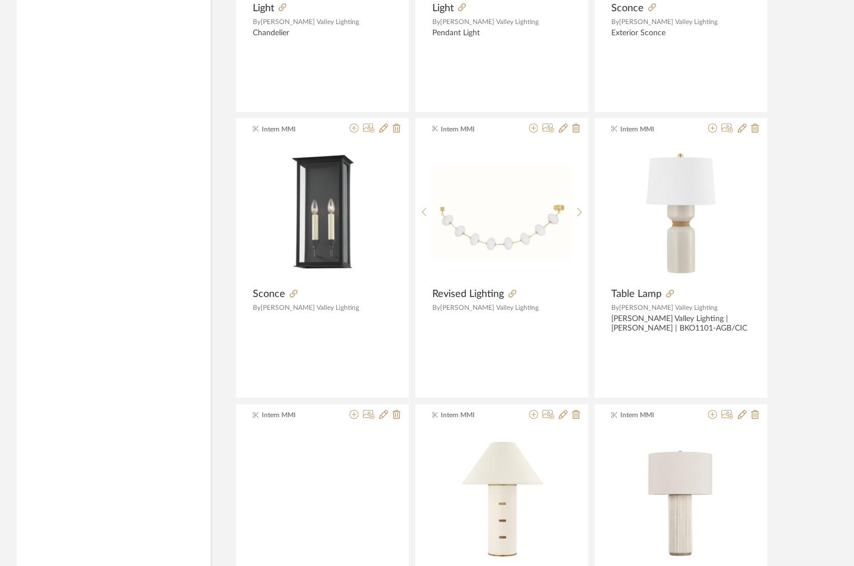
scroll to position [3242, 0]
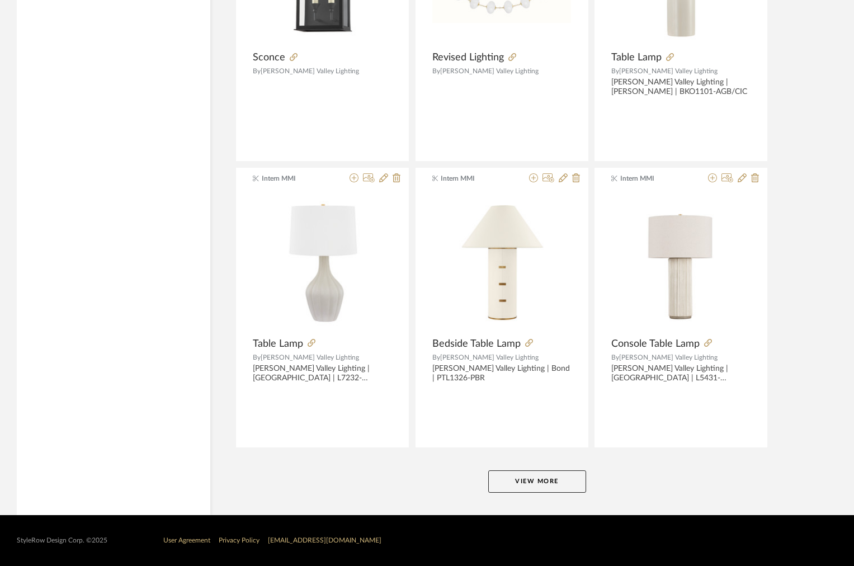
click at [514, 485] on button "View More" at bounding box center [537, 481] width 98 height 22
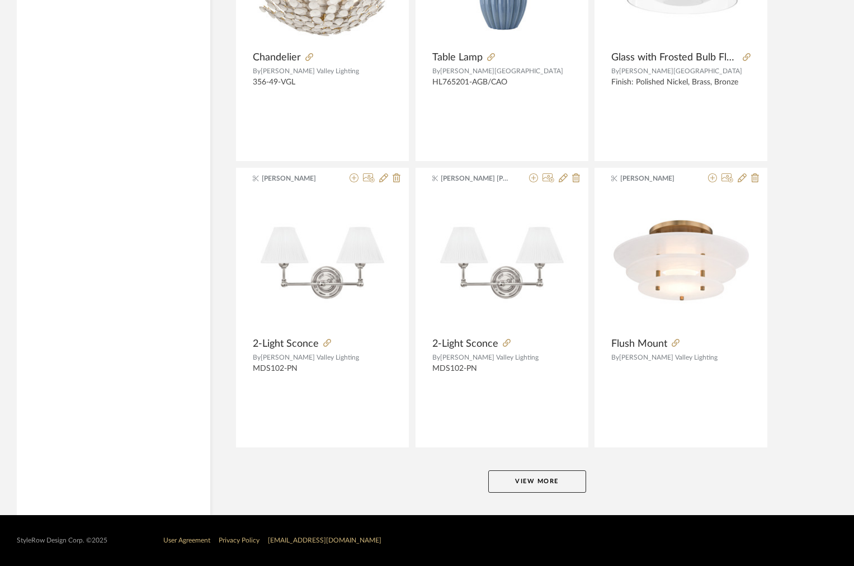
click at [515, 486] on button "View More" at bounding box center [537, 481] width 98 height 22
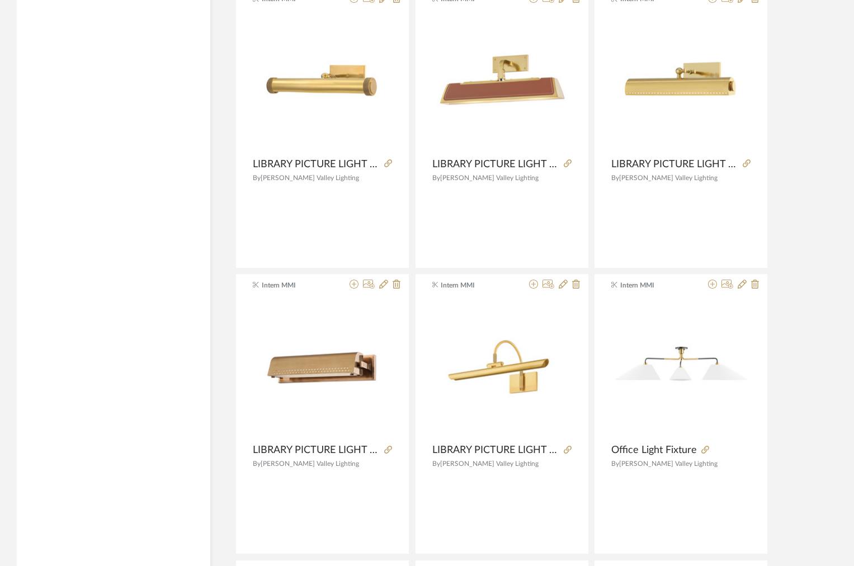
scroll to position [10107, 0]
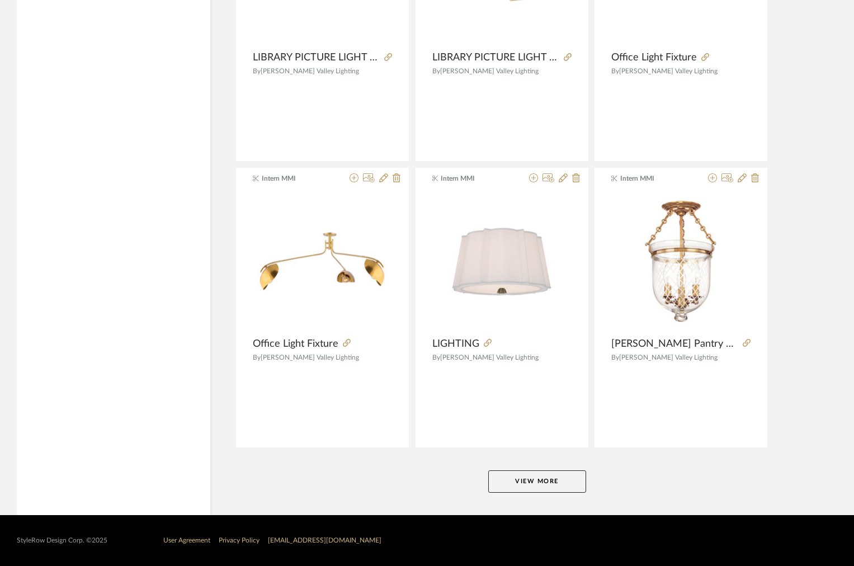
click at [512, 486] on button "View More" at bounding box center [537, 481] width 98 height 22
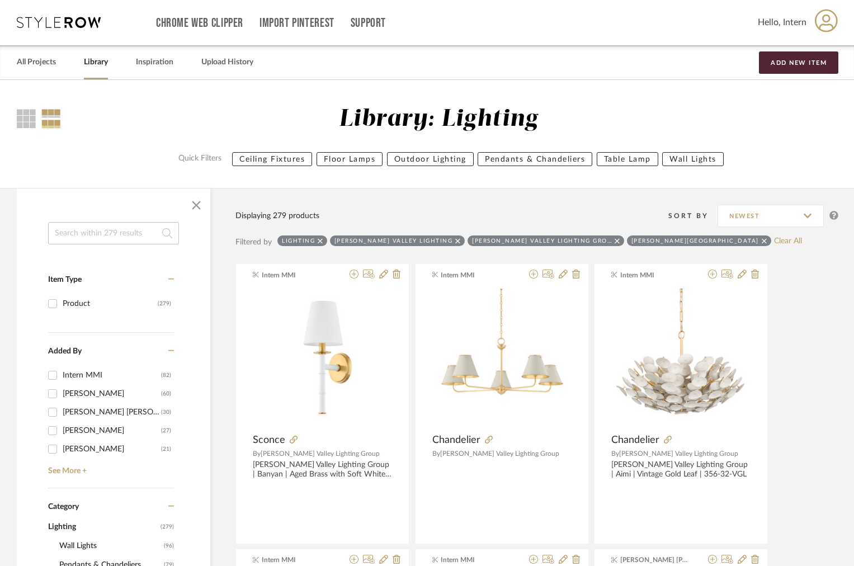
scroll to position [403, 0]
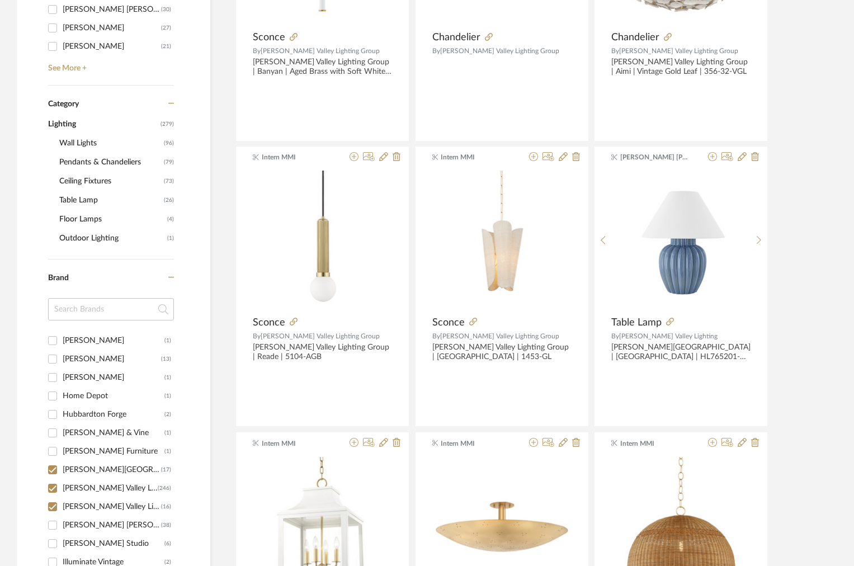
click at [81, 149] on span "Wall Lights" at bounding box center [110, 143] width 102 height 19
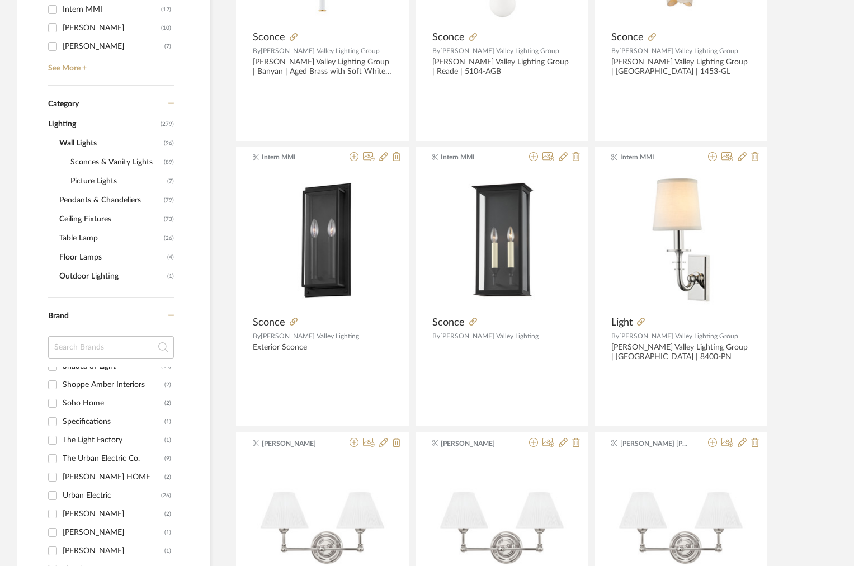
scroll to position [441, 0]
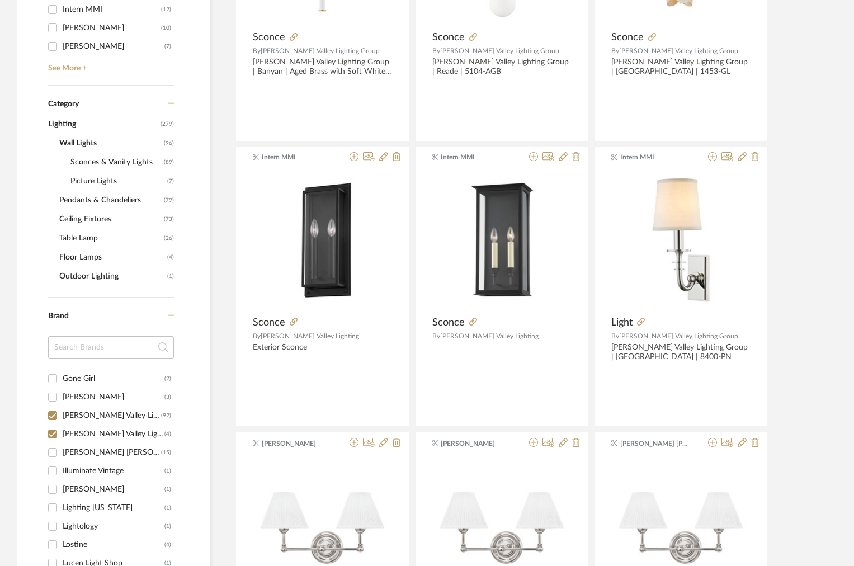
click at [79, 162] on span "Sconces & Vanity Lights" at bounding box center [115, 162] width 91 height 19
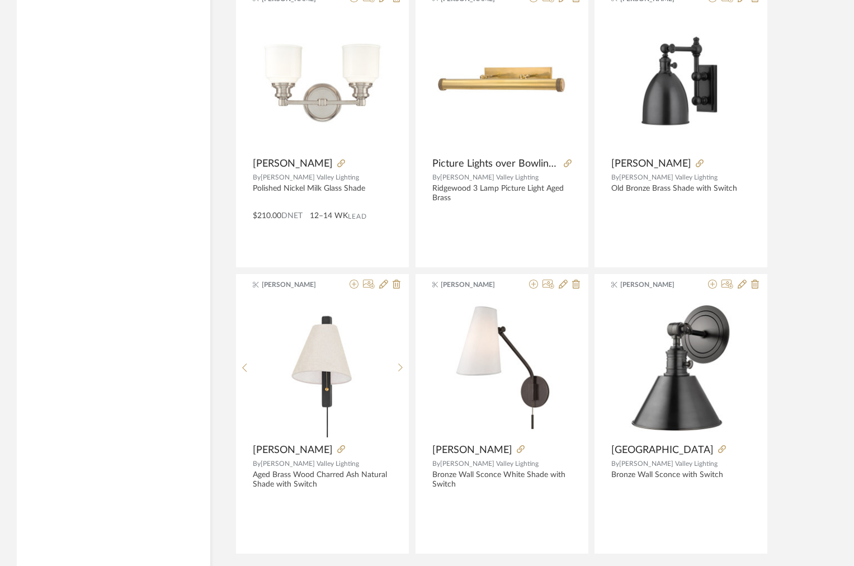
scroll to position [3242, 0]
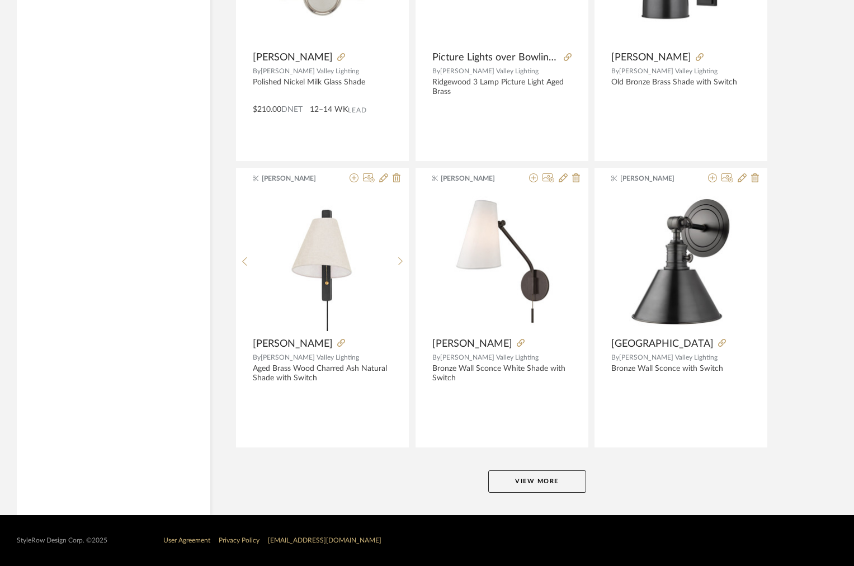
click at [531, 473] on button "View More" at bounding box center [537, 481] width 98 height 22
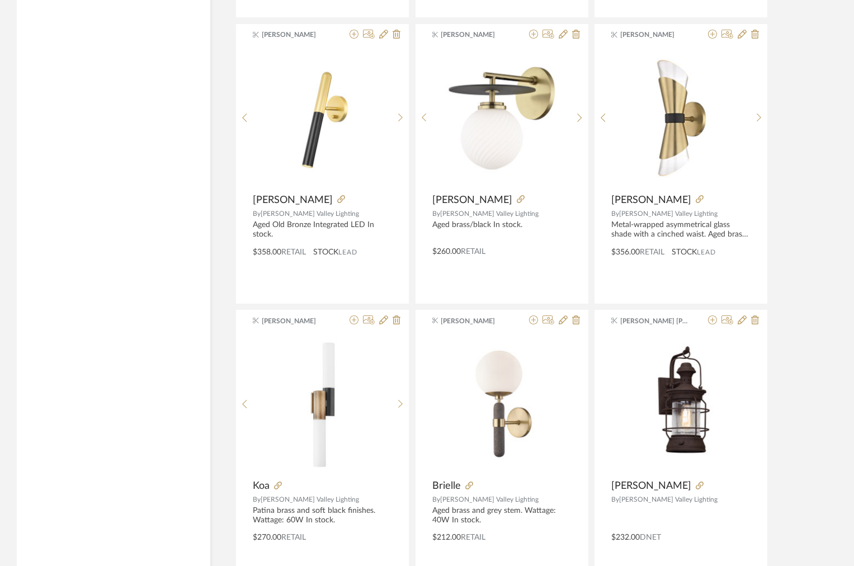
scroll to position [6674, 0]
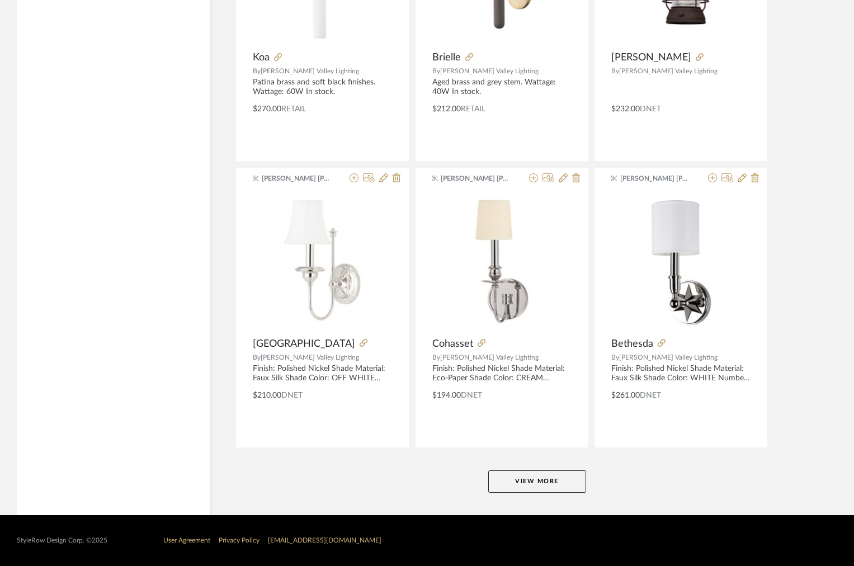
click at [517, 480] on button "View More" at bounding box center [537, 481] width 98 height 22
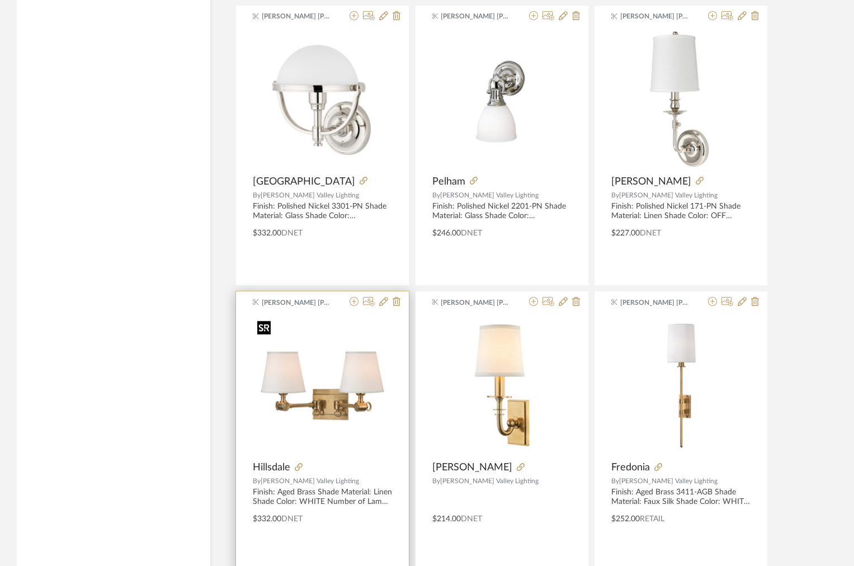
scroll to position [8014, 0]
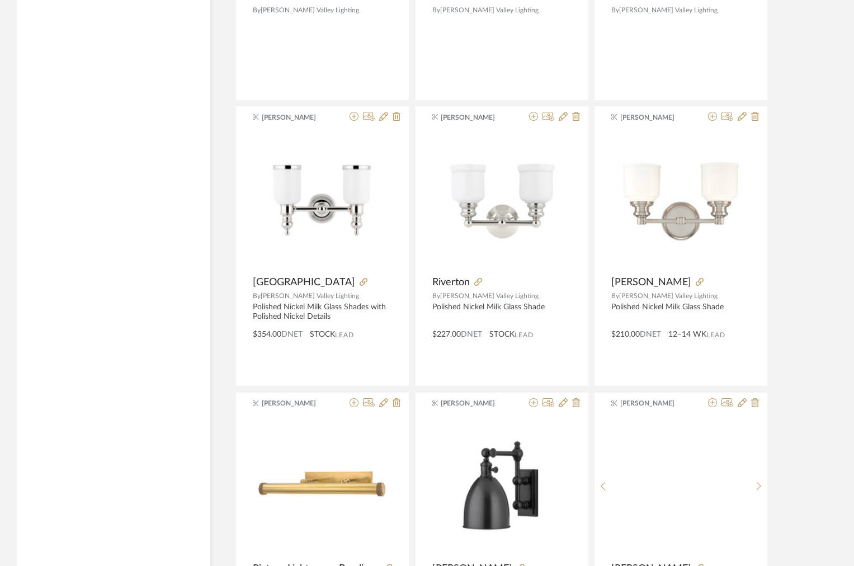
scroll to position [2670, 0]
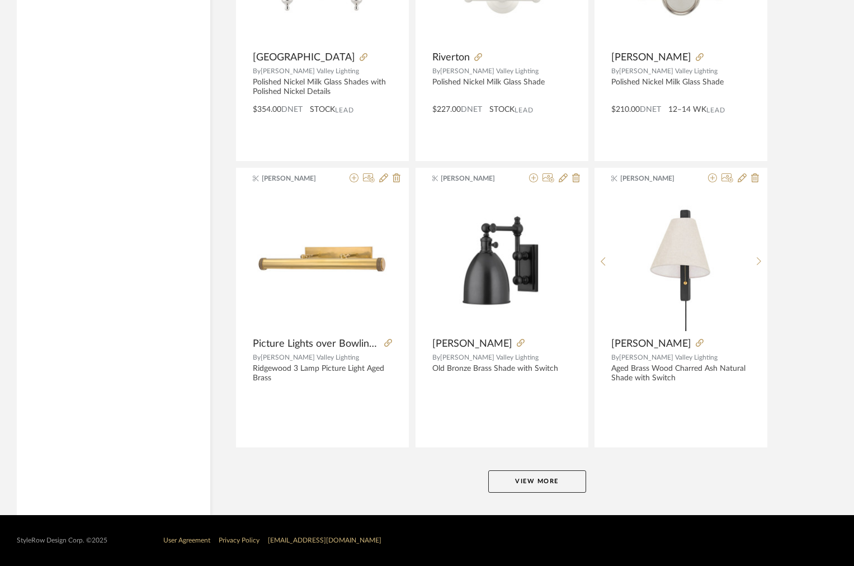
click at [519, 476] on button "View More" at bounding box center [537, 481] width 98 height 22
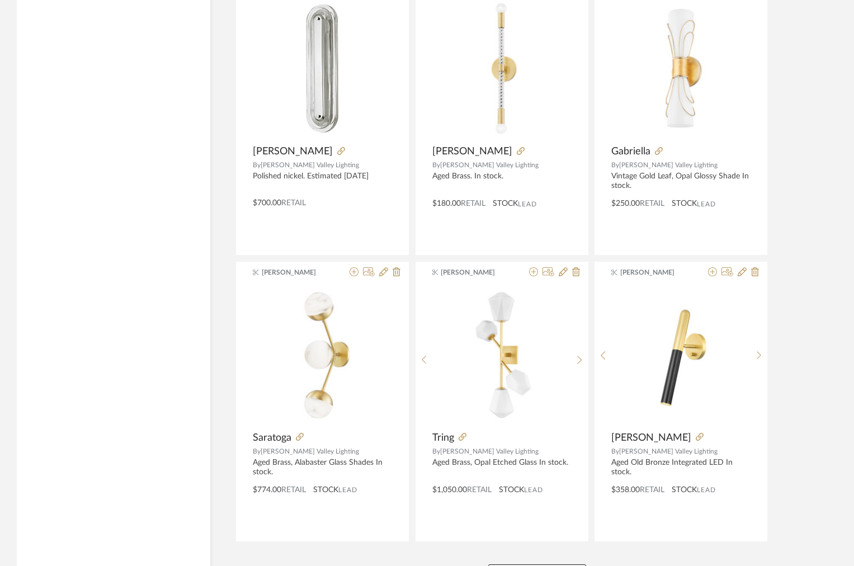
scroll to position [5530, 0]
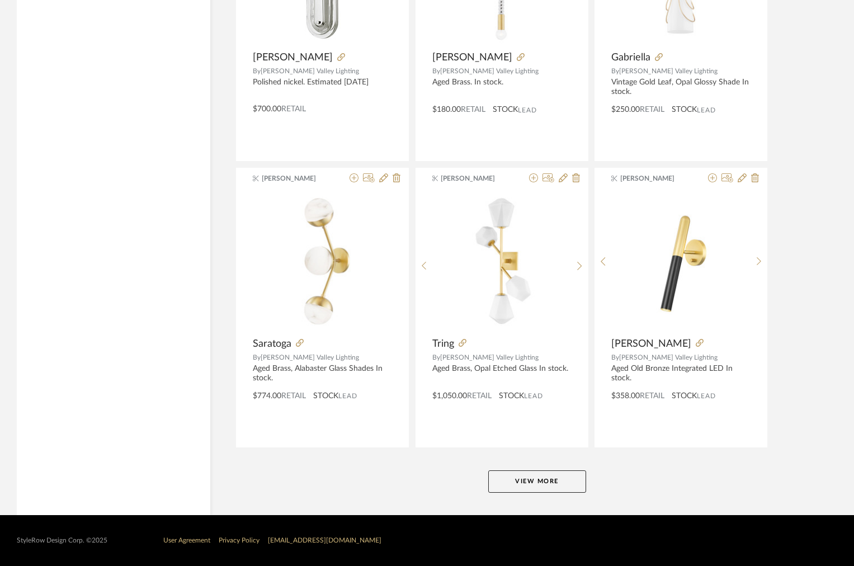
click at [520, 477] on button "View More" at bounding box center [537, 481] width 98 height 22
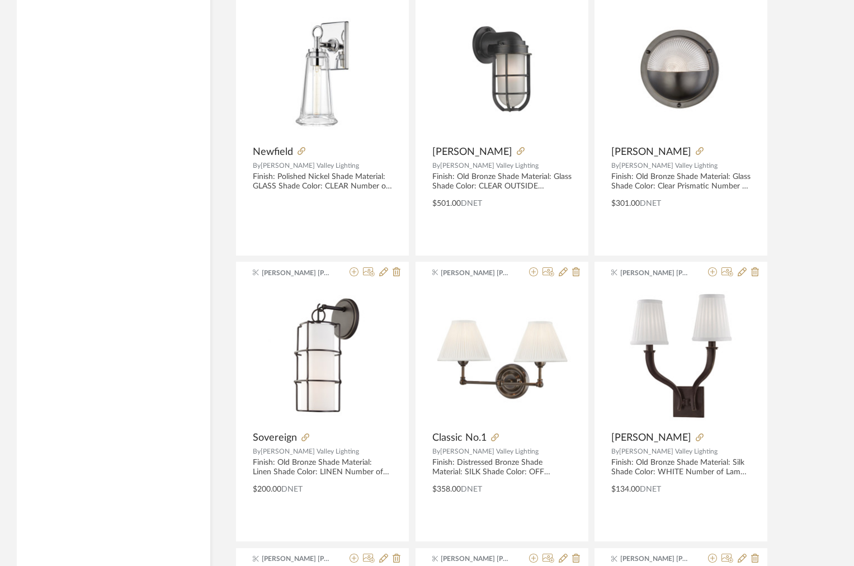
scroll to position [6745, 0]
